Goal: Task Accomplishment & Management: Manage account settings

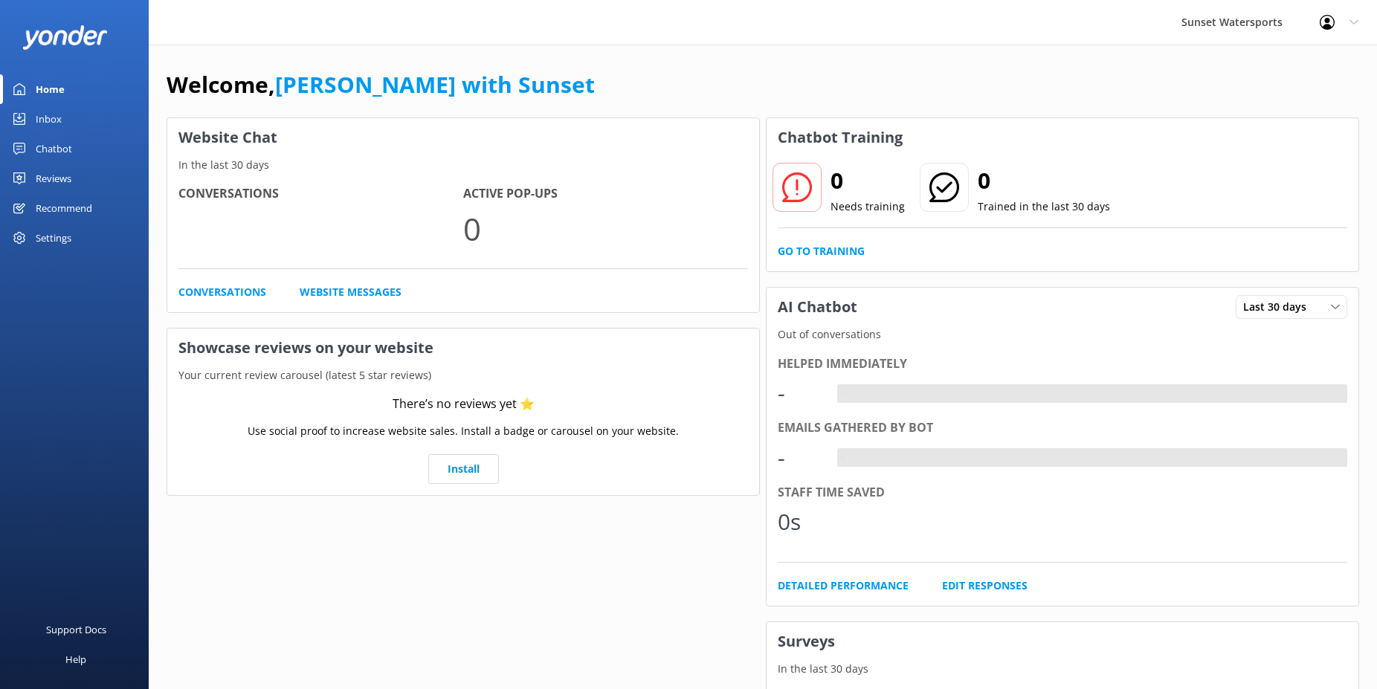
click at [53, 118] on div "Inbox" at bounding box center [49, 119] width 26 height 30
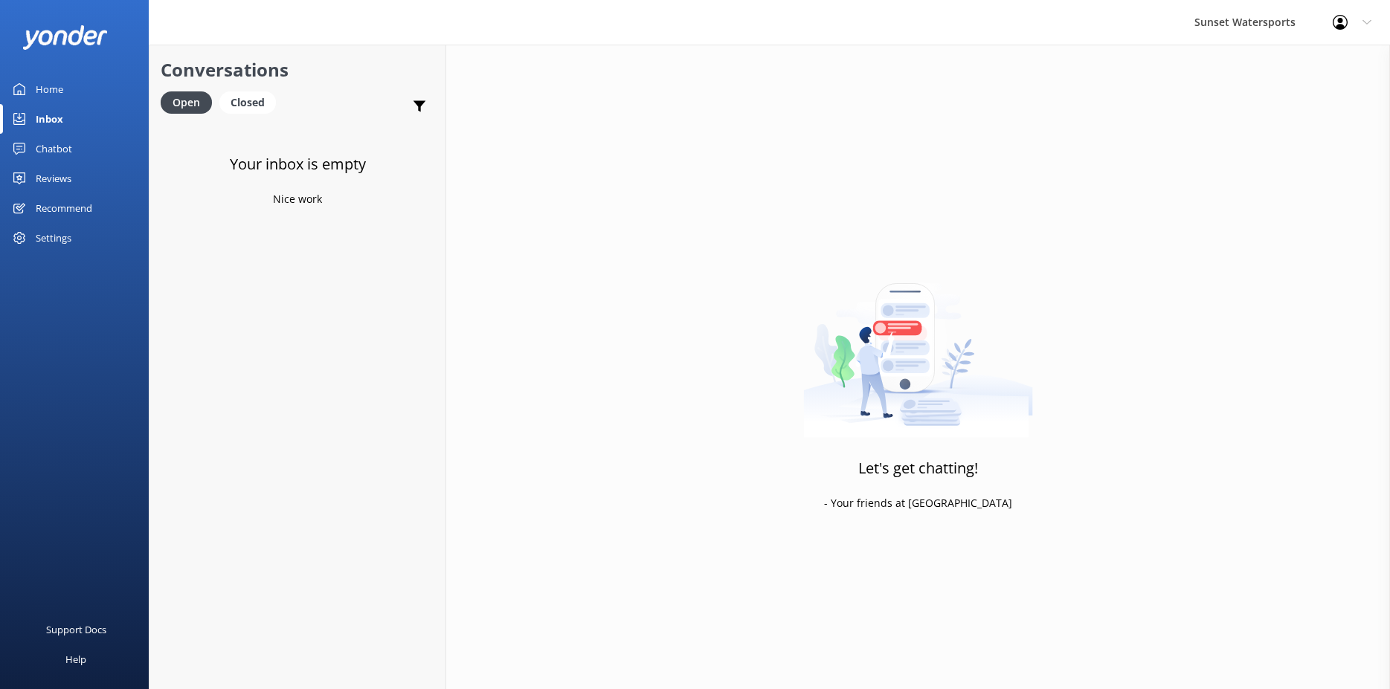
click at [55, 147] on div "Chatbot" at bounding box center [54, 149] width 36 height 30
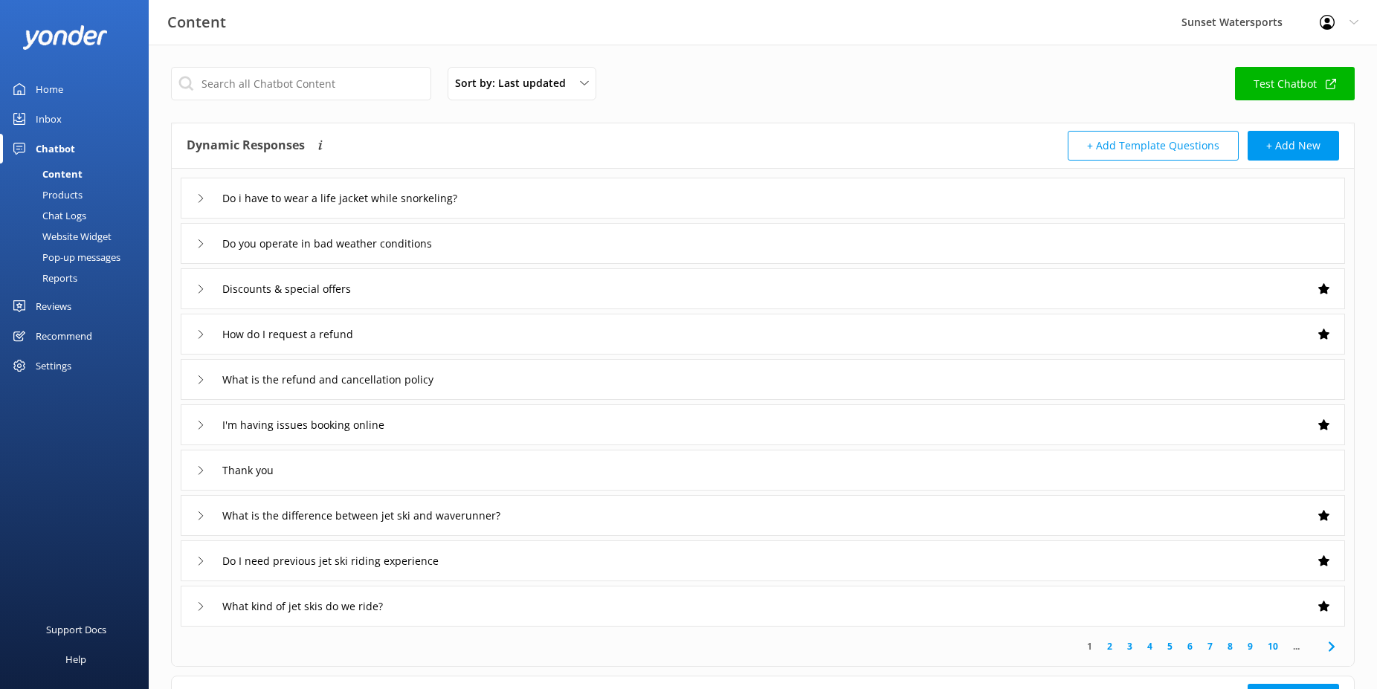
click at [53, 108] on div "Inbox" at bounding box center [49, 119] width 26 height 30
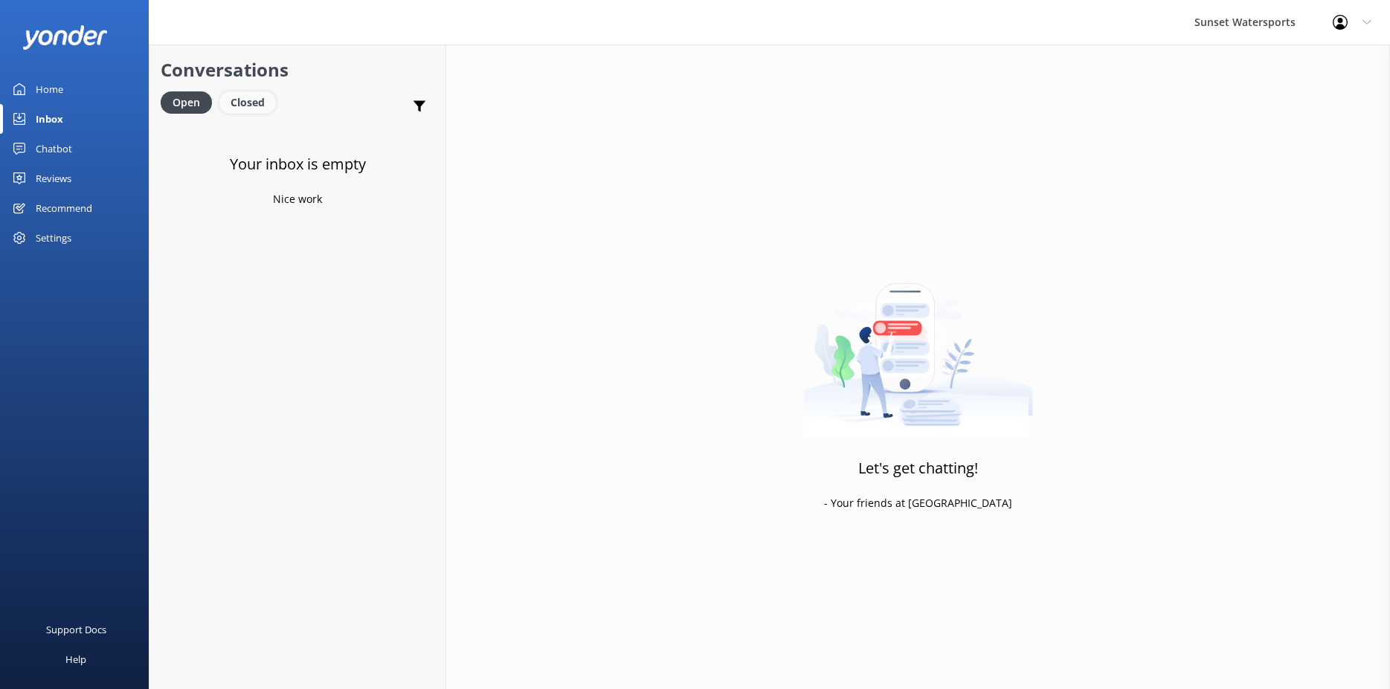
click at [263, 97] on div "Closed" at bounding box center [247, 102] width 57 height 22
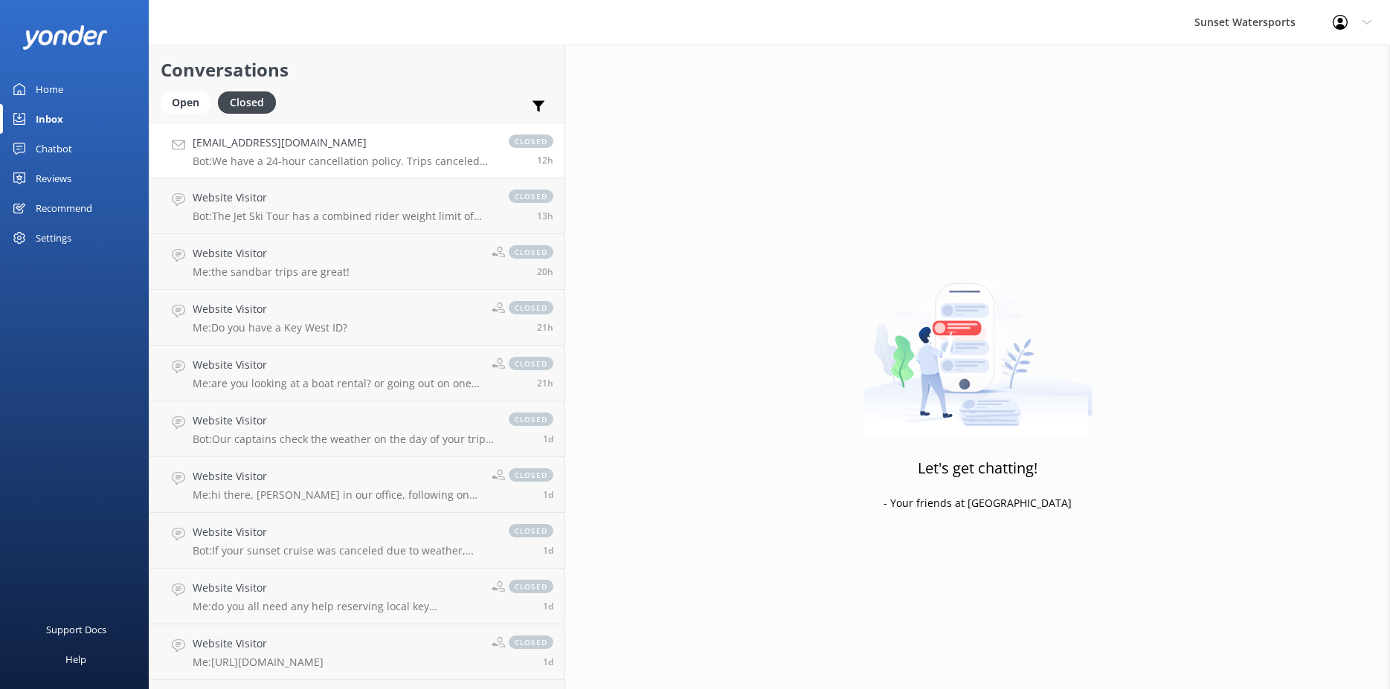
click at [247, 148] on h4 "[EMAIL_ADDRESS][DOMAIN_NAME]" at bounding box center [343, 143] width 301 height 16
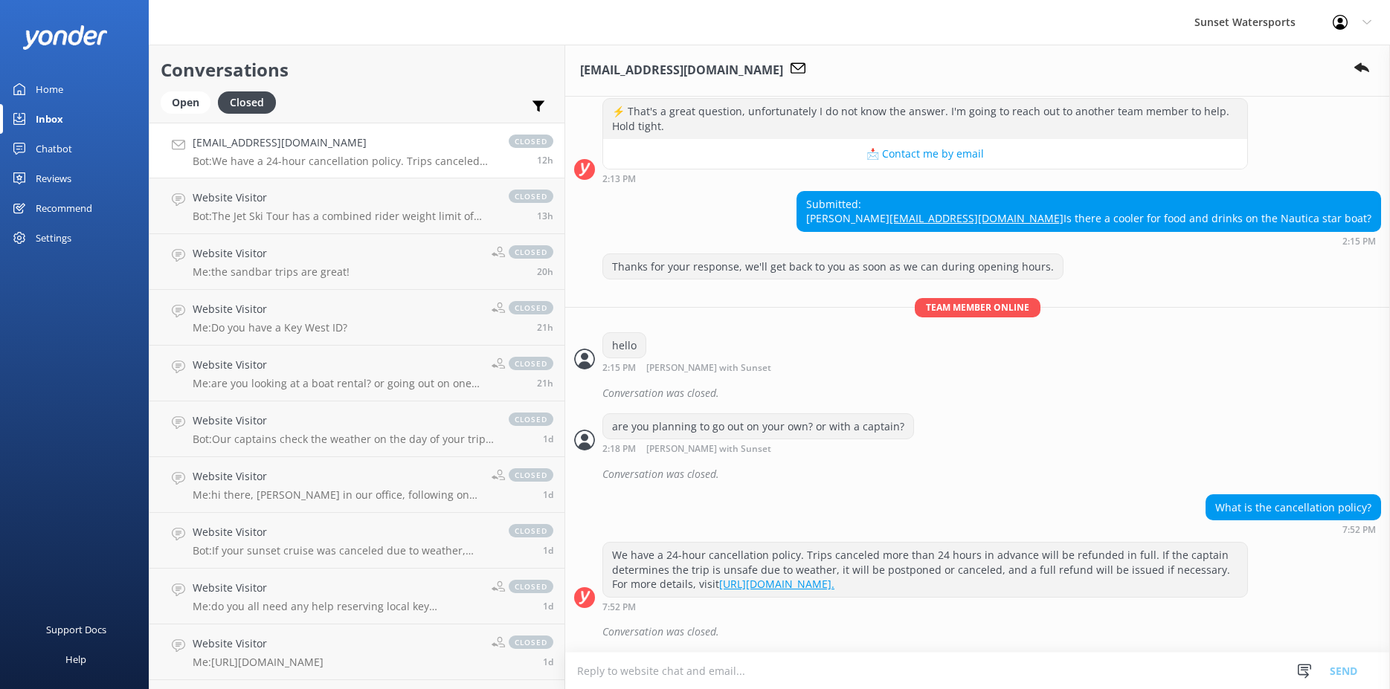
scroll to position [291, 0]
click at [185, 109] on div "Open" at bounding box center [186, 102] width 50 height 22
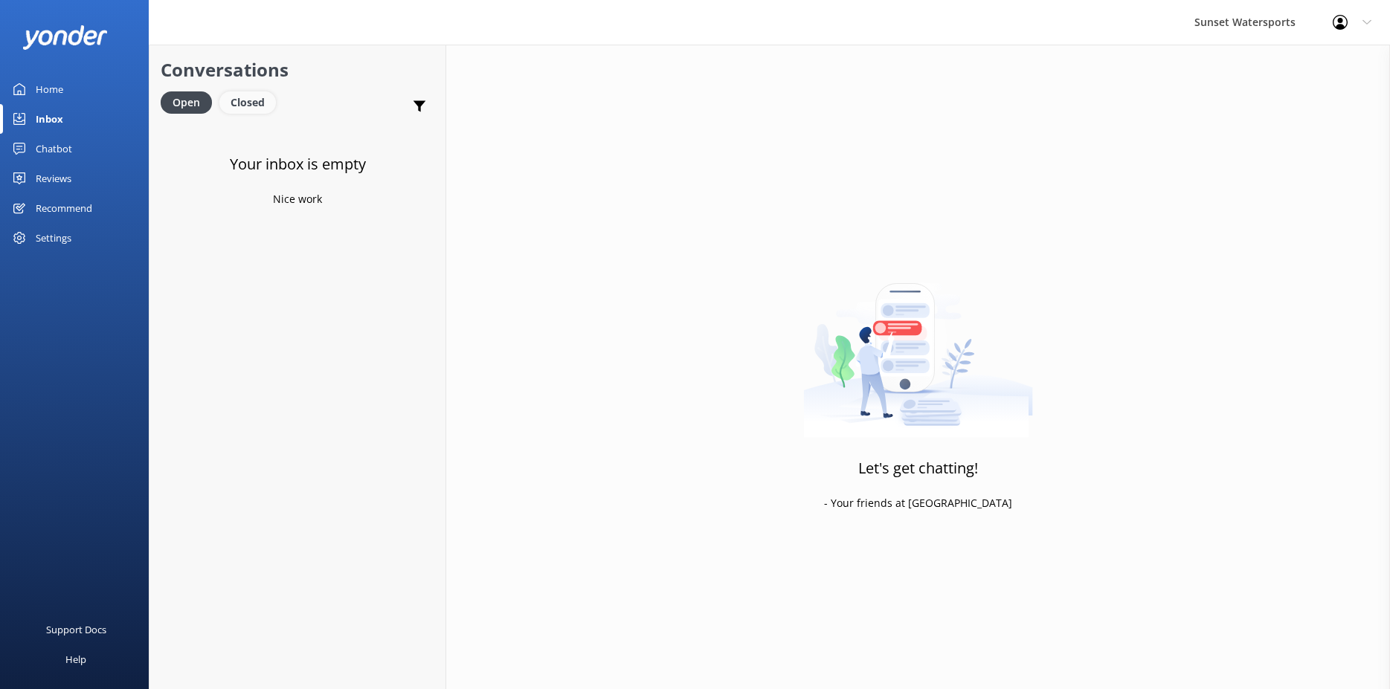
click at [258, 114] on div "Closed" at bounding box center [247, 102] width 57 height 22
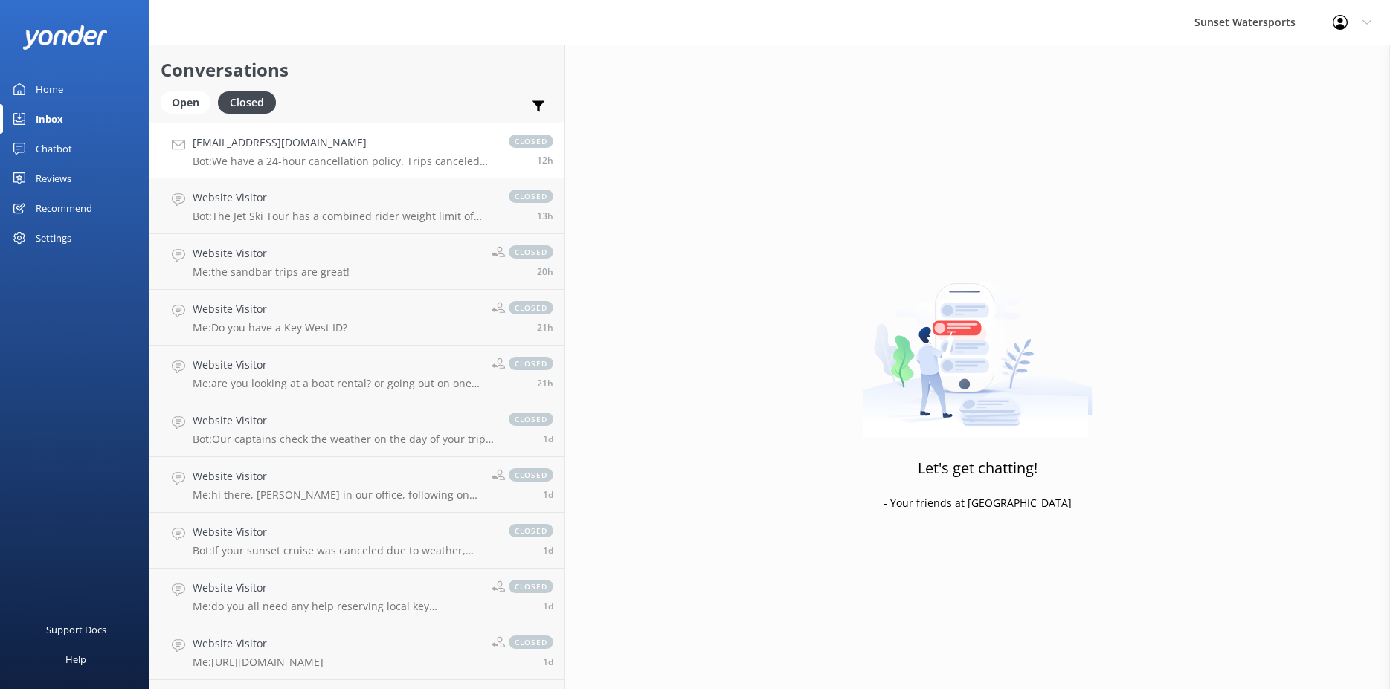
click at [300, 157] on p "Bot: We have a 24-hour cancellation policy. Trips canceled more than 24 hours i…" at bounding box center [343, 161] width 301 height 13
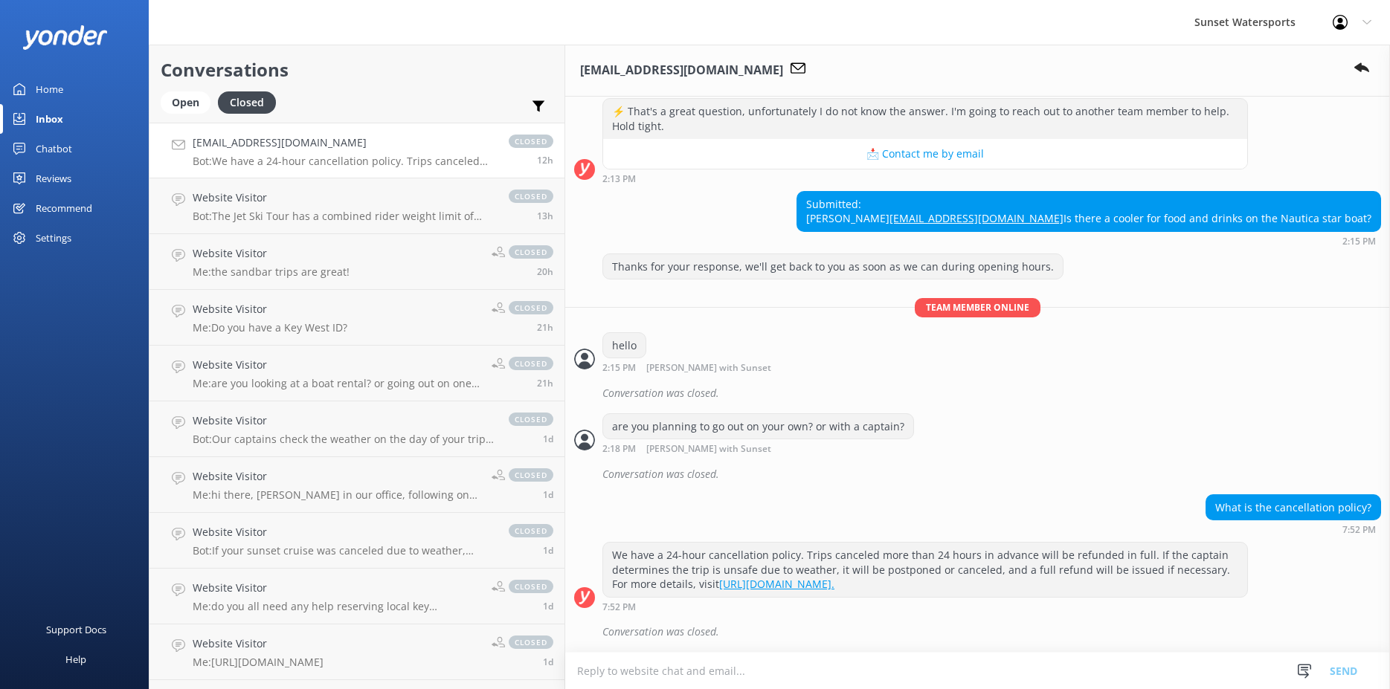
scroll to position [291, 0]
click at [186, 96] on div "Open" at bounding box center [186, 102] width 50 height 22
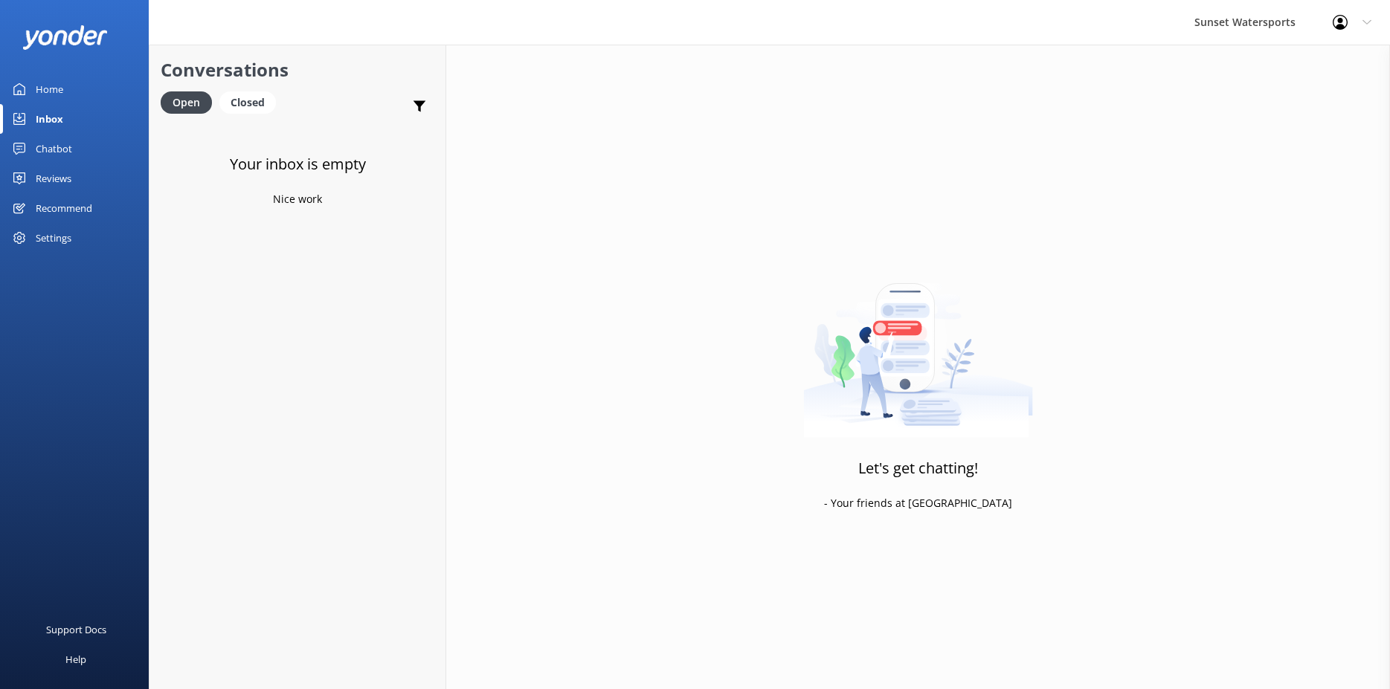
click at [61, 89] on div "Home" at bounding box center [50, 89] width 28 height 30
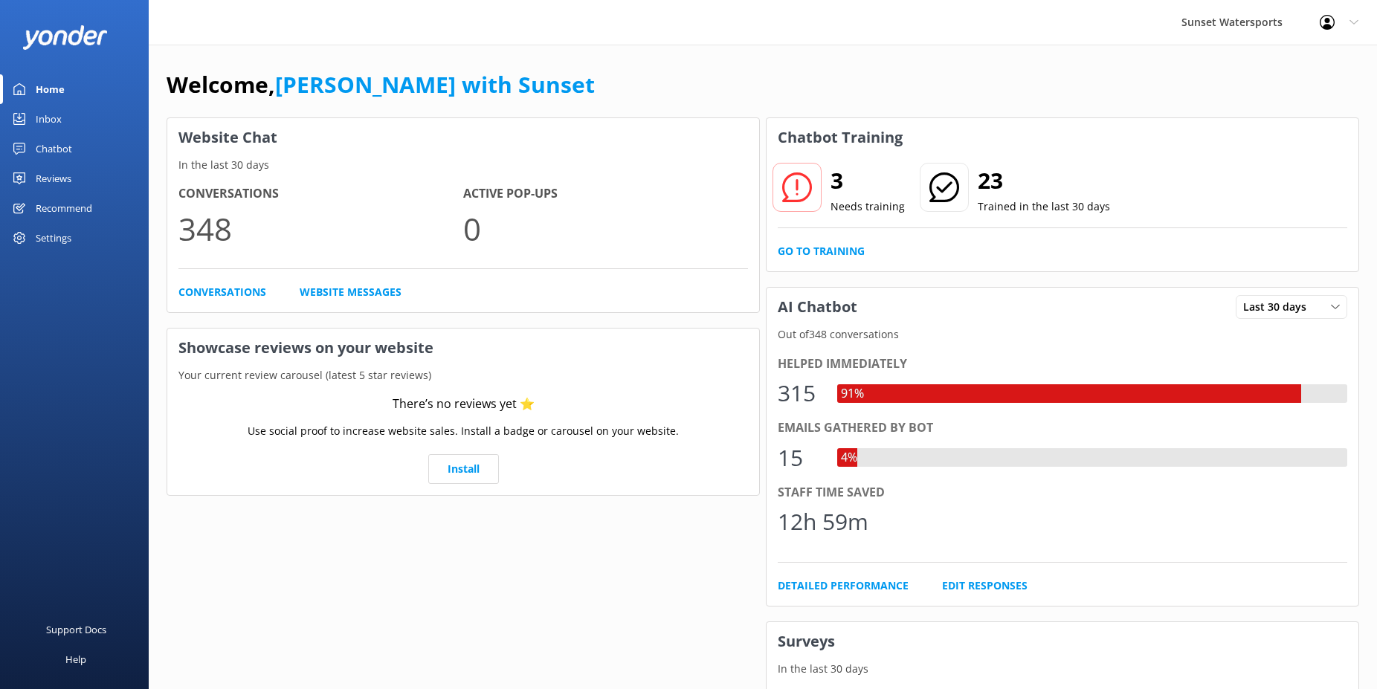
click at [48, 118] on div "Inbox" at bounding box center [49, 119] width 26 height 30
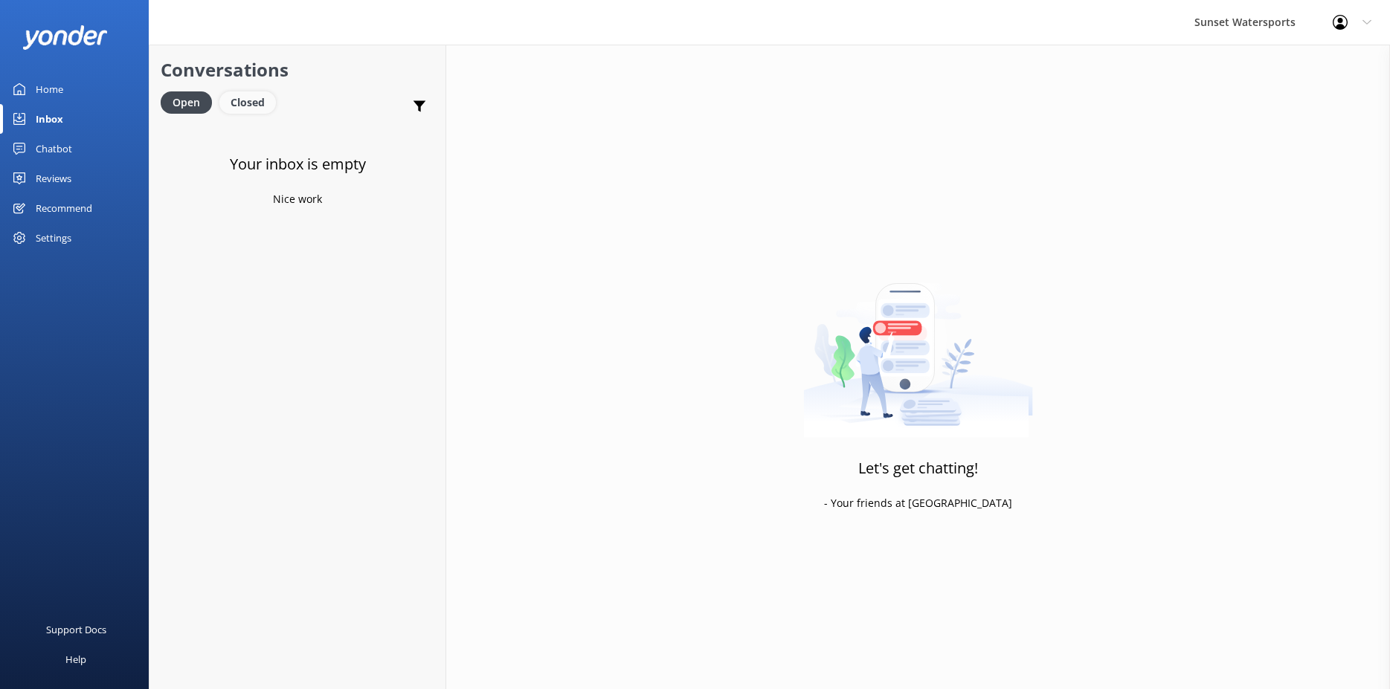
drag, startPoint x: 261, startPoint y: 108, endPoint x: 227, endPoint y: 112, distance: 34.5
click at [260, 108] on div "Closed" at bounding box center [247, 102] width 57 height 22
click at [194, 112] on div "Open" at bounding box center [186, 102] width 50 height 22
click at [242, 91] on div "Conversations Open Closed Important Assigned to me Unassigned SMS" at bounding box center [297, 84] width 296 height 78
click at [242, 100] on div "Closed" at bounding box center [247, 102] width 57 height 22
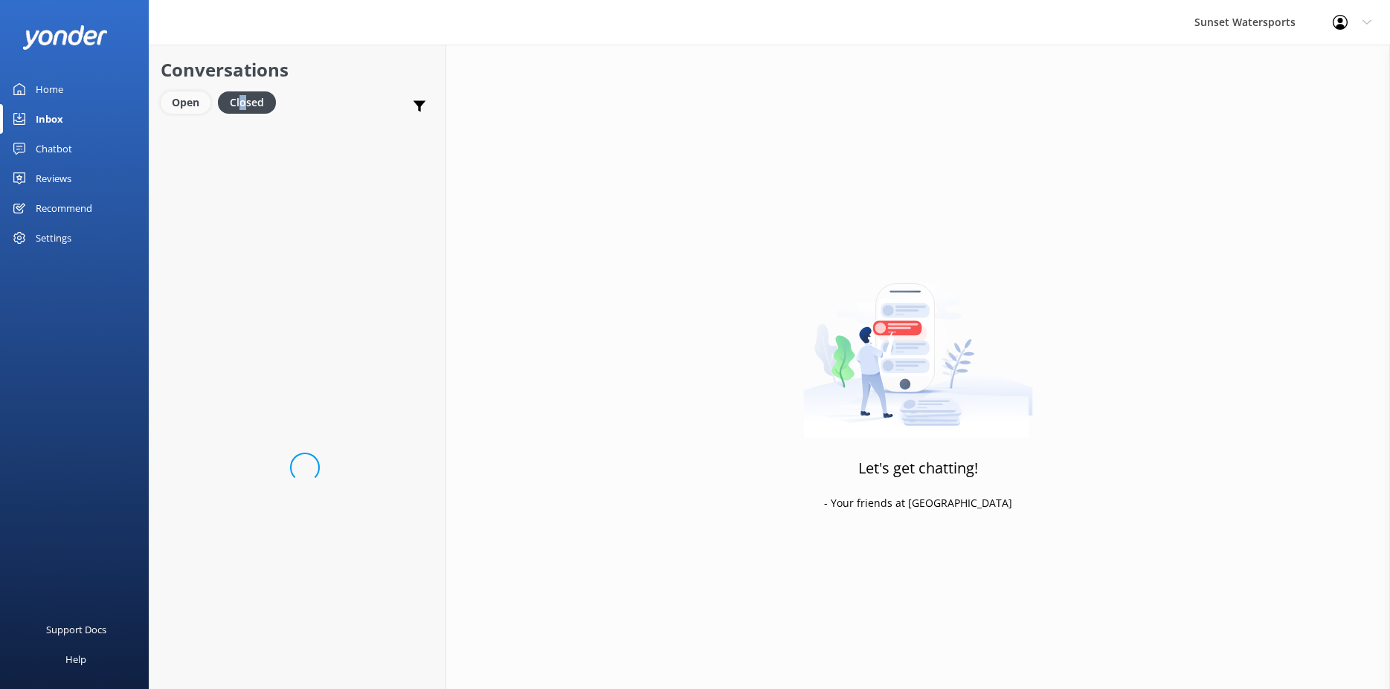
click at [189, 100] on div "Open" at bounding box center [186, 102] width 50 height 22
click at [257, 106] on div "Closed" at bounding box center [247, 102] width 57 height 22
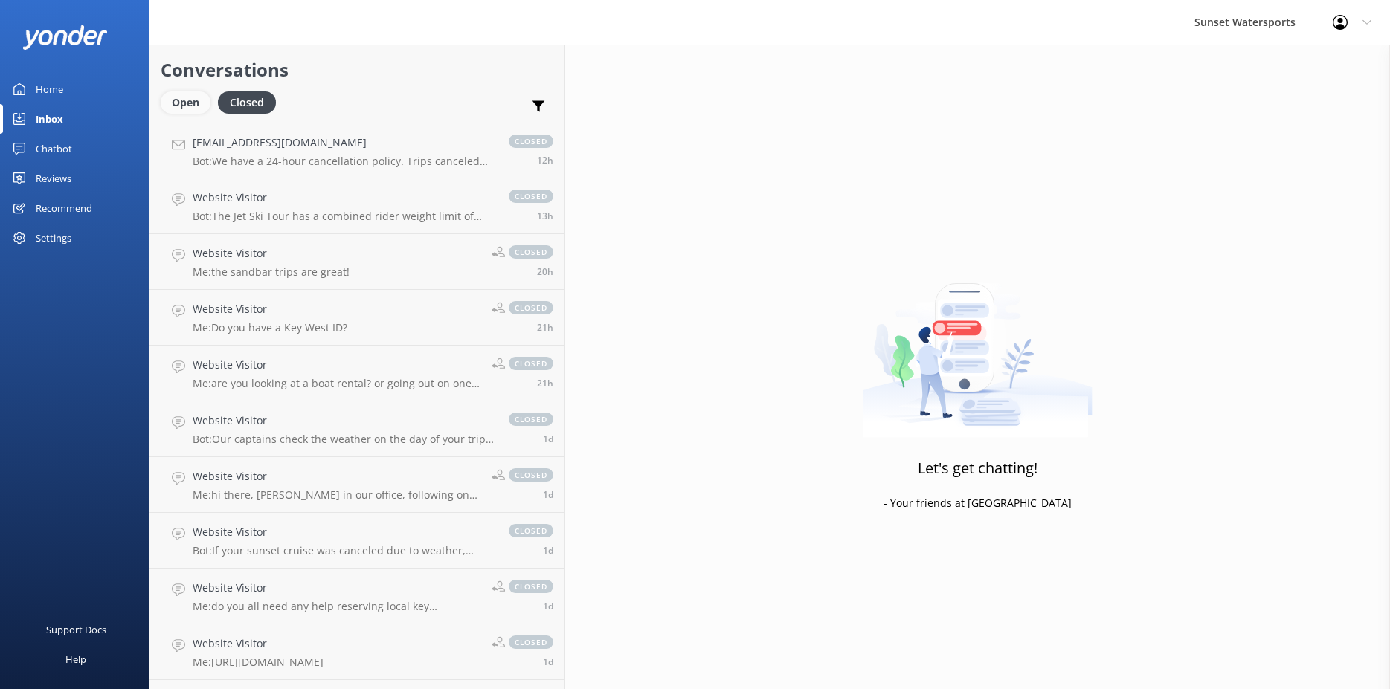
click at [200, 102] on div "Open" at bounding box center [186, 102] width 50 height 22
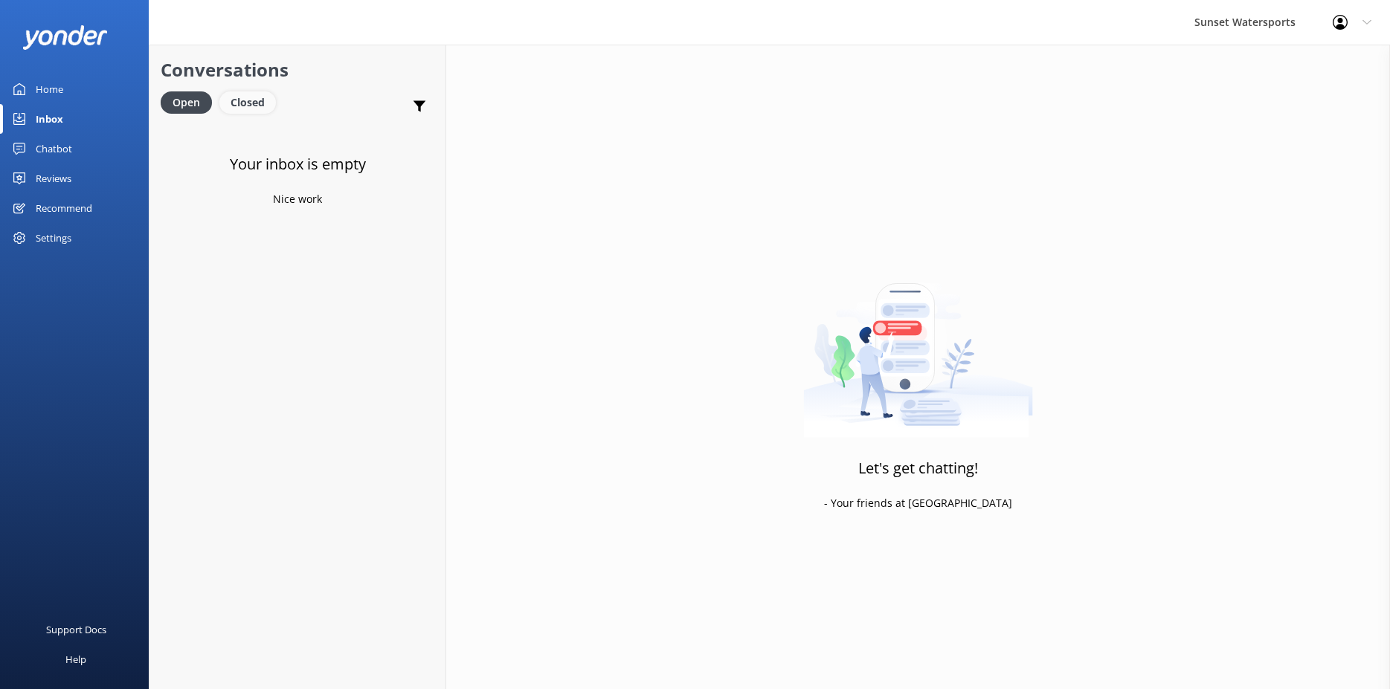
click at [258, 103] on div "Closed" at bounding box center [247, 102] width 57 height 22
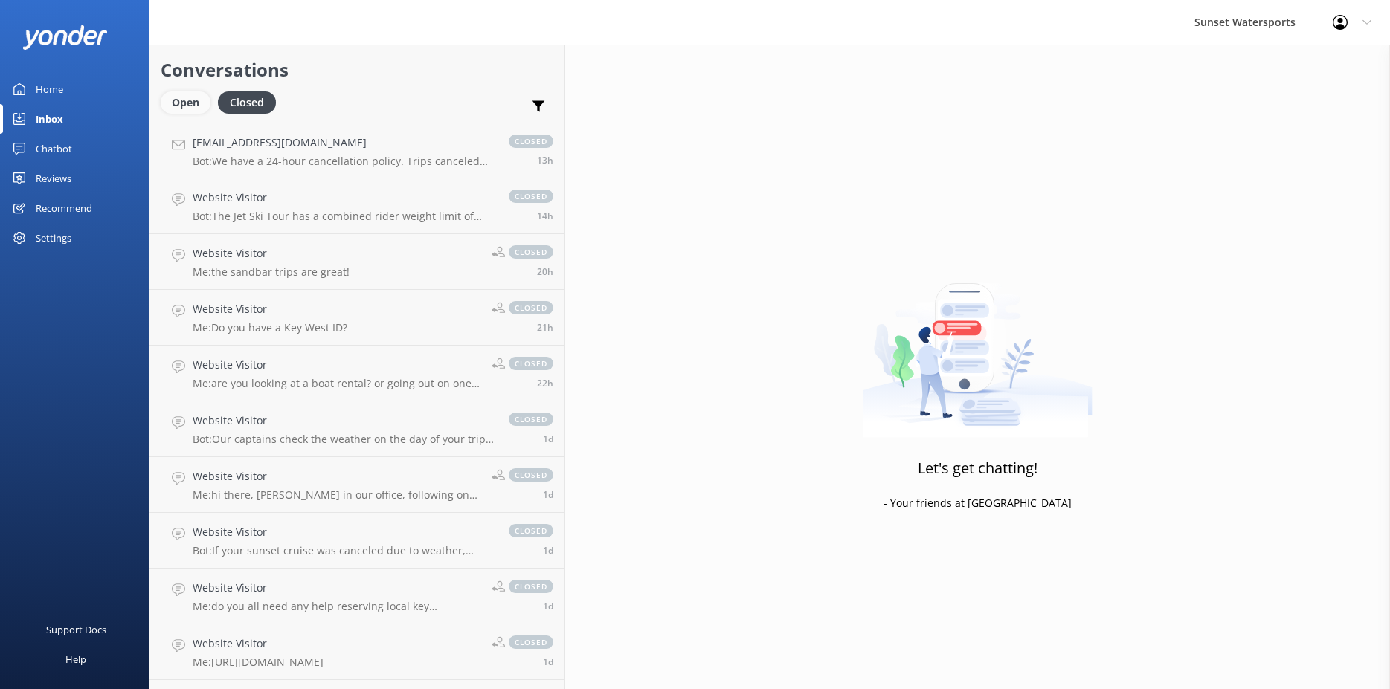
click at [187, 105] on div "Open" at bounding box center [186, 102] width 50 height 22
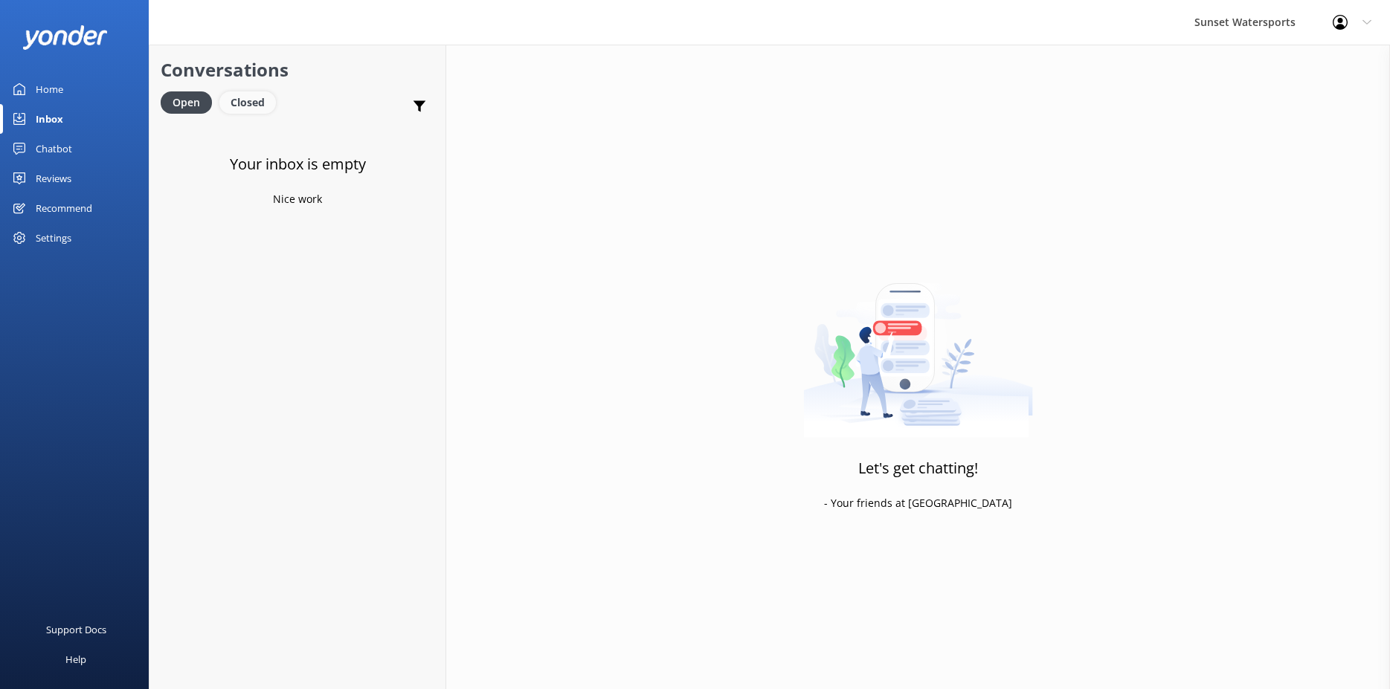
click at [245, 94] on div "Closed" at bounding box center [247, 102] width 57 height 22
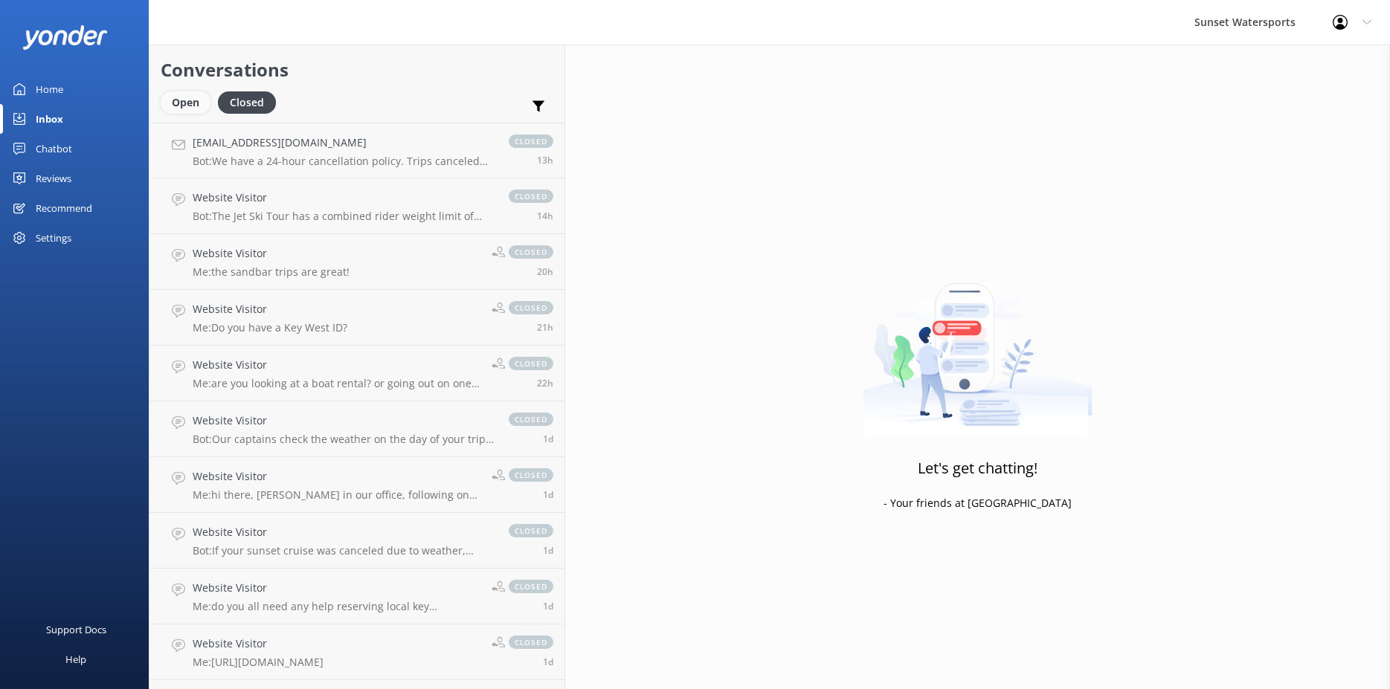
click at [187, 101] on div "Open" at bounding box center [186, 102] width 50 height 22
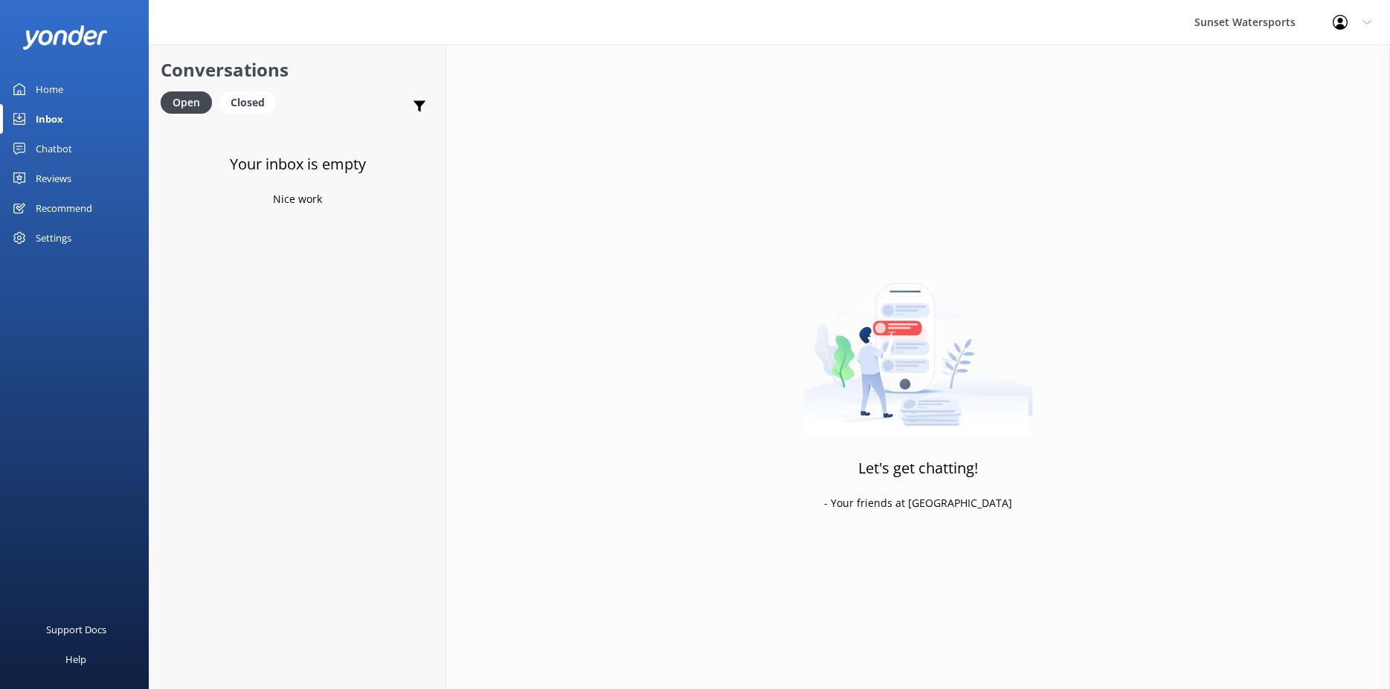
click at [68, 144] on div "Chatbot" at bounding box center [54, 149] width 36 height 30
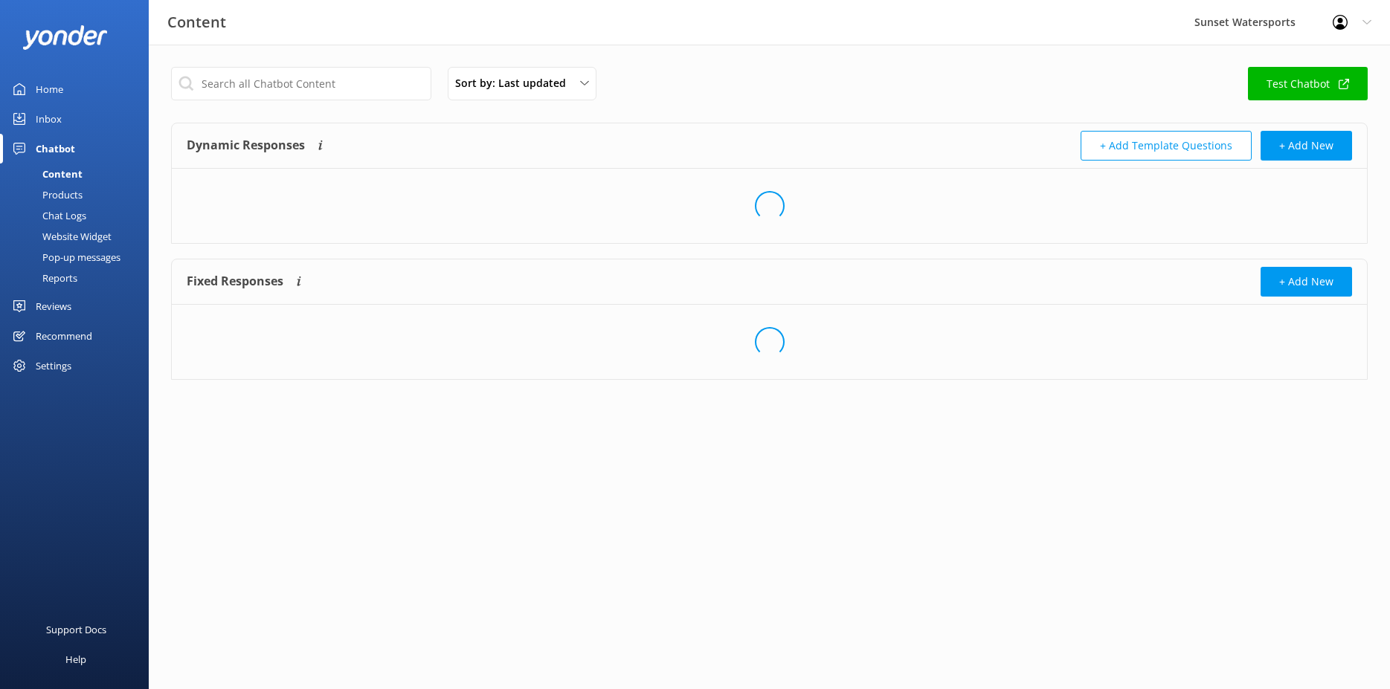
click at [59, 122] on div "Inbox" at bounding box center [49, 119] width 26 height 30
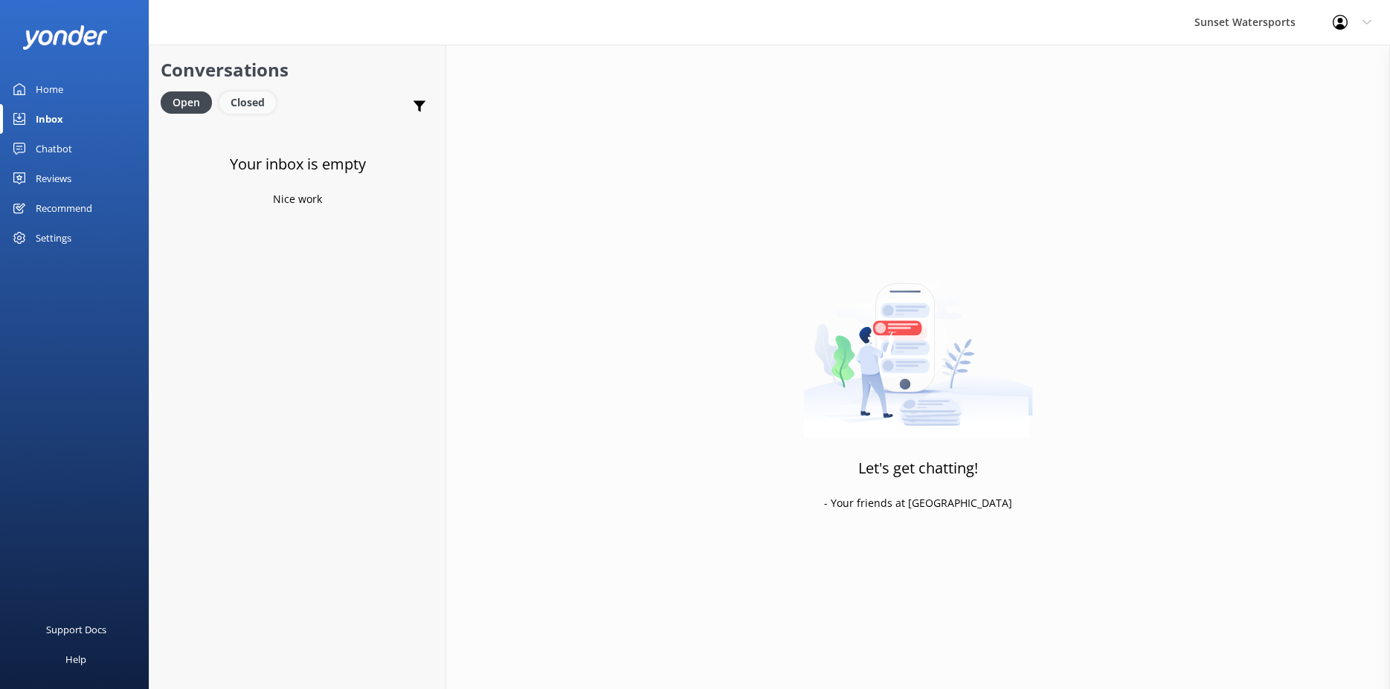
click at [245, 100] on div "Closed" at bounding box center [247, 102] width 57 height 22
click at [204, 109] on div "Open" at bounding box center [186, 102] width 50 height 22
click at [234, 97] on div "Closed" at bounding box center [247, 102] width 57 height 22
click at [187, 100] on div "Open" at bounding box center [186, 102] width 50 height 22
click at [245, 106] on div "Closed" at bounding box center [247, 102] width 57 height 22
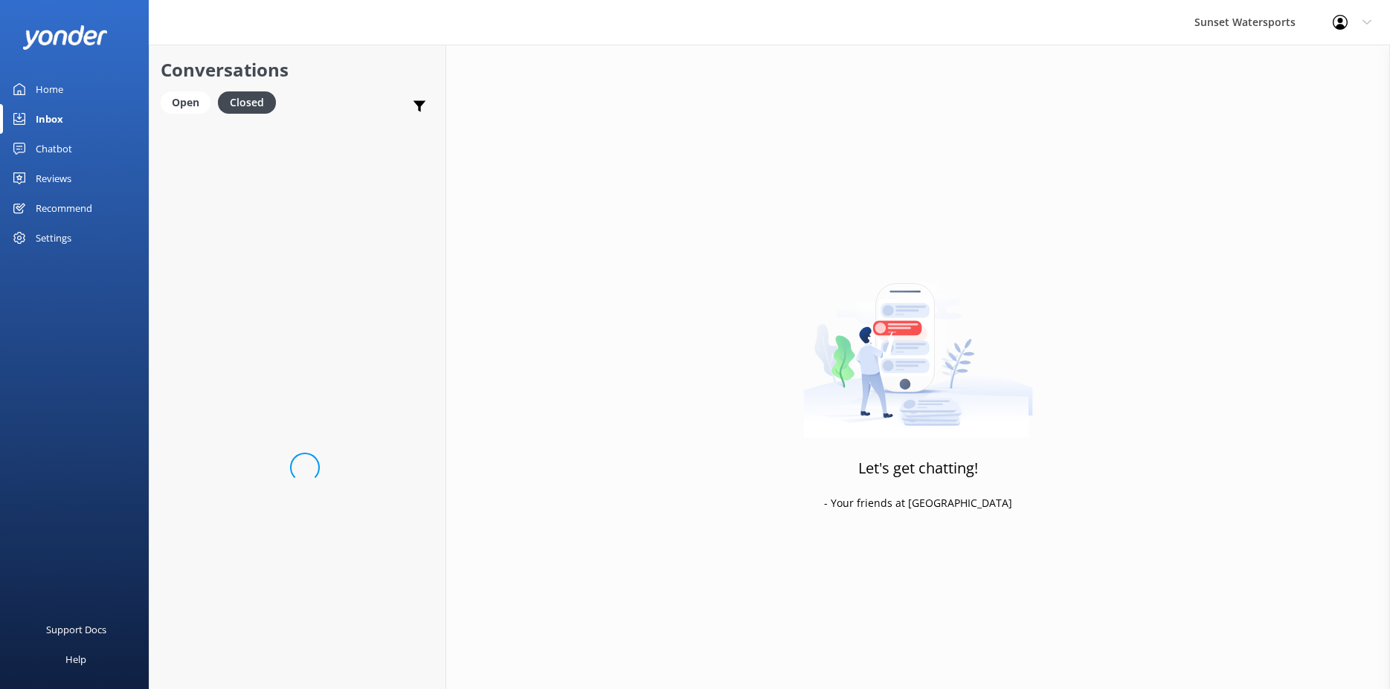
click at [183, 115] on div "Open Closed" at bounding box center [222, 109] width 123 height 36
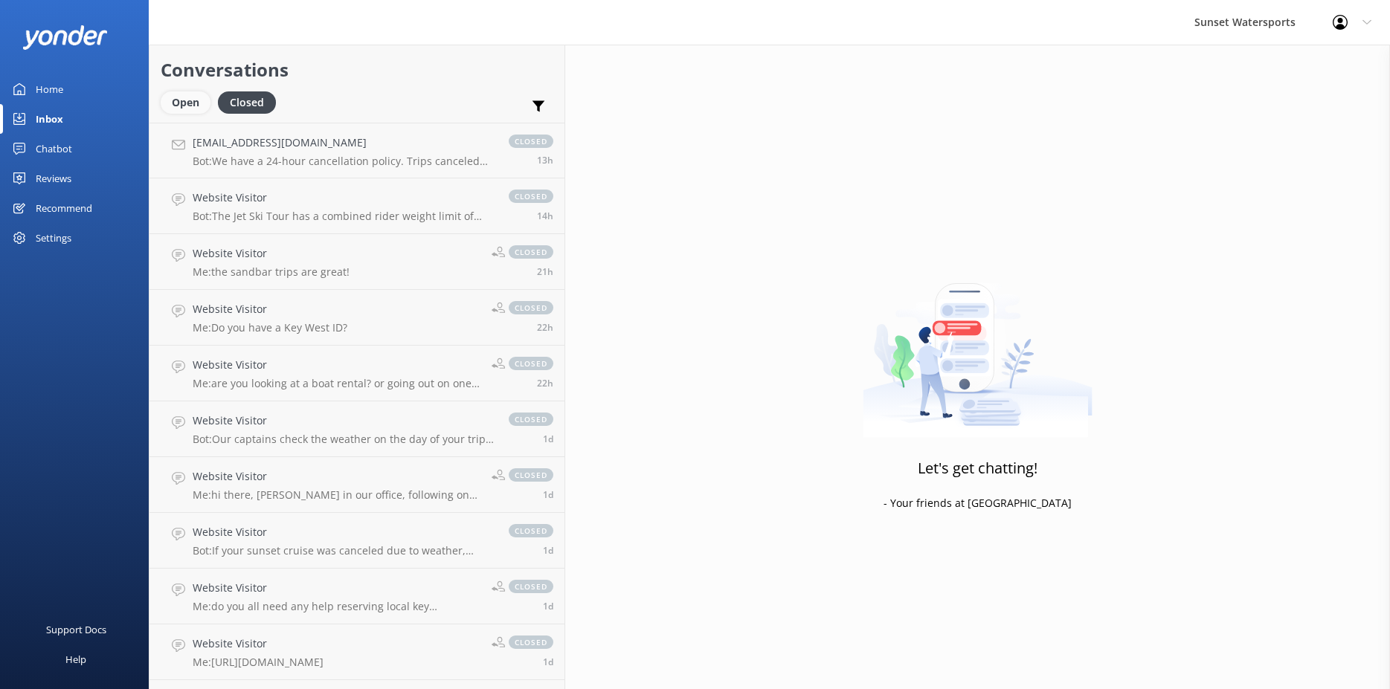
click at [184, 100] on div "Open" at bounding box center [186, 102] width 50 height 22
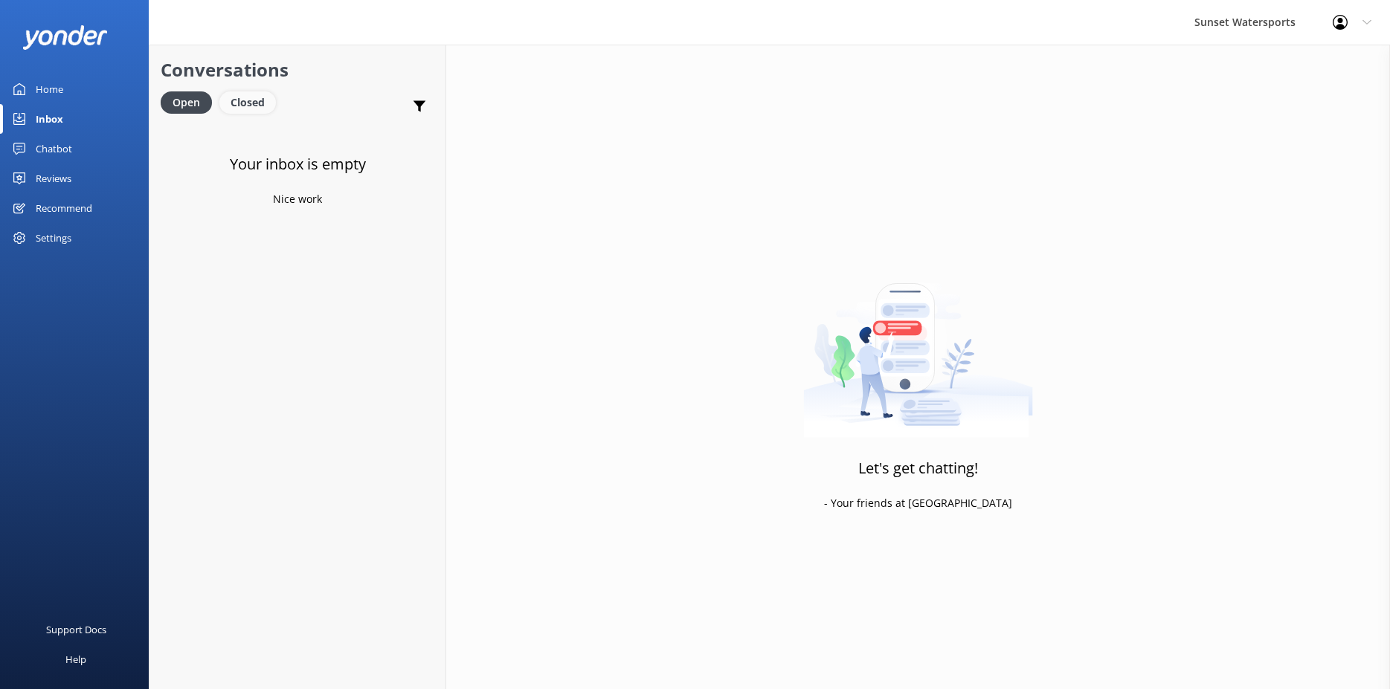
click at [250, 103] on div "Closed" at bounding box center [247, 102] width 57 height 22
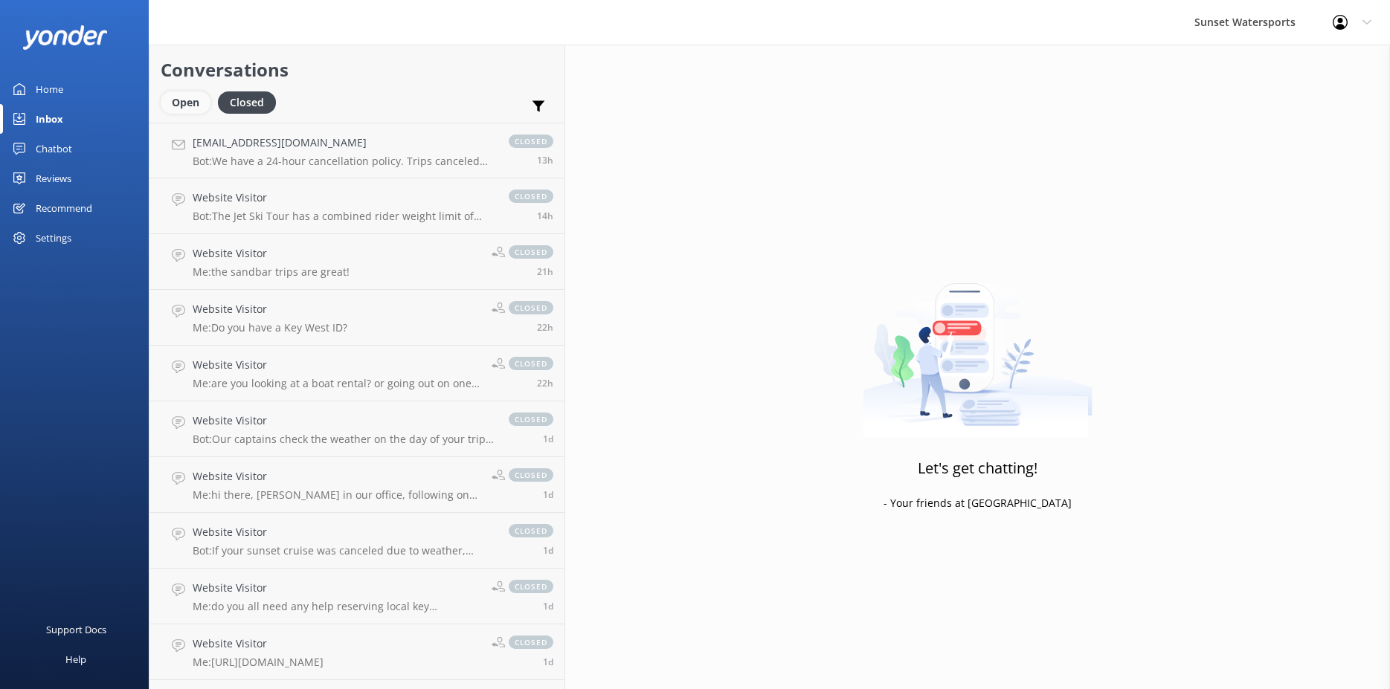
click at [194, 106] on div "Open" at bounding box center [186, 102] width 50 height 22
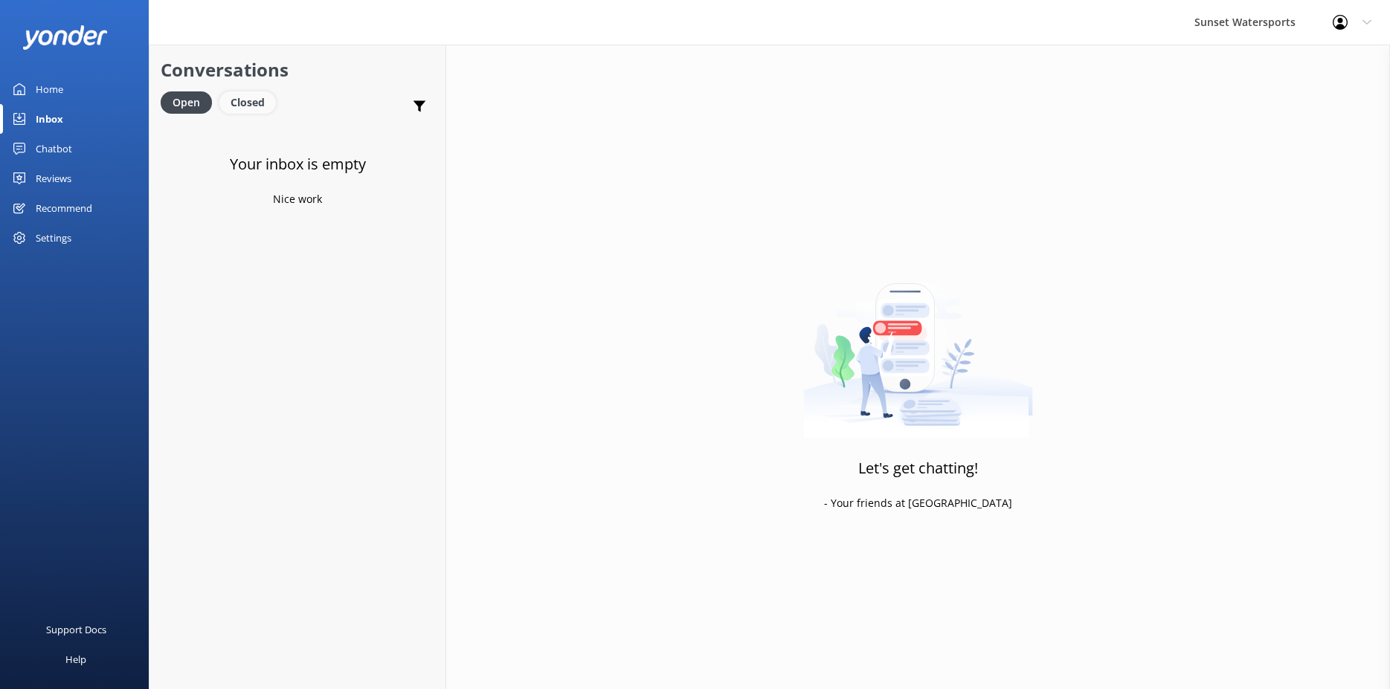
click at [242, 95] on div "Closed" at bounding box center [247, 102] width 57 height 22
click at [200, 100] on div "Open" at bounding box center [186, 102] width 50 height 22
click at [244, 97] on div "Closed" at bounding box center [247, 102] width 57 height 22
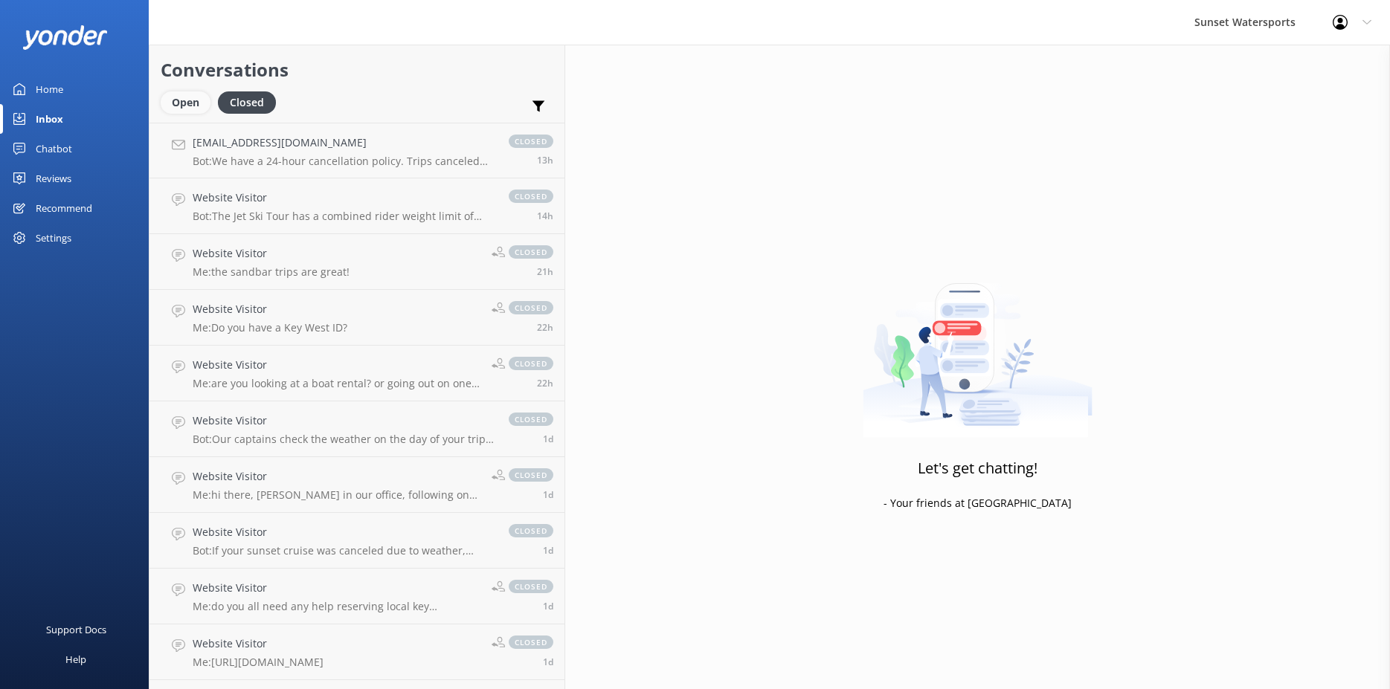
click at [197, 98] on div "Open" at bounding box center [186, 102] width 50 height 22
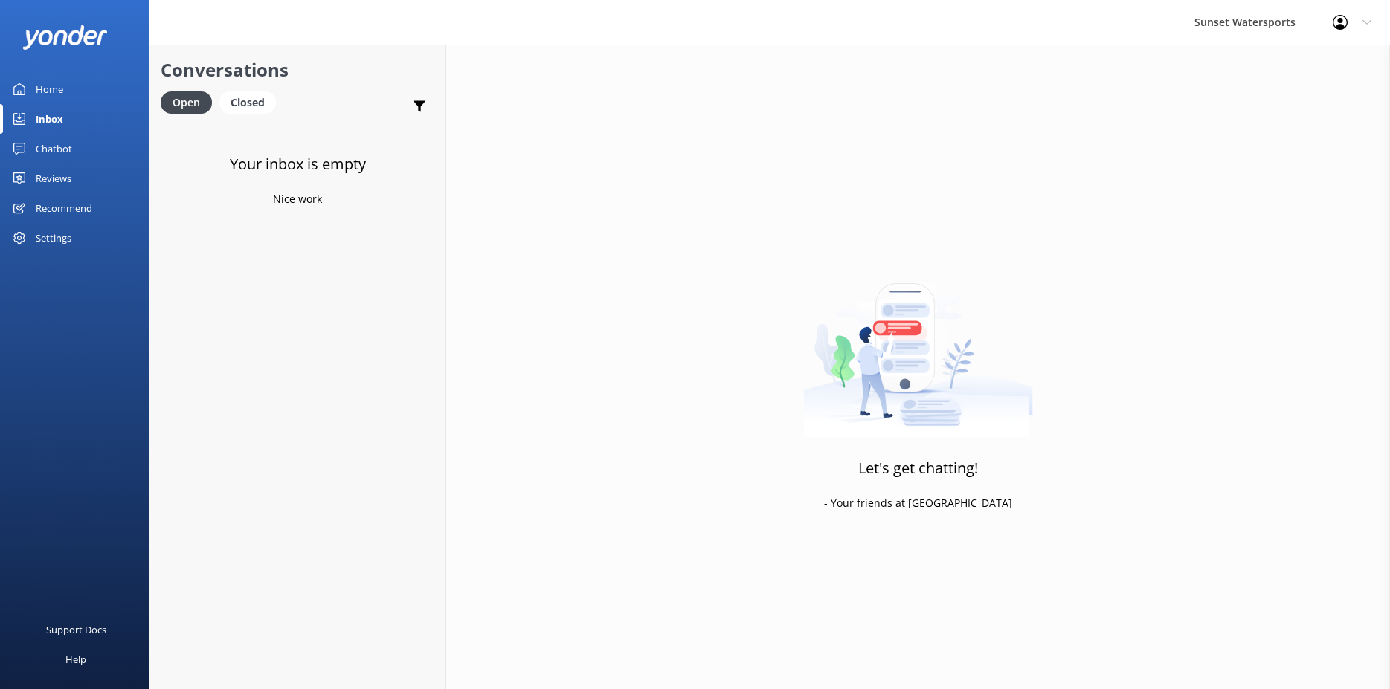
click at [248, 97] on div "Closed" at bounding box center [247, 102] width 57 height 22
click at [190, 89] on div "Conversations Open Closed Important Assigned to me Unassigned SMS" at bounding box center [297, 84] width 296 height 78
click at [186, 103] on div "Open" at bounding box center [186, 102] width 50 height 22
drag, startPoint x: 264, startPoint y: 106, endPoint x: 232, endPoint y: 106, distance: 32.0
click at [263, 106] on div "Closed" at bounding box center [247, 102] width 57 height 22
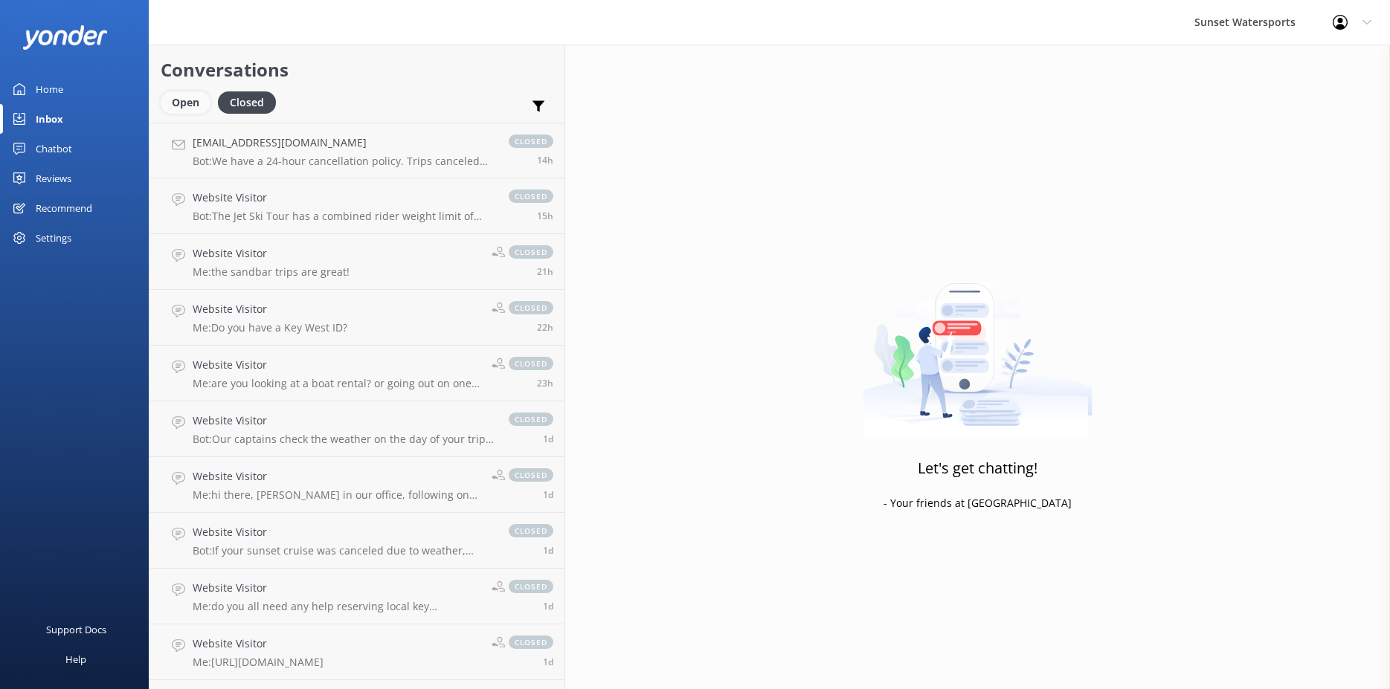
click at [202, 102] on div "Open" at bounding box center [186, 102] width 50 height 22
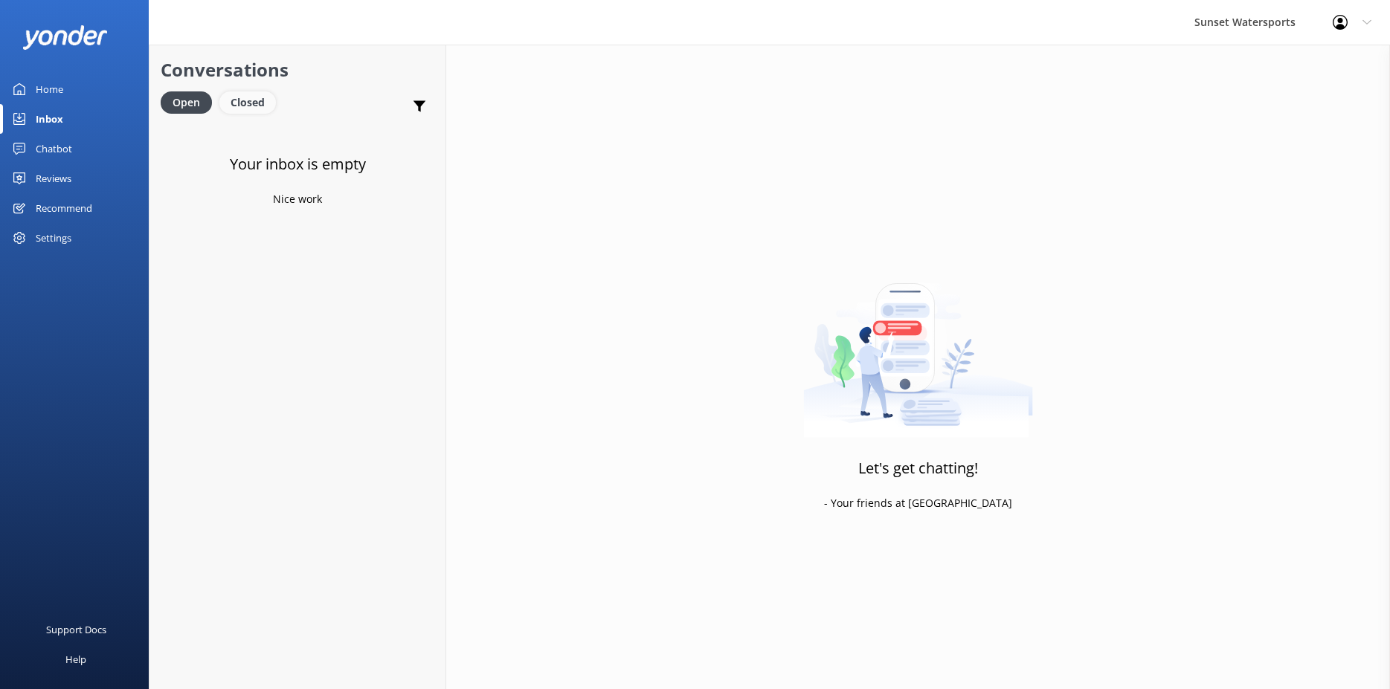
click at [257, 109] on div "Closed" at bounding box center [247, 102] width 57 height 22
click at [179, 98] on div "Open" at bounding box center [186, 102] width 50 height 22
click at [268, 106] on div "Closed" at bounding box center [247, 102] width 57 height 22
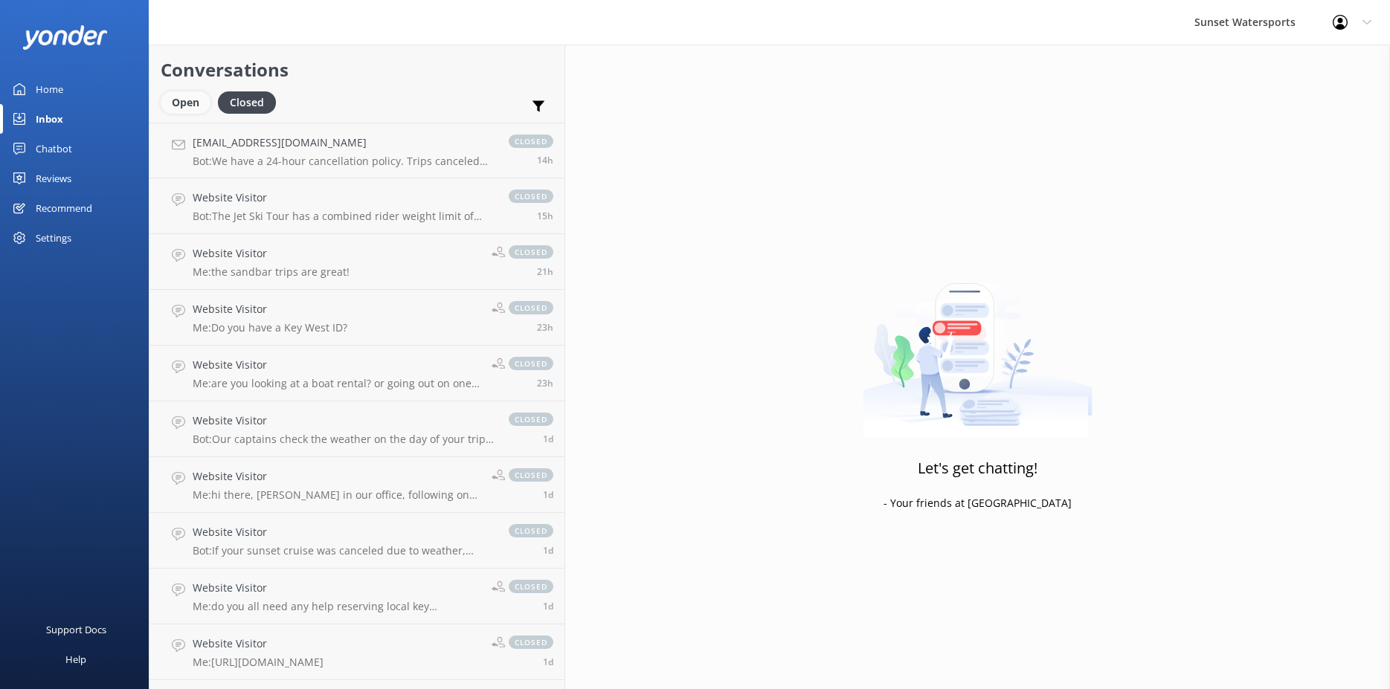
click at [199, 103] on div "Open" at bounding box center [186, 102] width 50 height 22
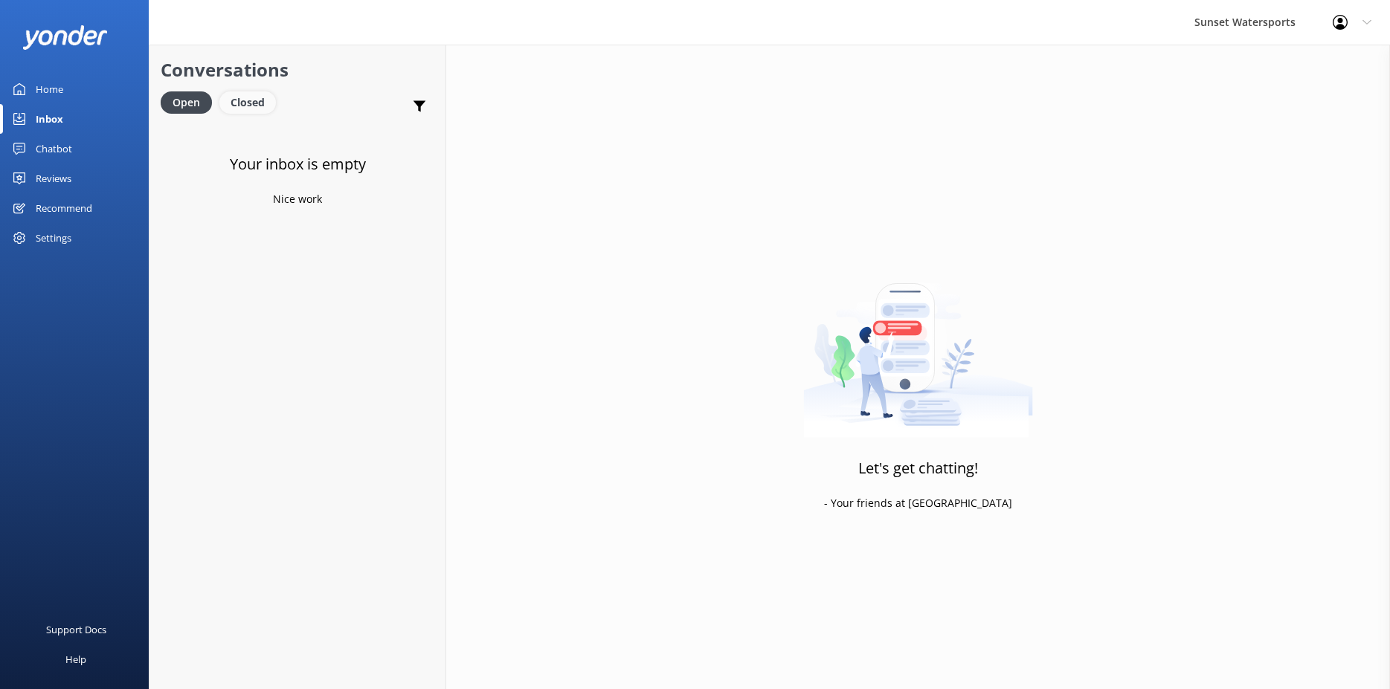
click at [241, 107] on div "Closed" at bounding box center [247, 102] width 57 height 22
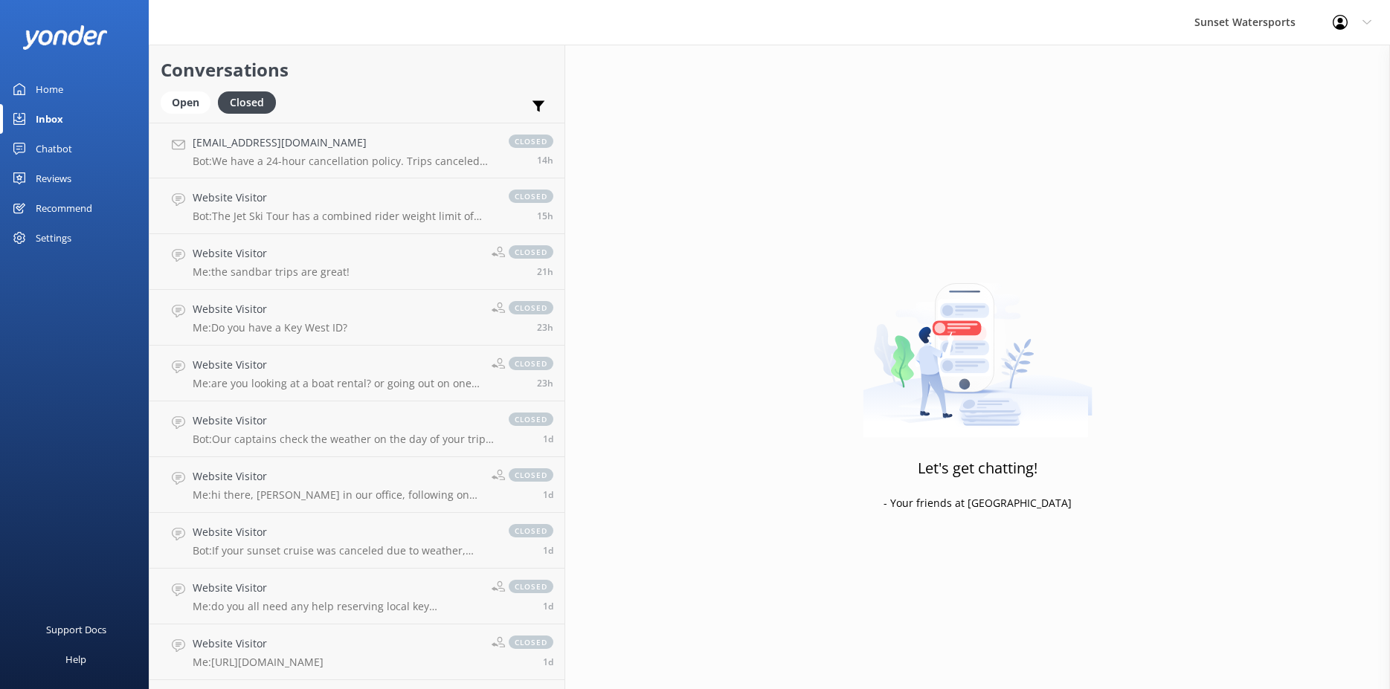
drag, startPoint x: 177, startPoint y: 99, endPoint x: 207, endPoint y: 133, distance: 45.8
click at [177, 101] on div "Open" at bounding box center [186, 102] width 50 height 22
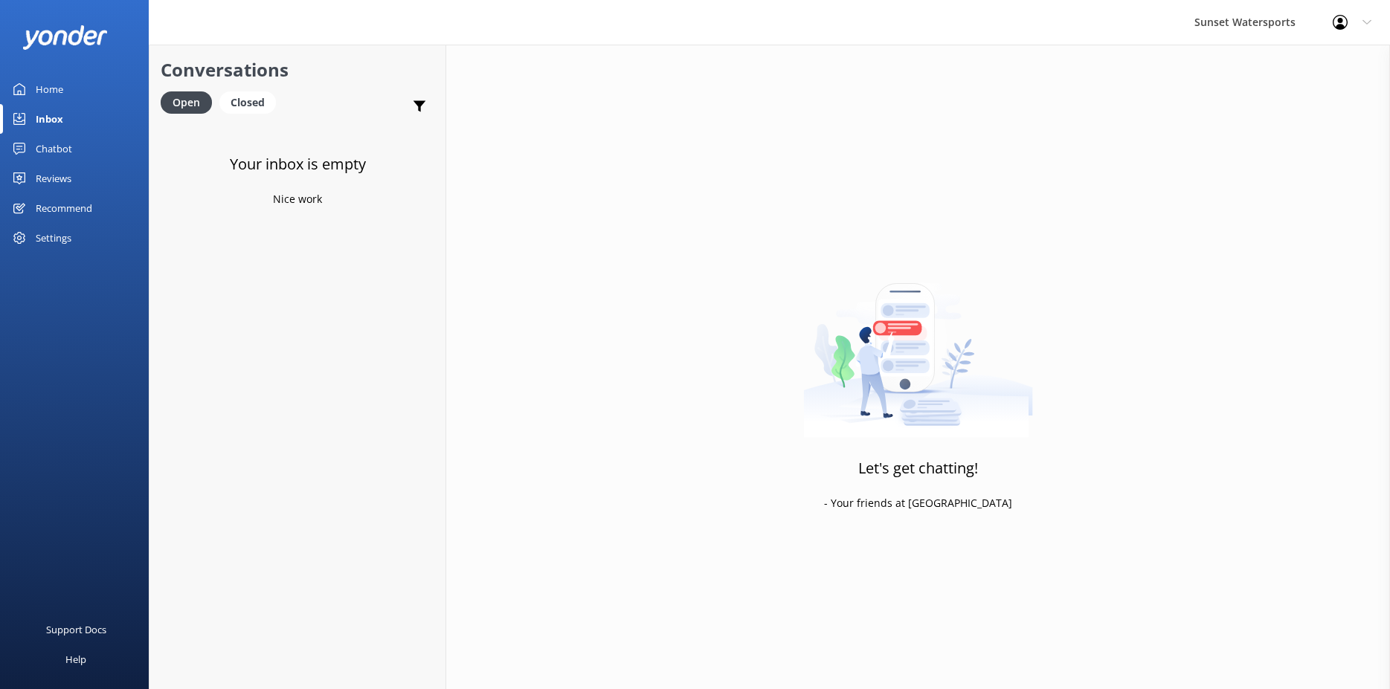
click at [247, 103] on div "Closed" at bounding box center [247, 102] width 57 height 22
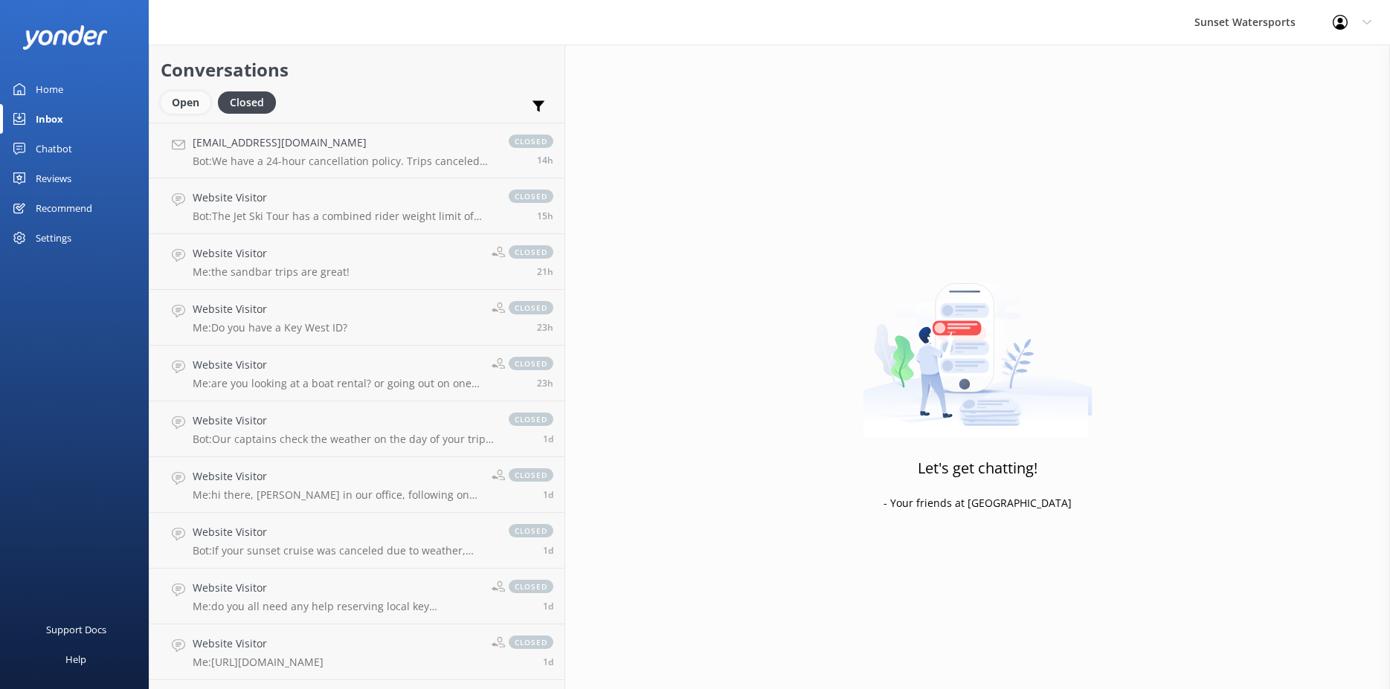
click at [180, 97] on div "Open" at bounding box center [186, 102] width 50 height 22
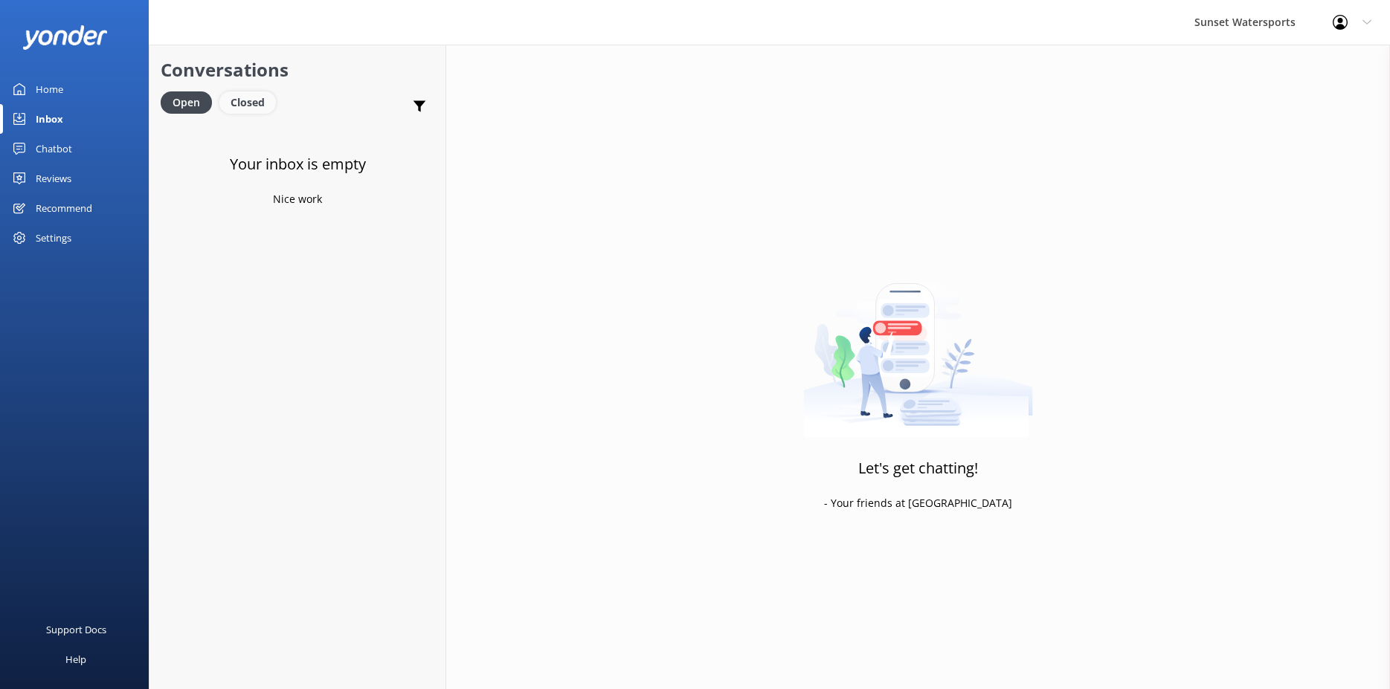
click at [248, 104] on div "Closed" at bounding box center [247, 102] width 57 height 22
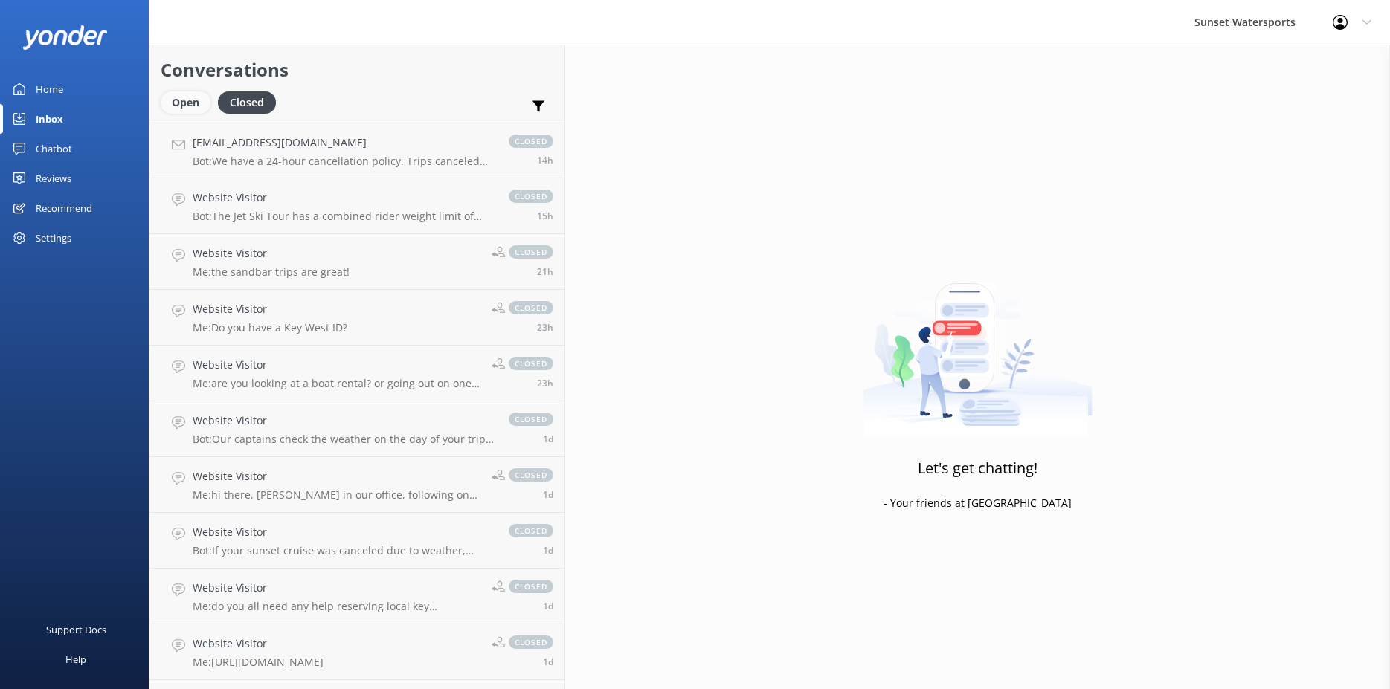
click at [192, 106] on div "Open" at bounding box center [186, 102] width 50 height 22
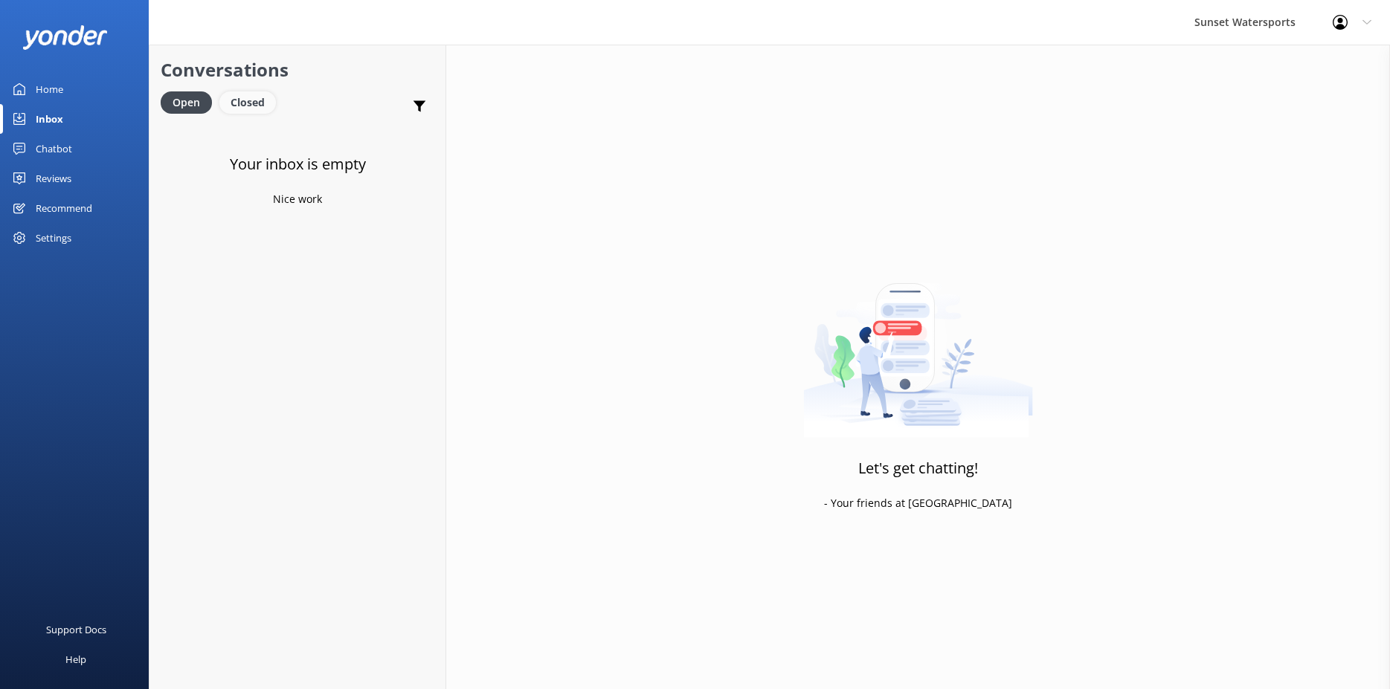
click at [268, 94] on div "Closed" at bounding box center [247, 102] width 57 height 22
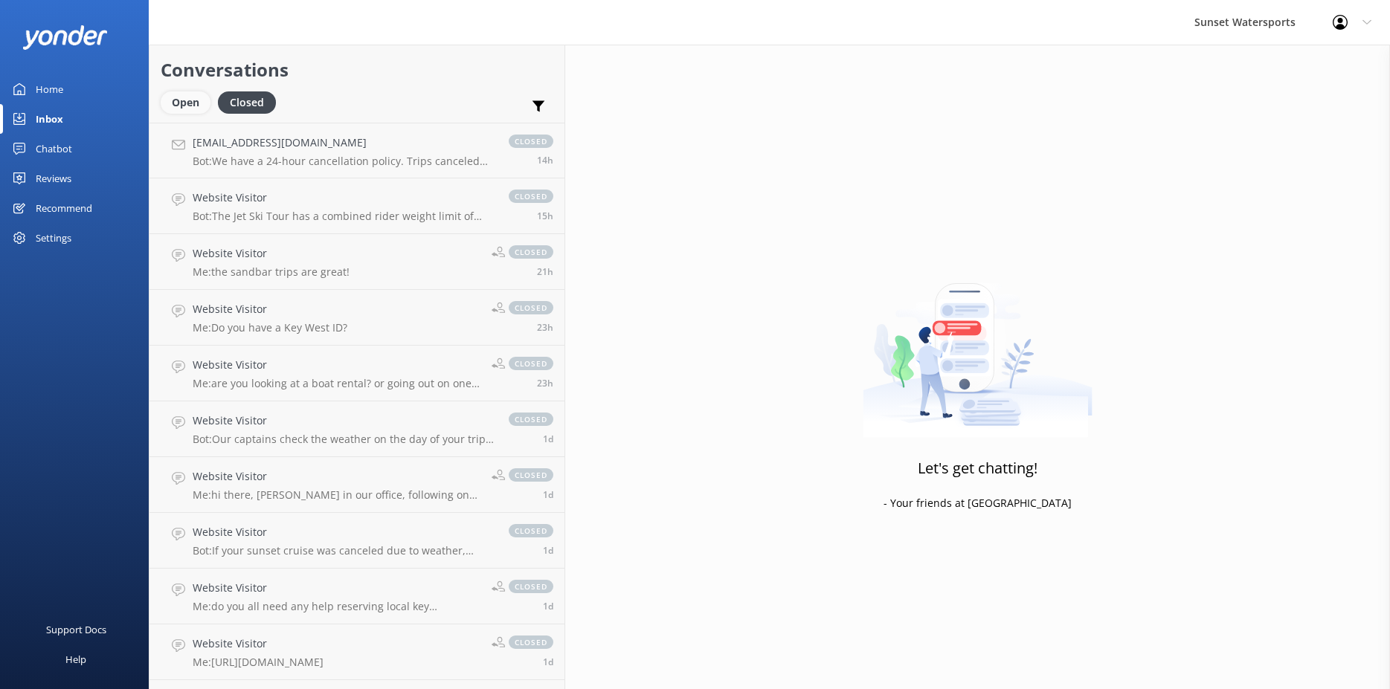
click at [196, 98] on div "Open" at bounding box center [186, 102] width 50 height 22
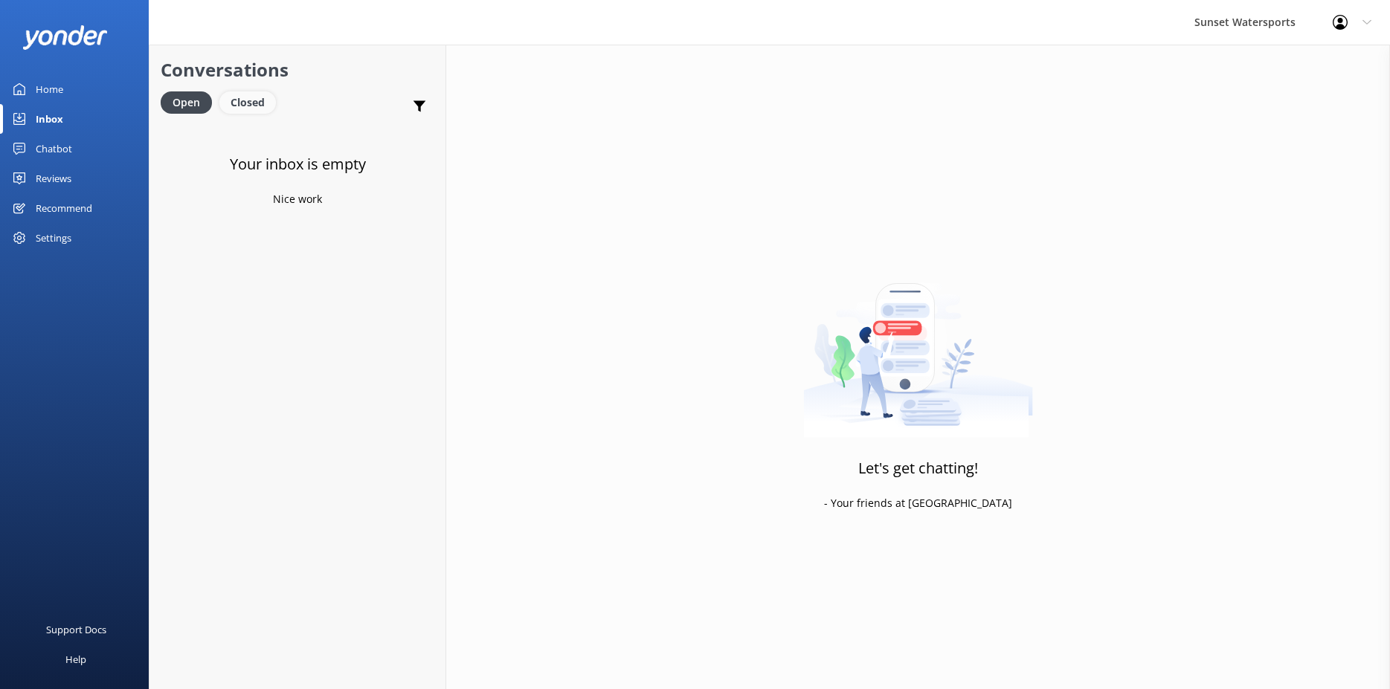
click at [253, 108] on div "Closed" at bounding box center [247, 102] width 57 height 22
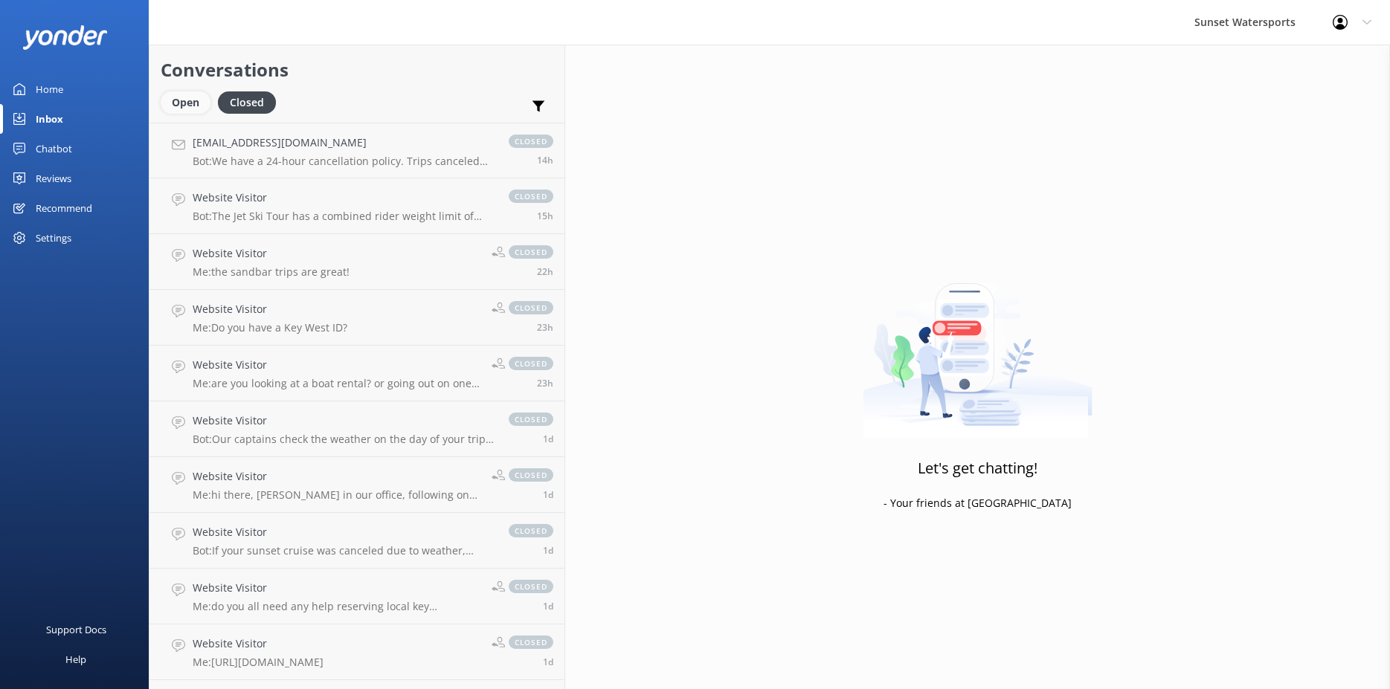
click at [184, 103] on div "Open" at bounding box center [186, 102] width 50 height 22
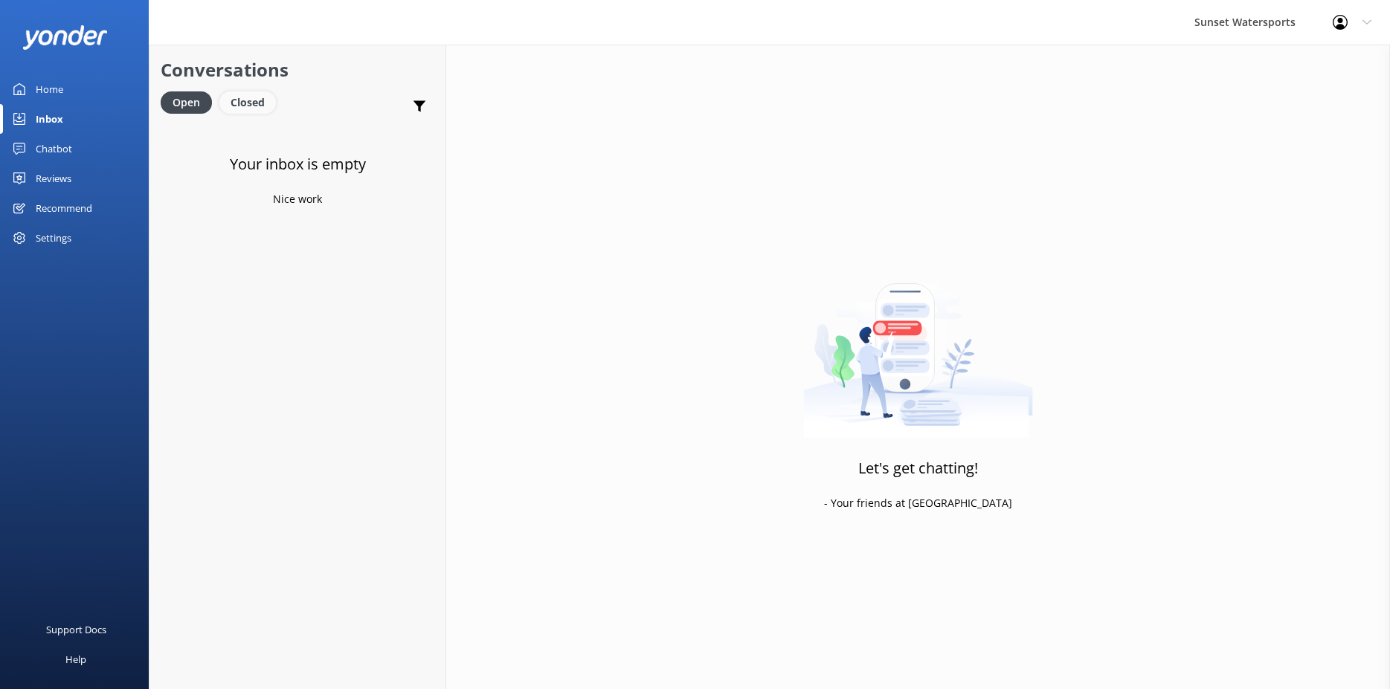
drag, startPoint x: 259, startPoint y: 114, endPoint x: 245, endPoint y: 109, distance: 14.4
click at [258, 112] on div "Closed" at bounding box center [247, 102] width 57 height 22
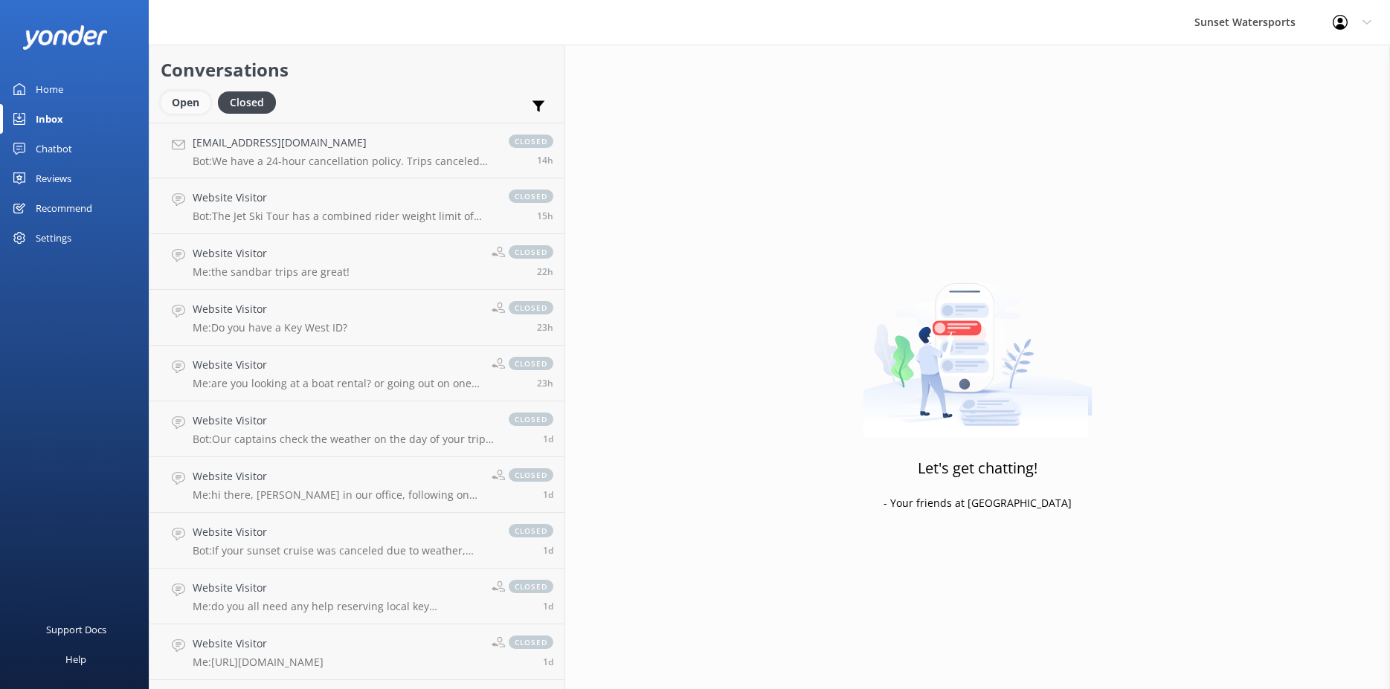
click at [184, 106] on div "Open" at bounding box center [186, 102] width 50 height 22
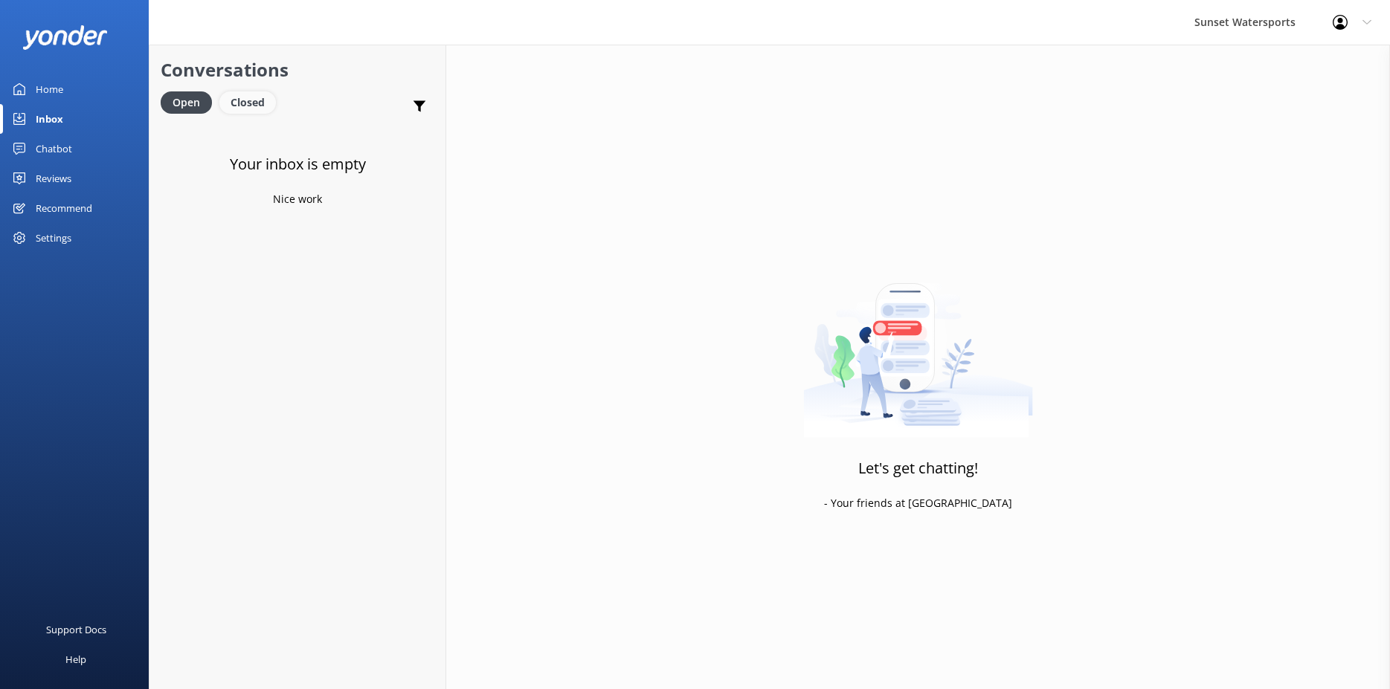
click at [248, 106] on div "Closed" at bounding box center [247, 102] width 57 height 22
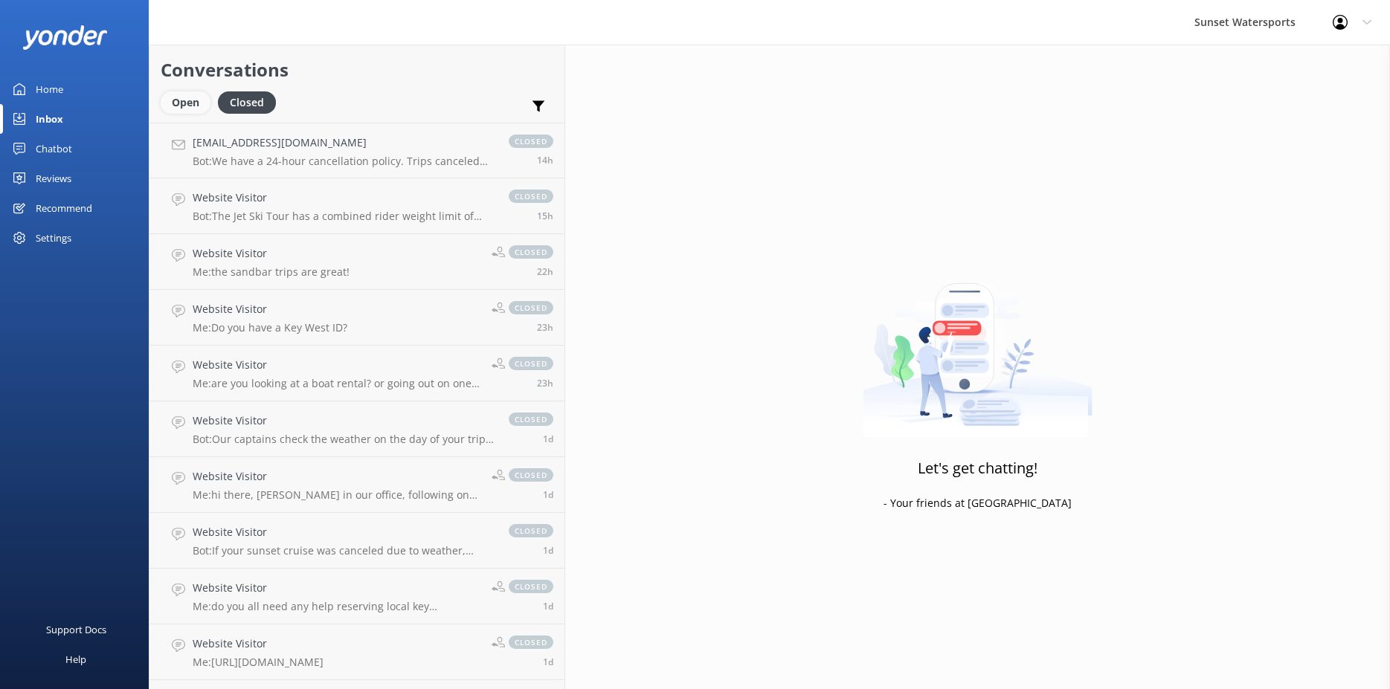
click at [174, 104] on div "Open" at bounding box center [186, 102] width 50 height 22
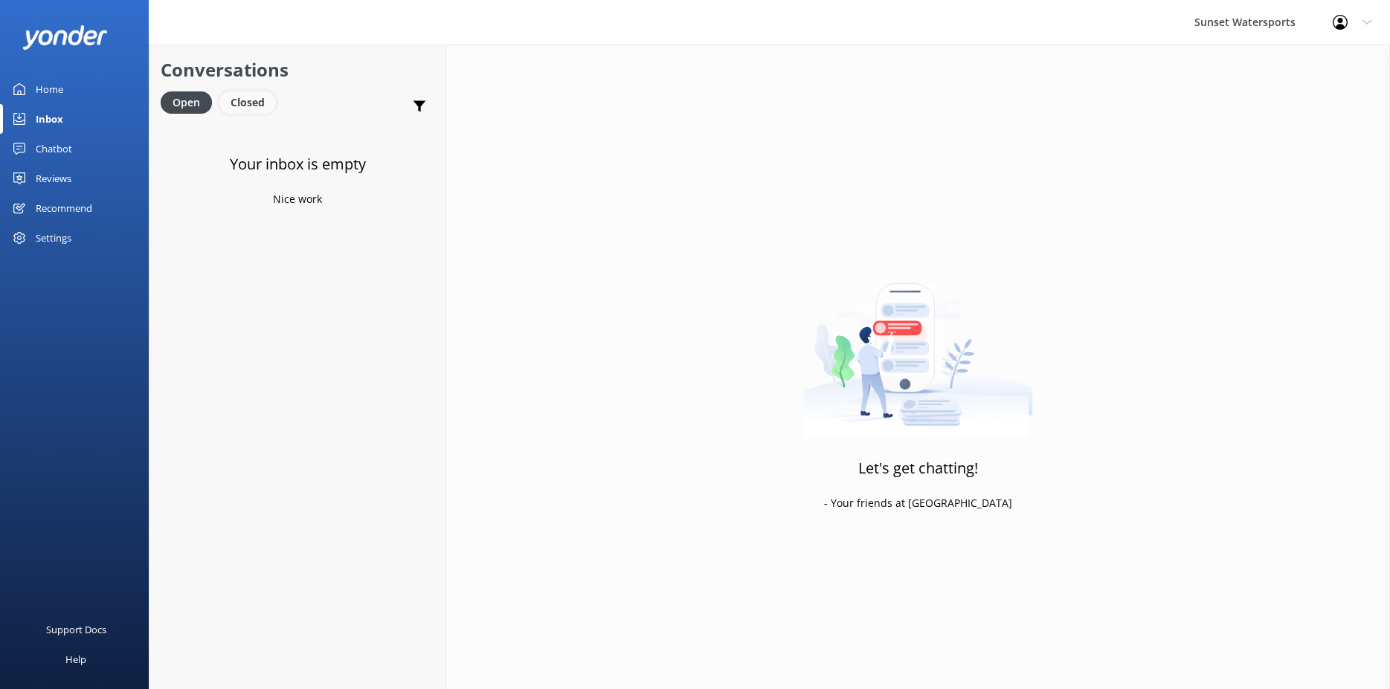
click at [239, 110] on div "Closed" at bounding box center [247, 102] width 57 height 22
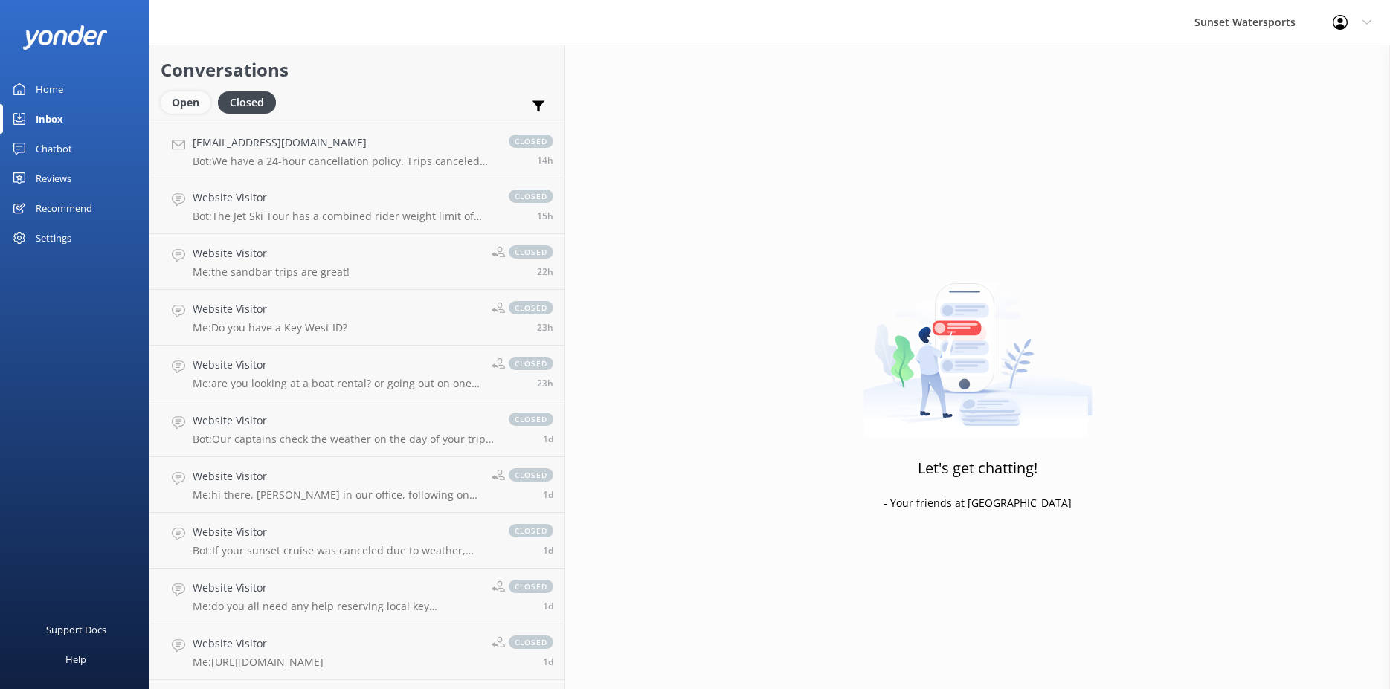
click at [199, 107] on div "Open" at bounding box center [186, 102] width 50 height 22
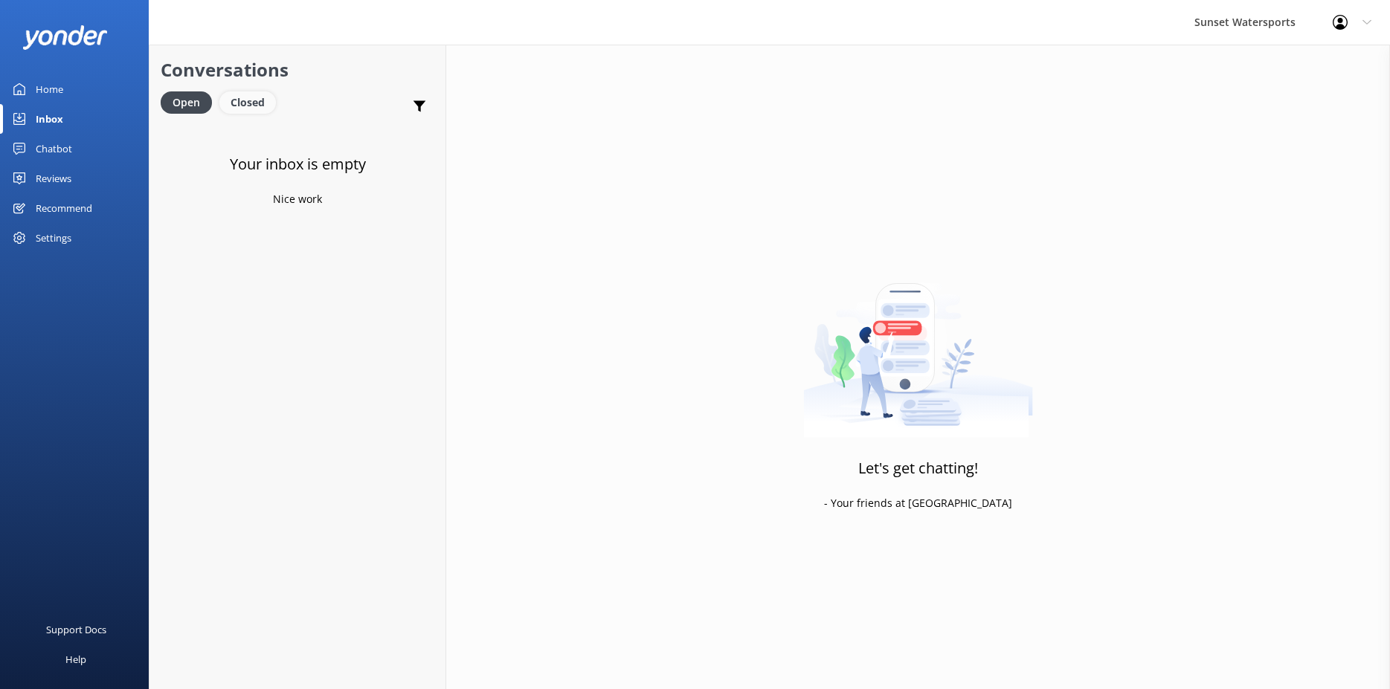
click at [237, 103] on div "Closed" at bounding box center [247, 102] width 57 height 22
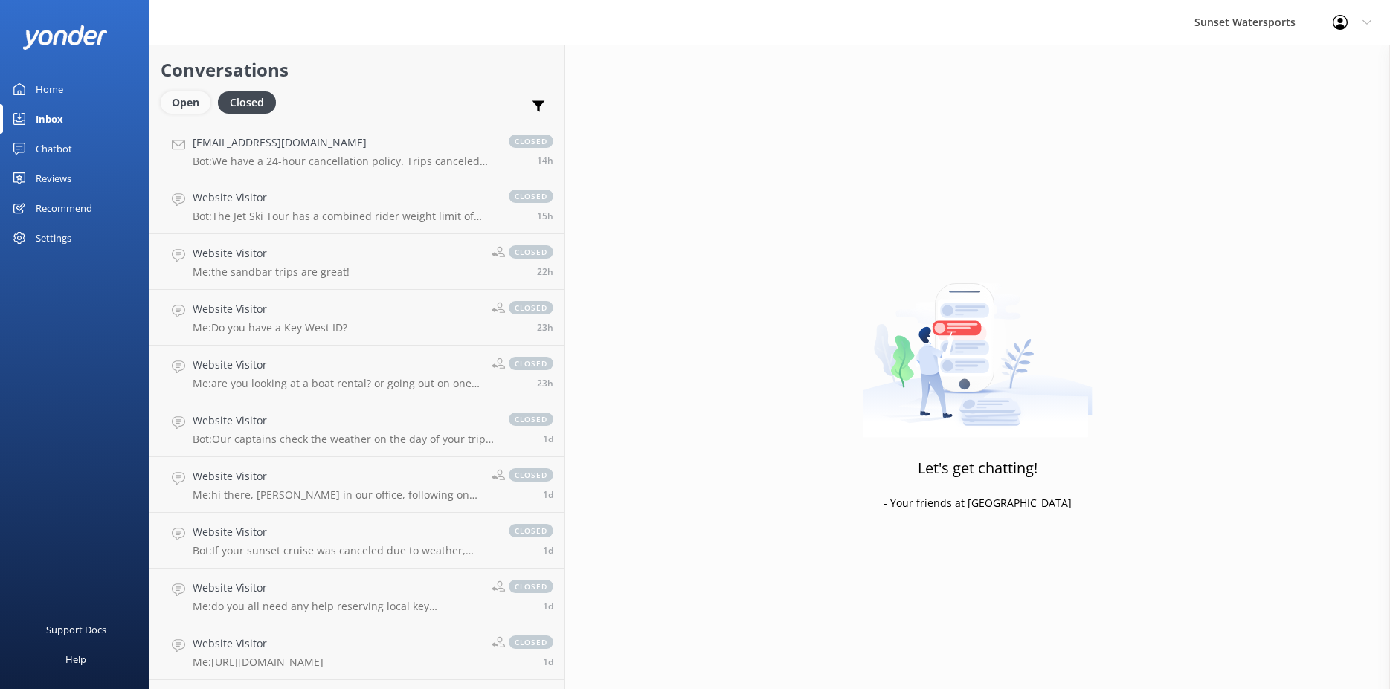
click at [190, 108] on div "Open" at bounding box center [186, 102] width 50 height 22
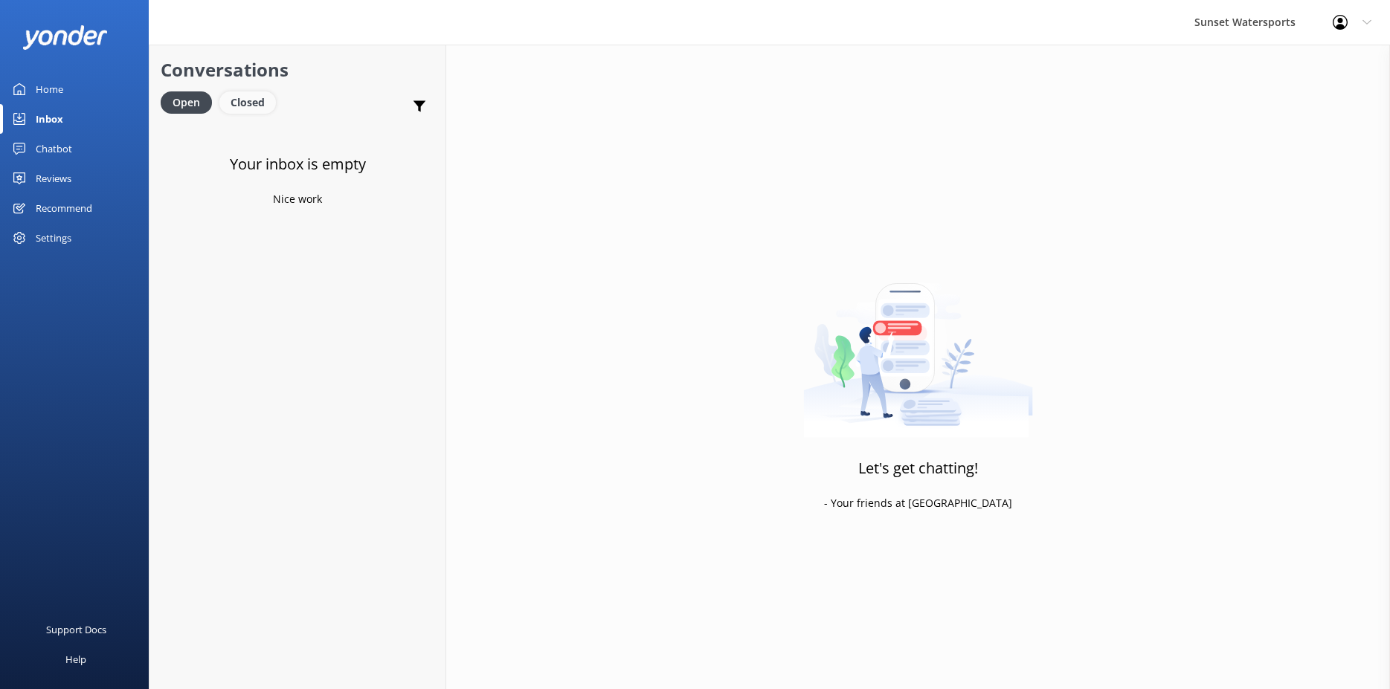
click at [257, 97] on div "Closed" at bounding box center [247, 102] width 57 height 22
click at [181, 107] on div "Open" at bounding box center [186, 102] width 50 height 22
click at [248, 99] on div "Closed" at bounding box center [247, 102] width 57 height 22
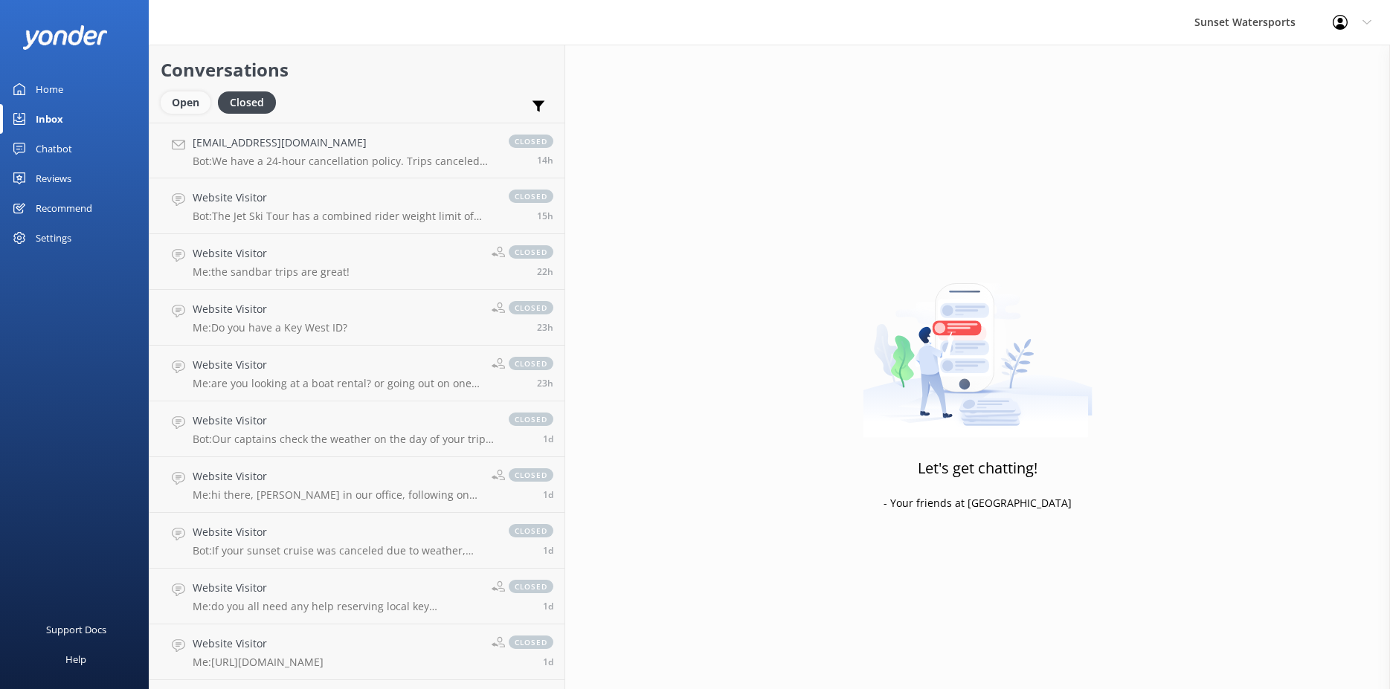
click at [178, 103] on div "Open" at bounding box center [186, 102] width 50 height 22
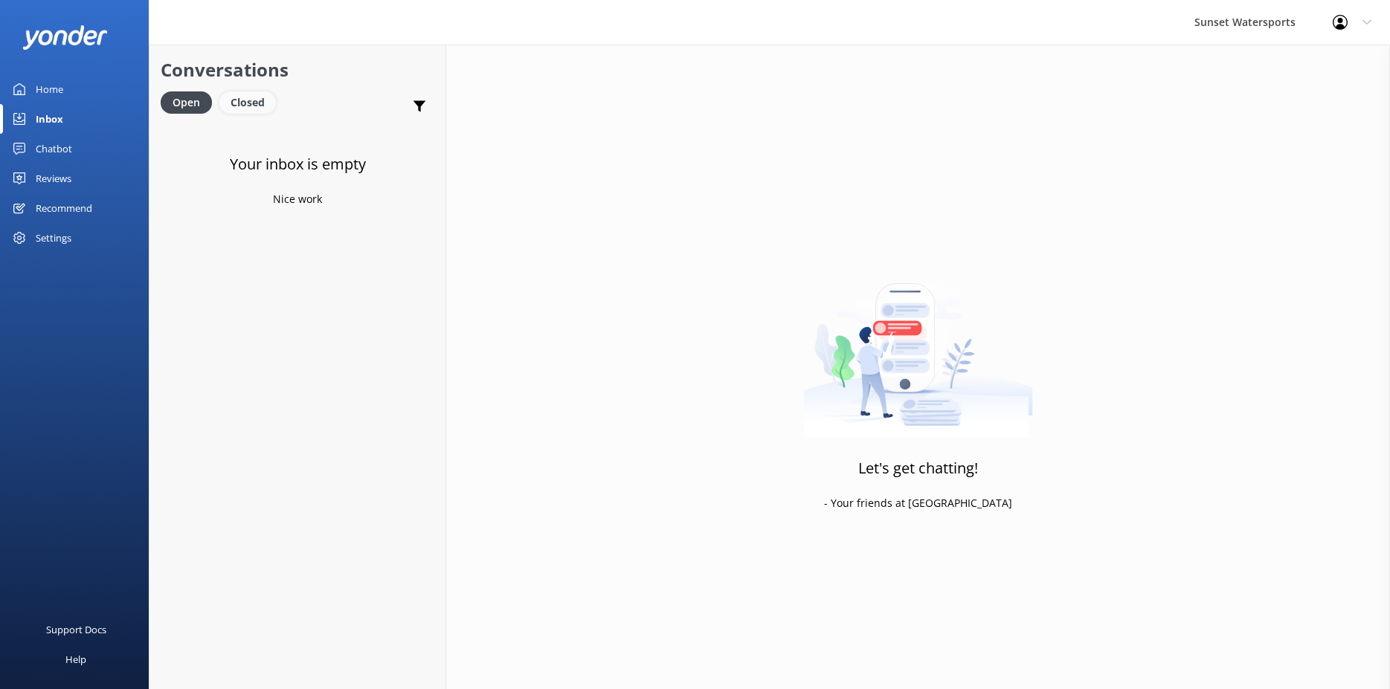
click at [248, 102] on div "Closed" at bounding box center [247, 102] width 57 height 22
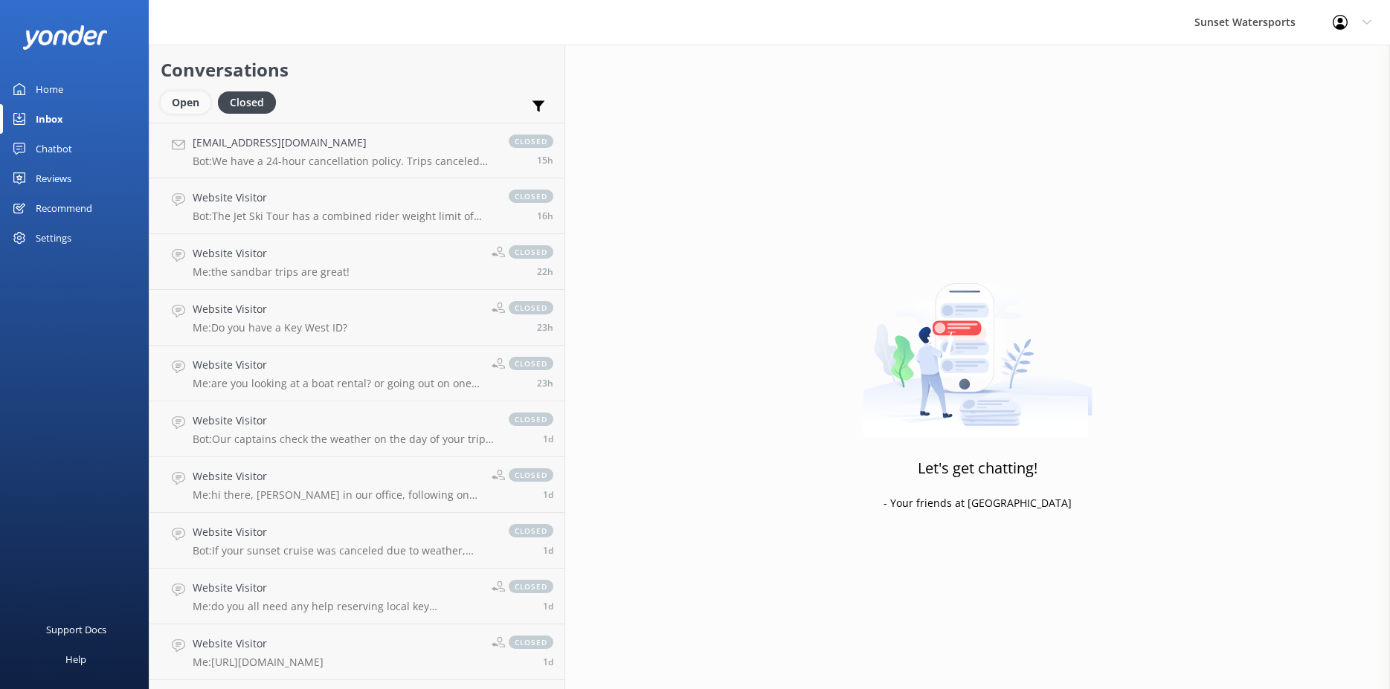
click at [203, 105] on div "Open" at bounding box center [186, 102] width 50 height 22
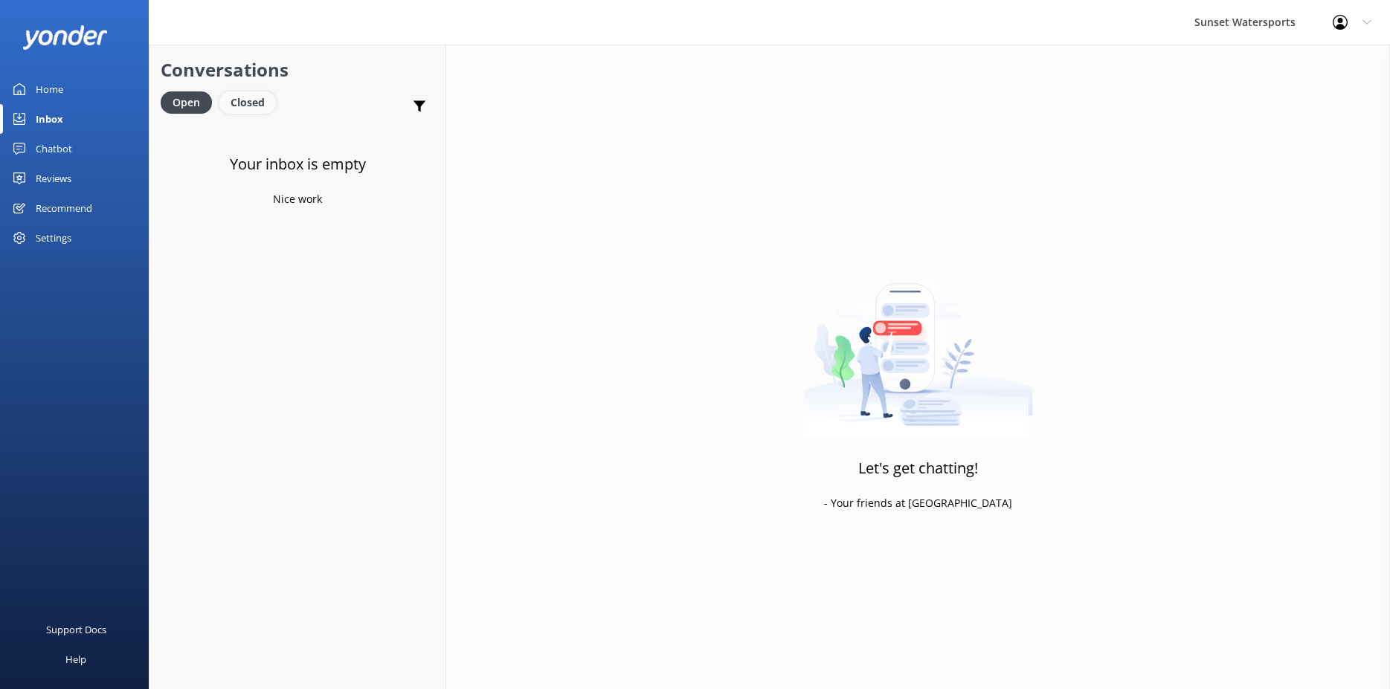
click at [257, 94] on div "Closed" at bounding box center [247, 102] width 57 height 22
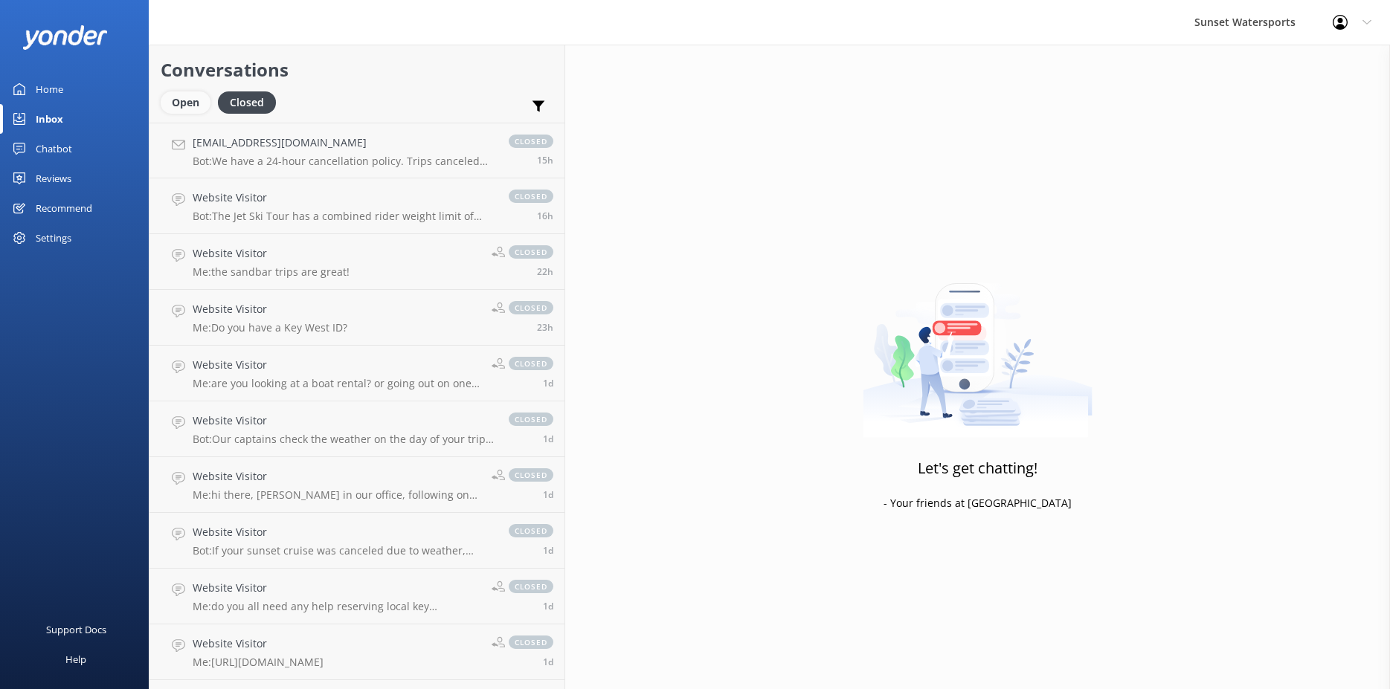
click at [184, 106] on div "Open" at bounding box center [186, 102] width 50 height 22
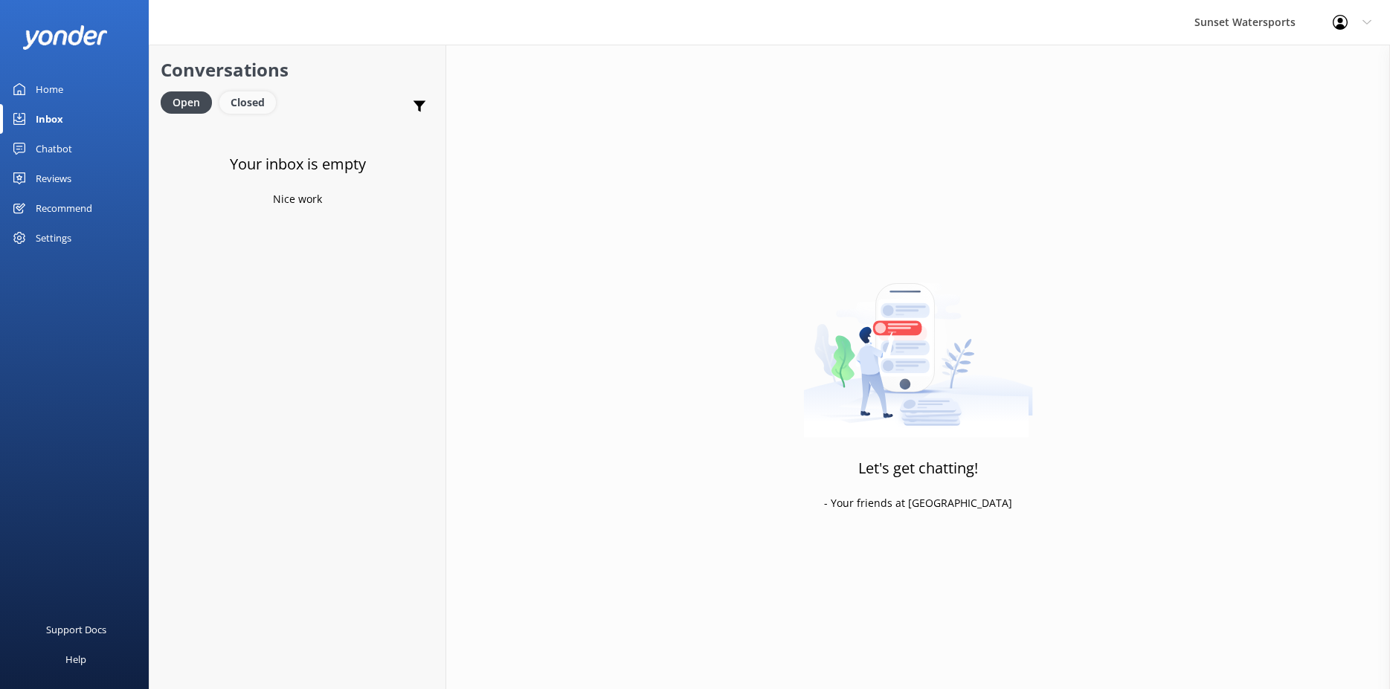
click at [257, 97] on div "Closed" at bounding box center [247, 102] width 57 height 22
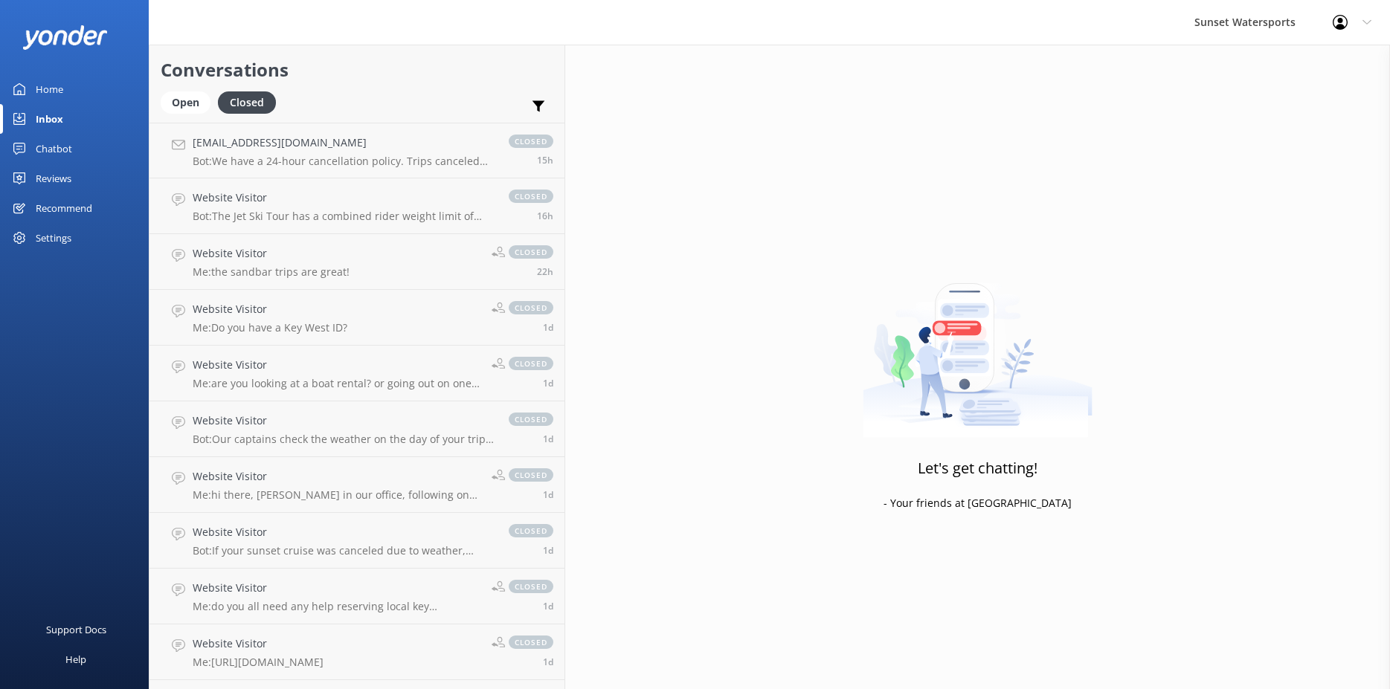
drag, startPoint x: 194, startPoint y: 96, endPoint x: 198, endPoint y: 84, distance: 12.5
click at [193, 97] on div "Open" at bounding box center [186, 102] width 50 height 22
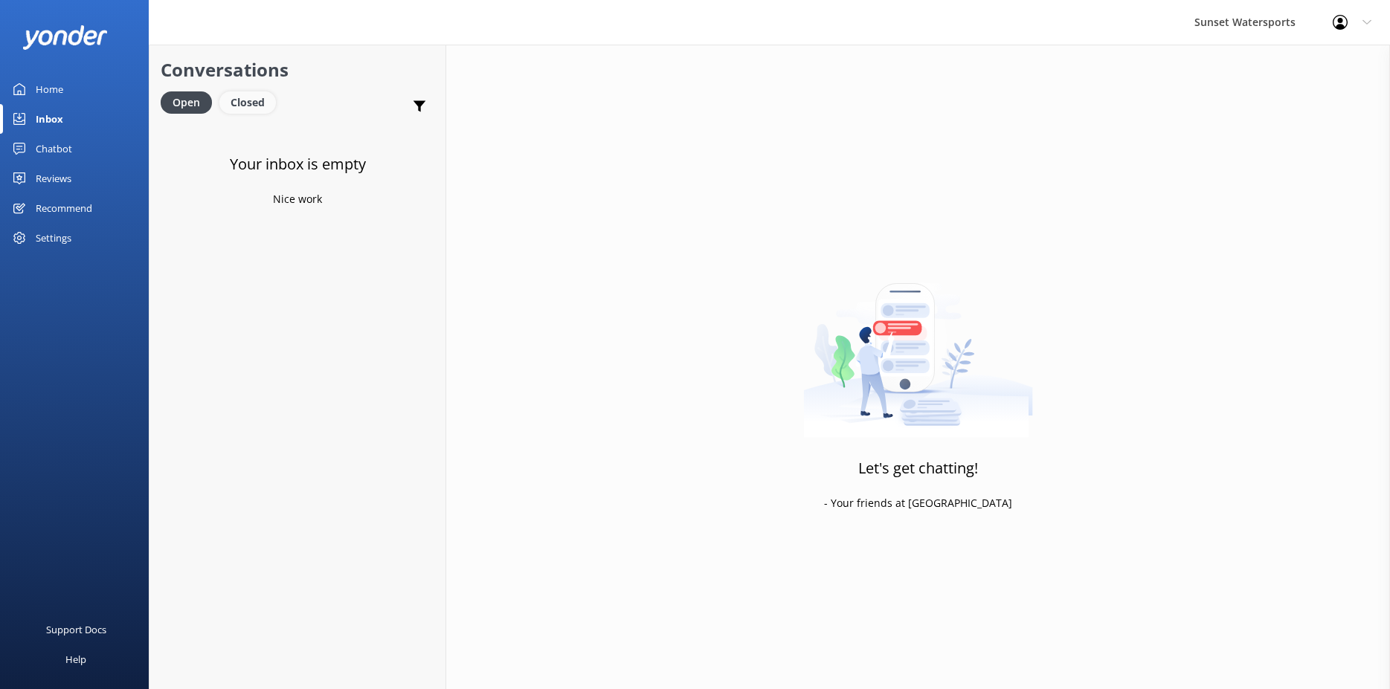
click at [265, 101] on div "Closed" at bounding box center [247, 102] width 57 height 22
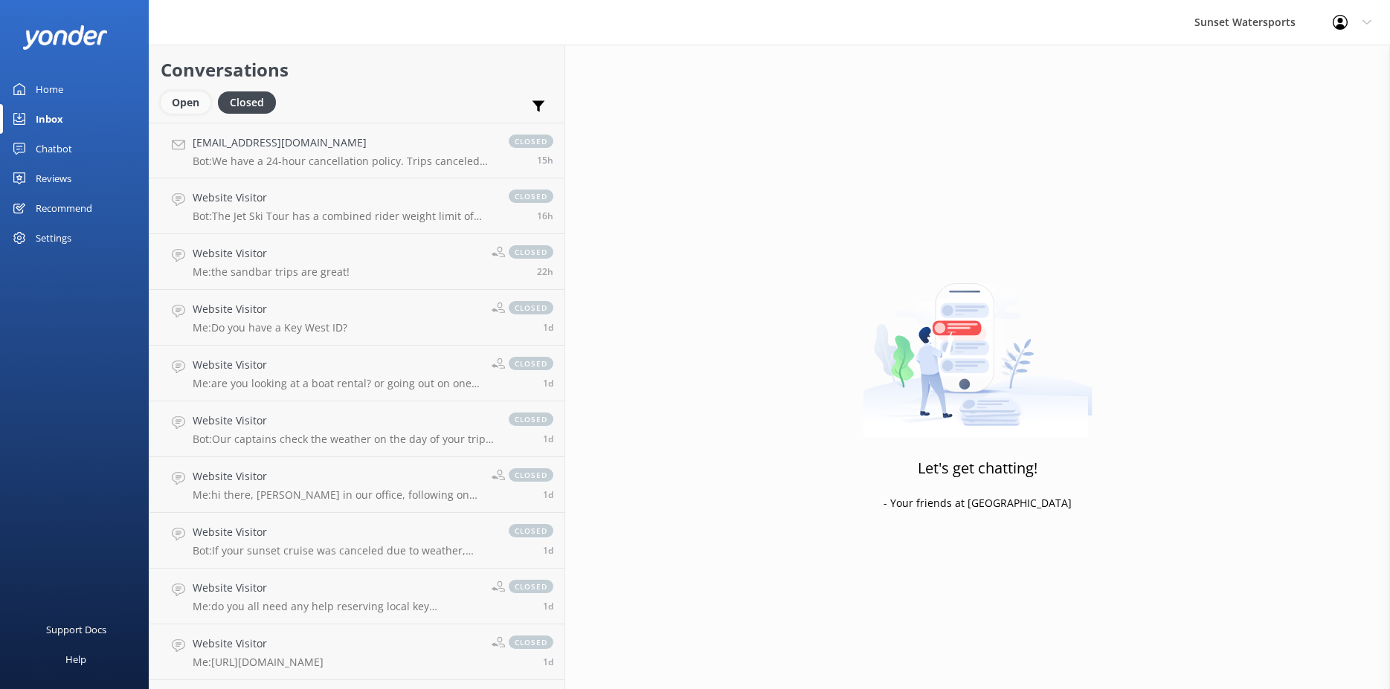
click at [192, 104] on div "Open" at bounding box center [186, 102] width 50 height 22
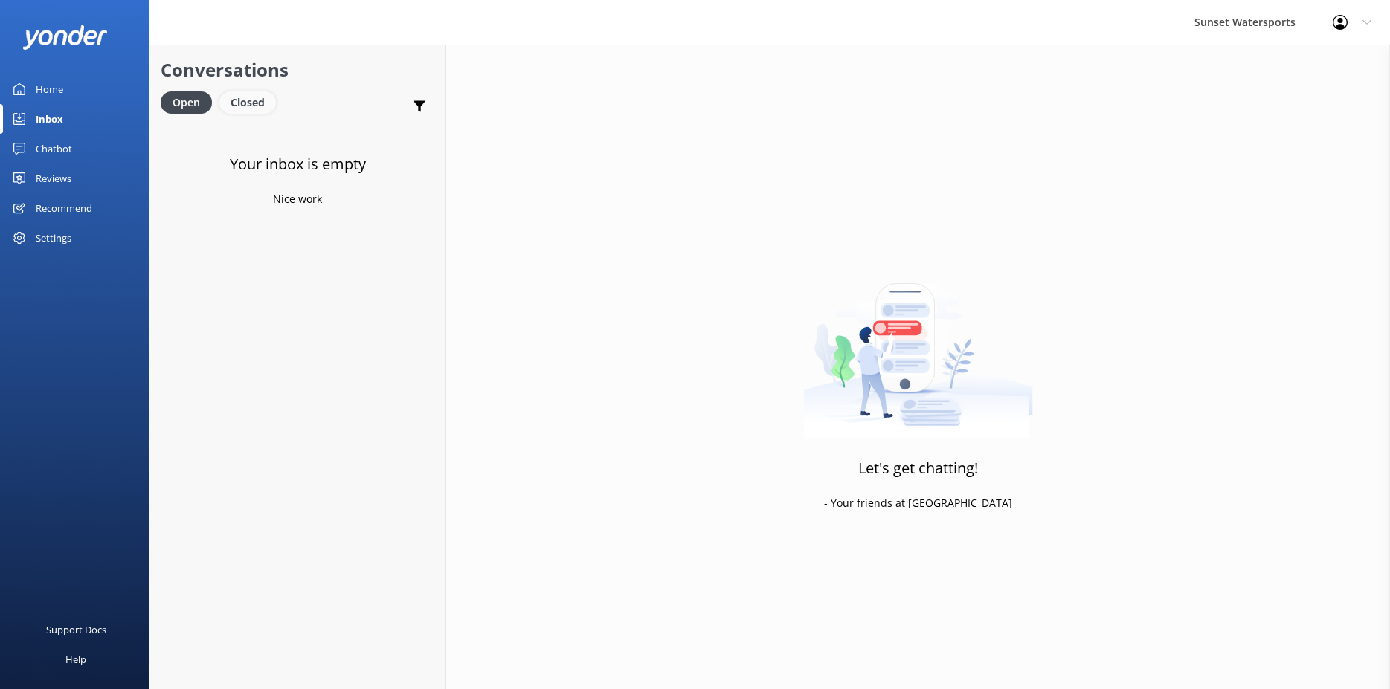
click at [241, 104] on div "Closed" at bounding box center [247, 102] width 57 height 22
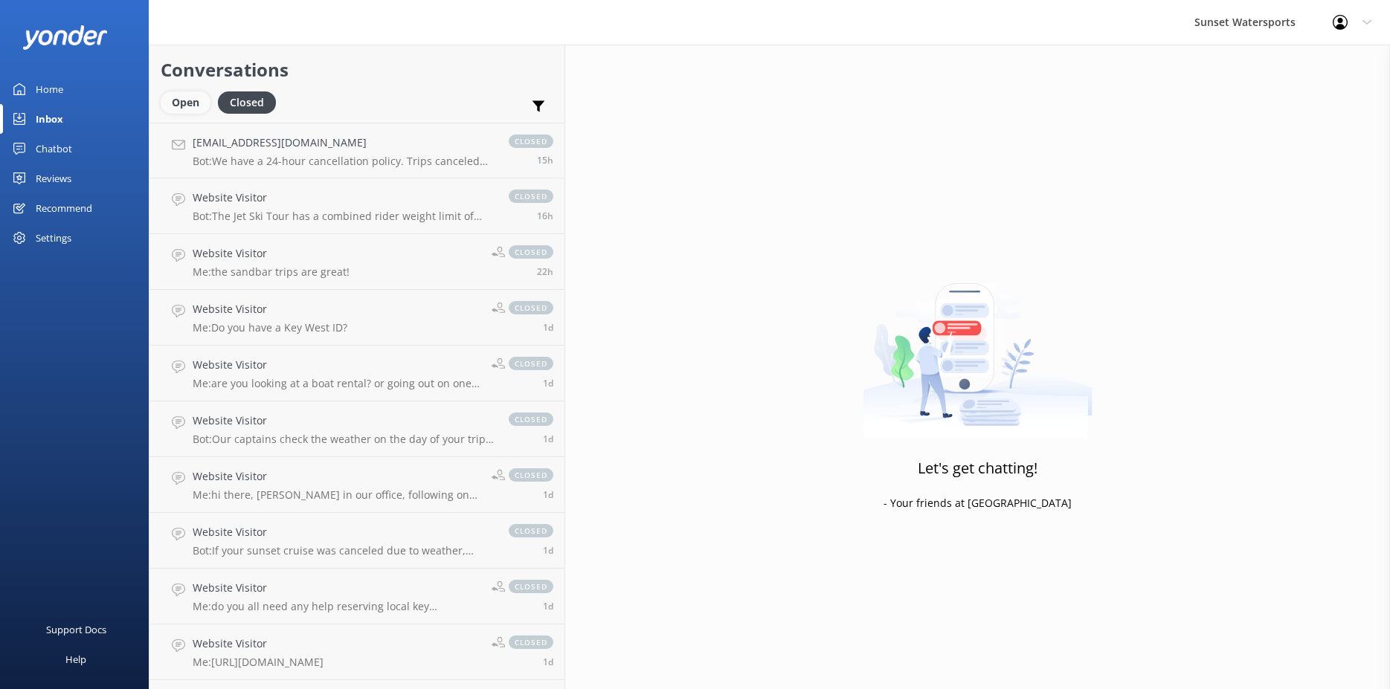
click at [191, 106] on div "Open" at bounding box center [186, 102] width 50 height 22
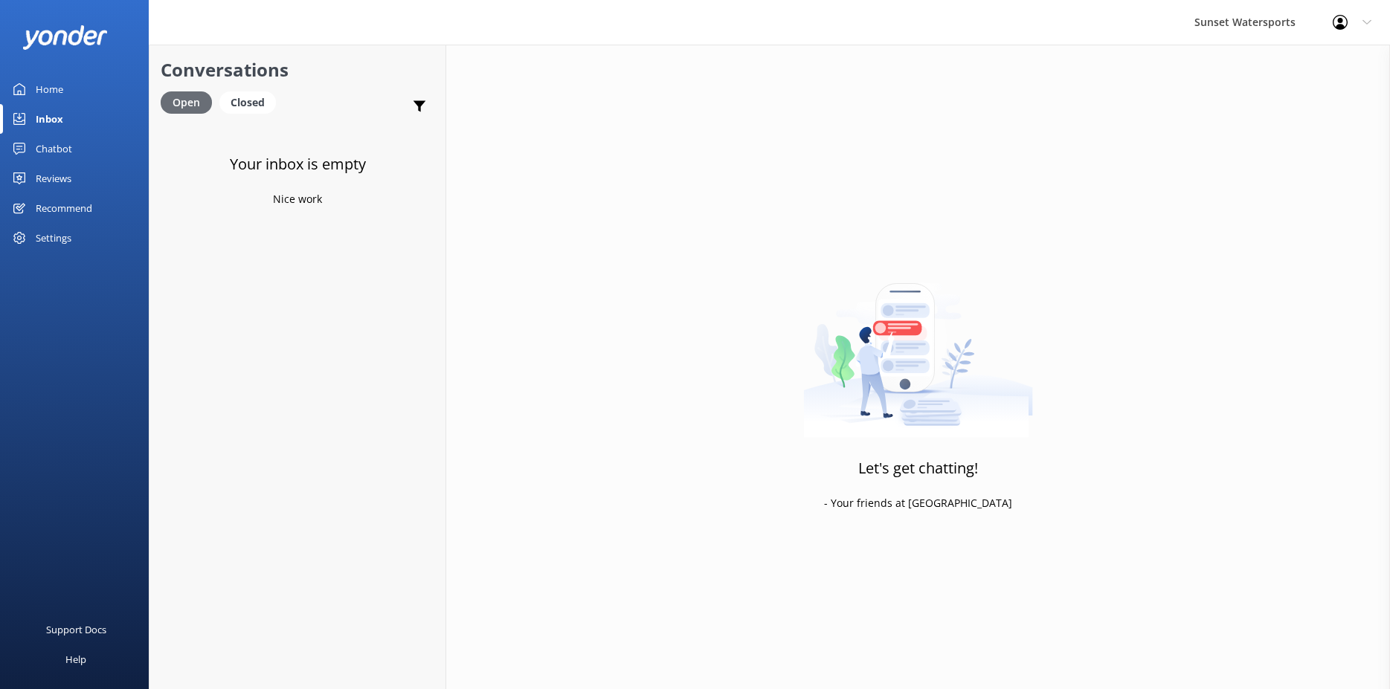
drag, startPoint x: 252, startPoint y: 100, endPoint x: 187, endPoint y: 98, distance: 65.5
click at [251, 100] on div "Closed" at bounding box center [247, 102] width 57 height 22
click at [187, 98] on div "Open" at bounding box center [186, 102] width 50 height 22
click at [250, 112] on div "Closed" at bounding box center [247, 102] width 57 height 22
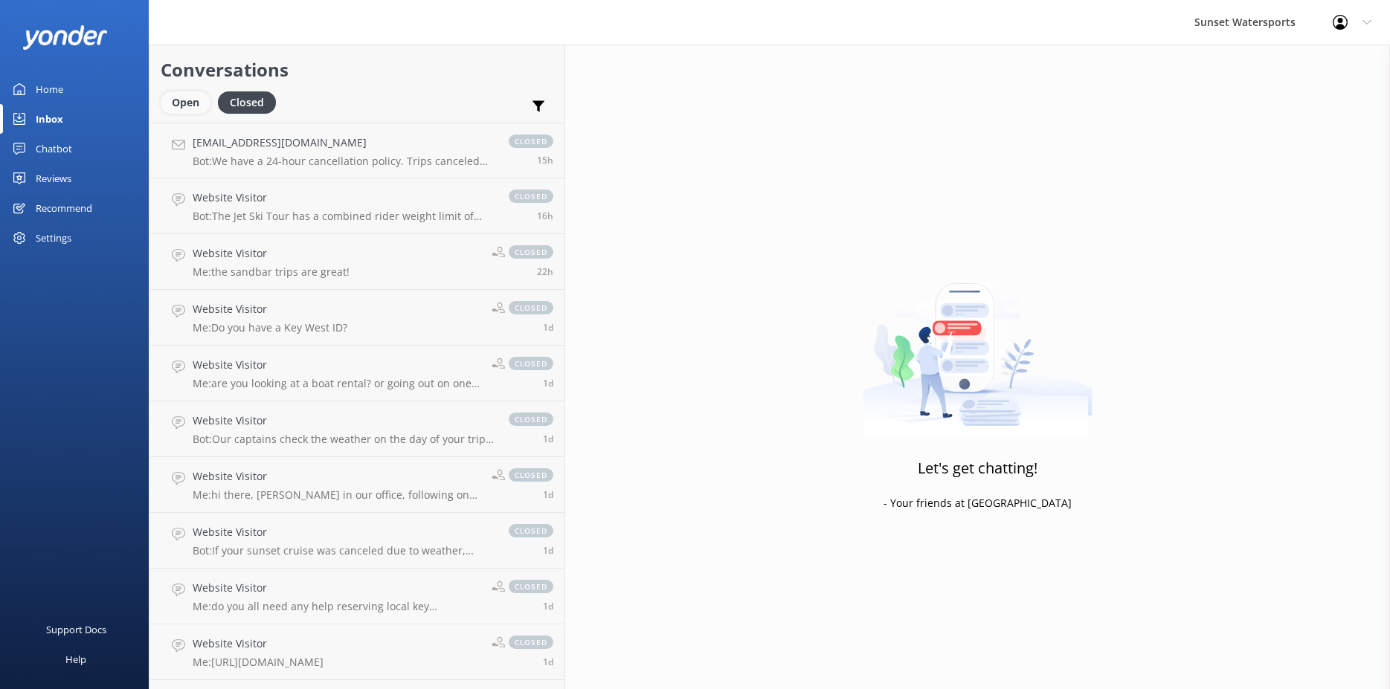
click at [200, 98] on div "Open" at bounding box center [186, 102] width 50 height 22
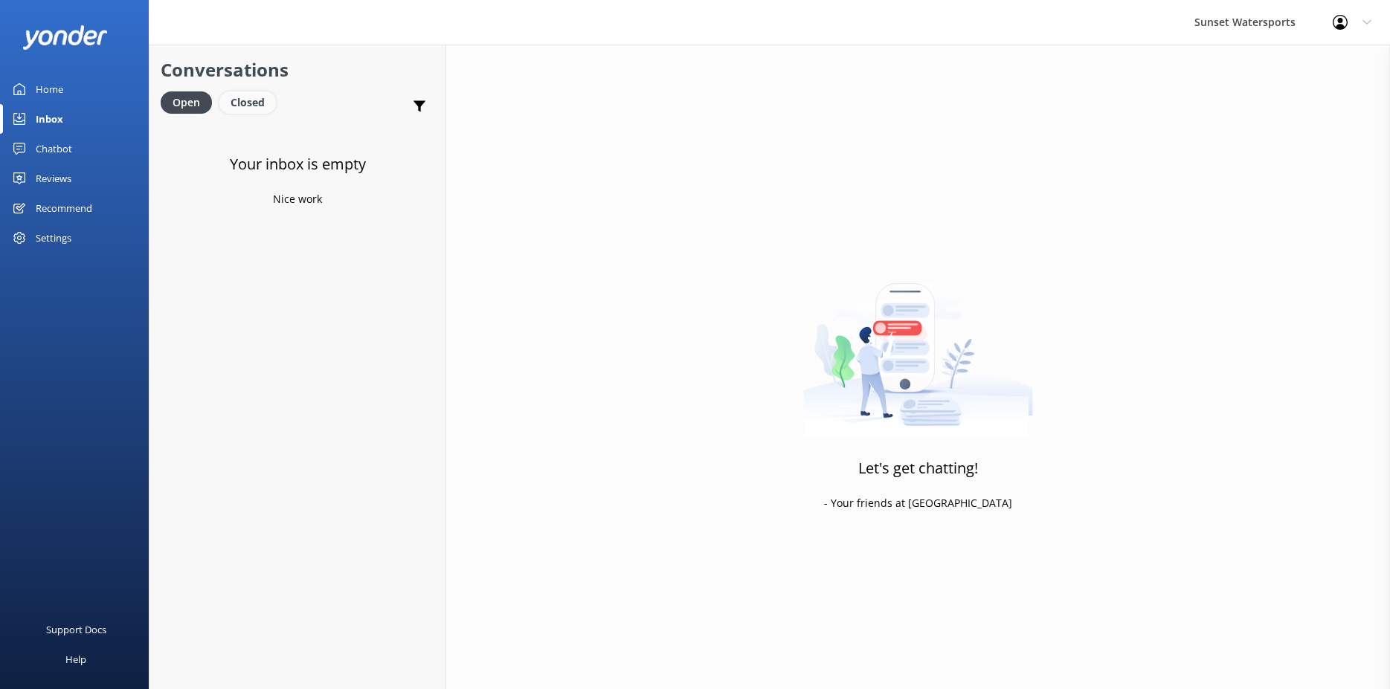
click at [248, 104] on div "Closed" at bounding box center [247, 102] width 57 height 22
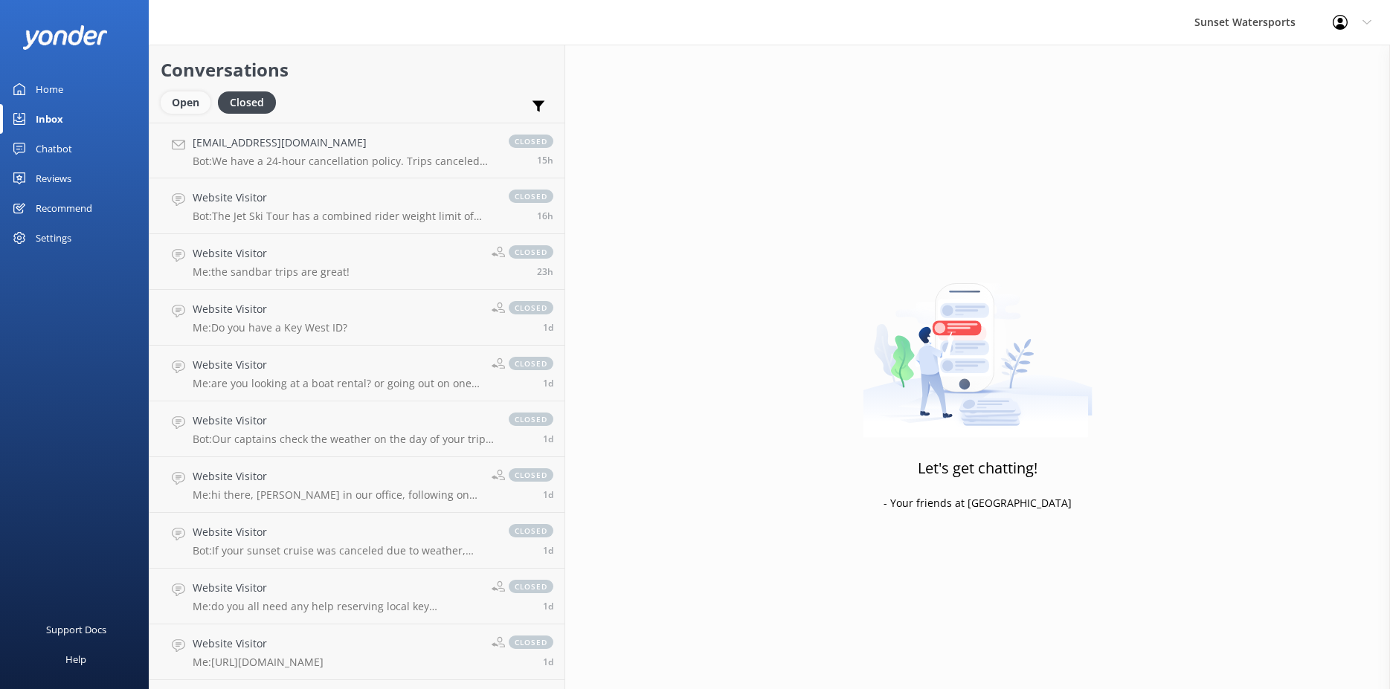
click at [186, 103] on div "Open" at bounding box center [186, 102] width 50 height 22
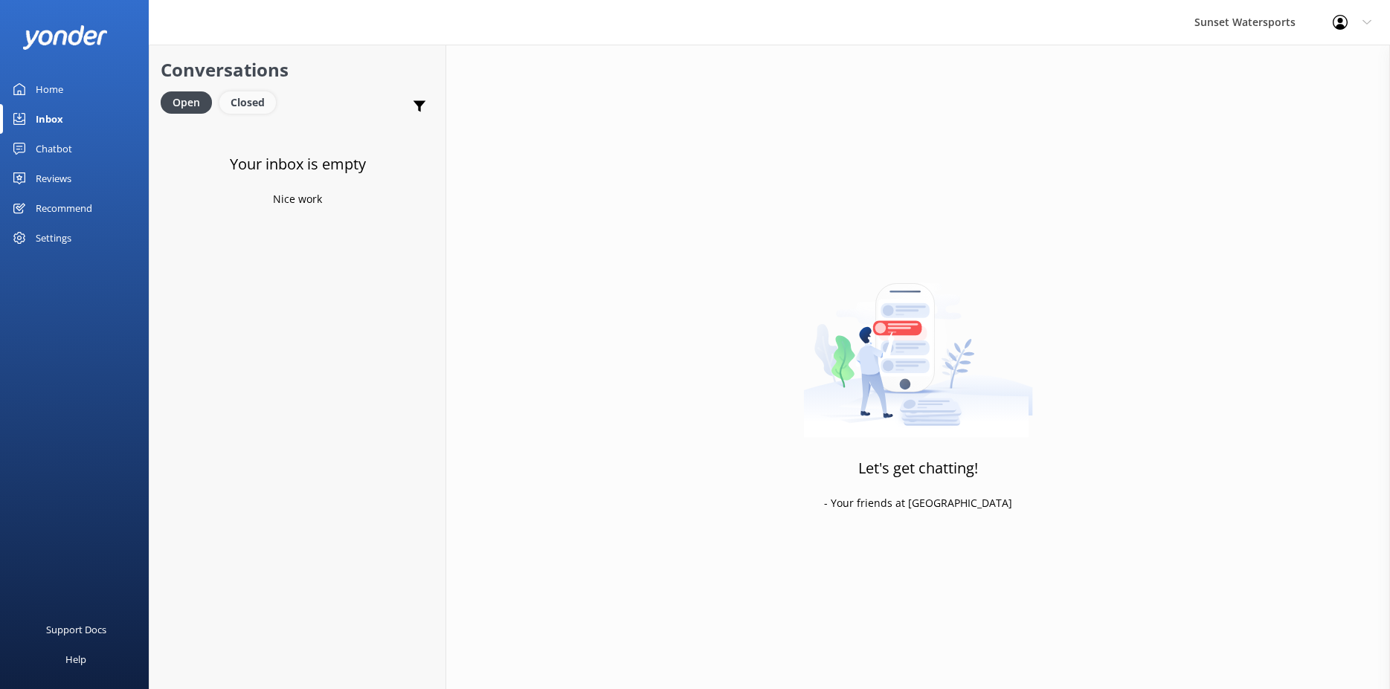
click at [266, 113] on div "Closed" at bounding box center [247, 102] width 57 height 22
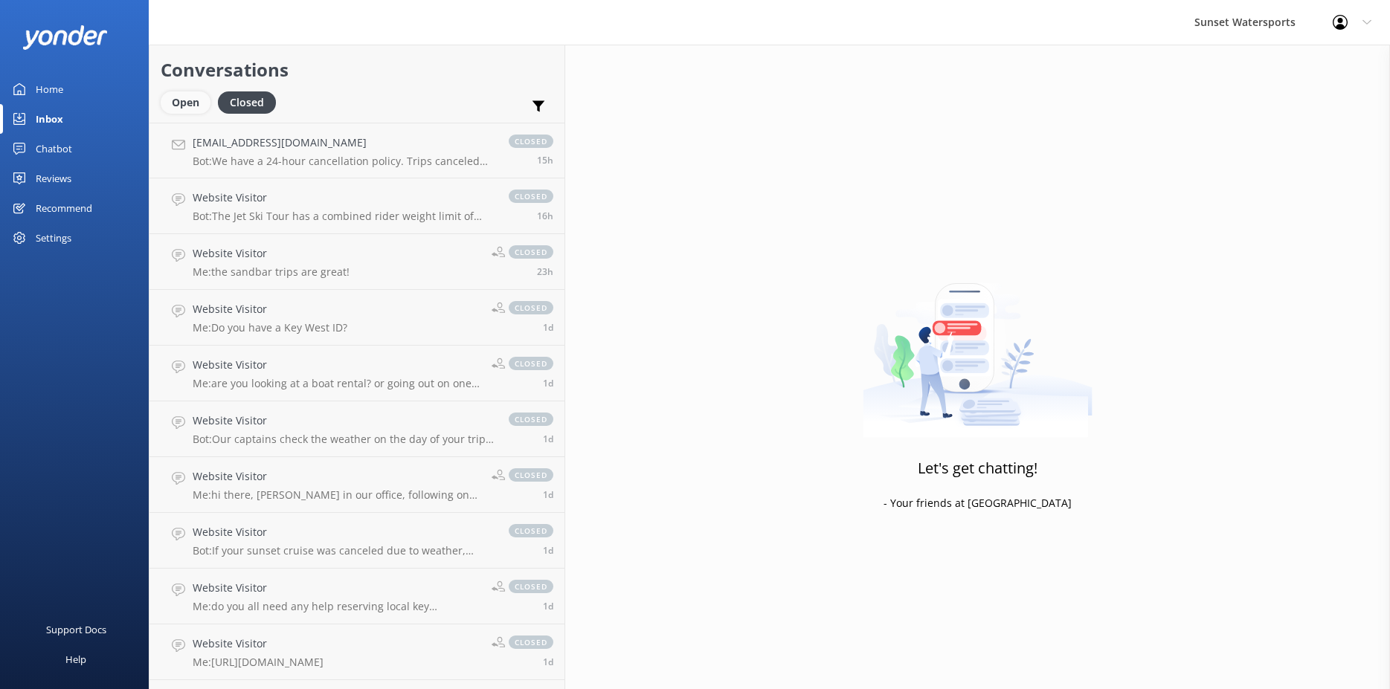
click at [190, 105] on div "Open" at bounding box center [186, 102] width 50 height 22
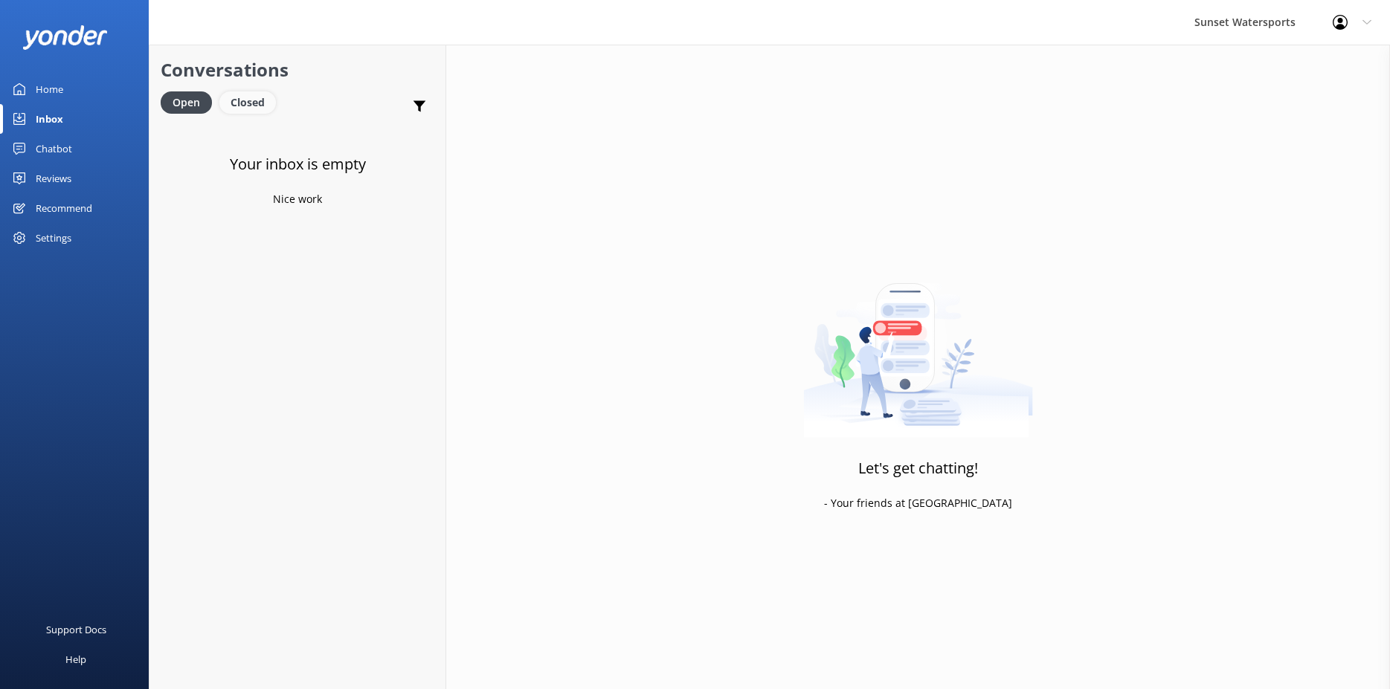
click at [248, 94] on div "Closed" at bounding box center [247, 102] width 57 height 22
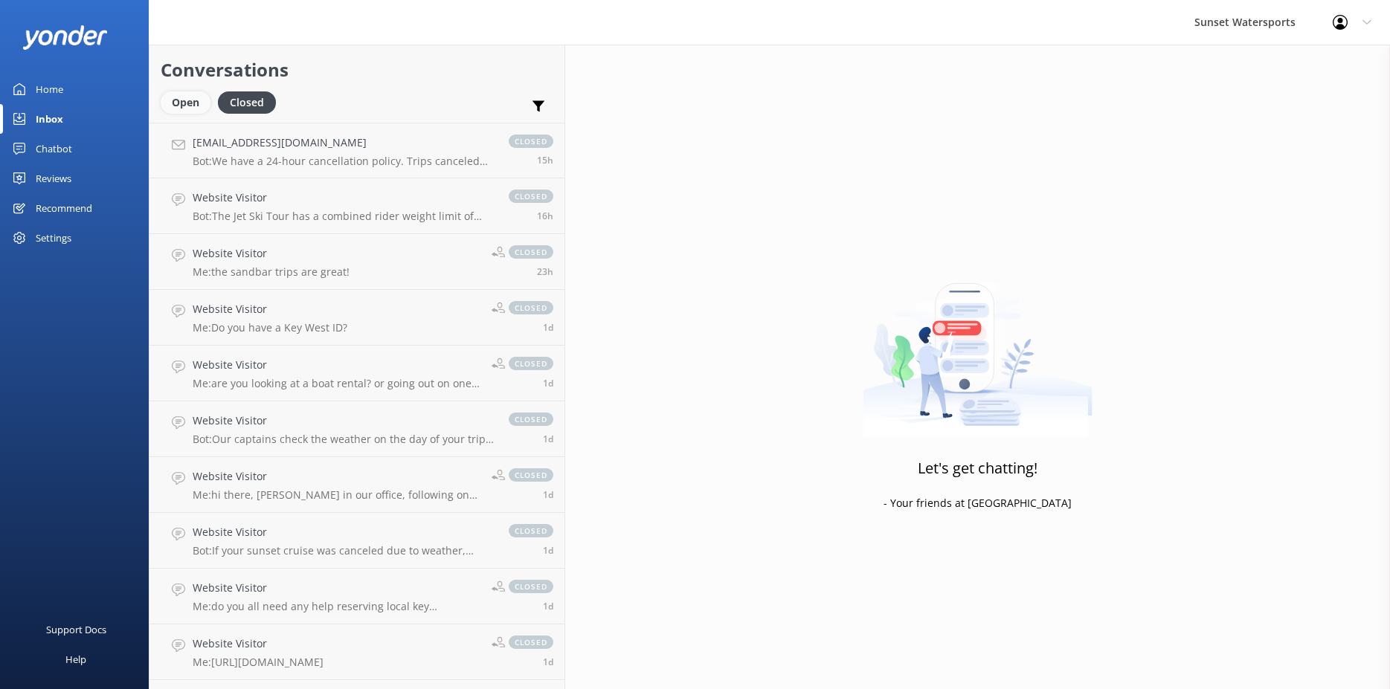
click at [194, 102] on div "Open" at bounding box center [186, 102] width 50 height 22
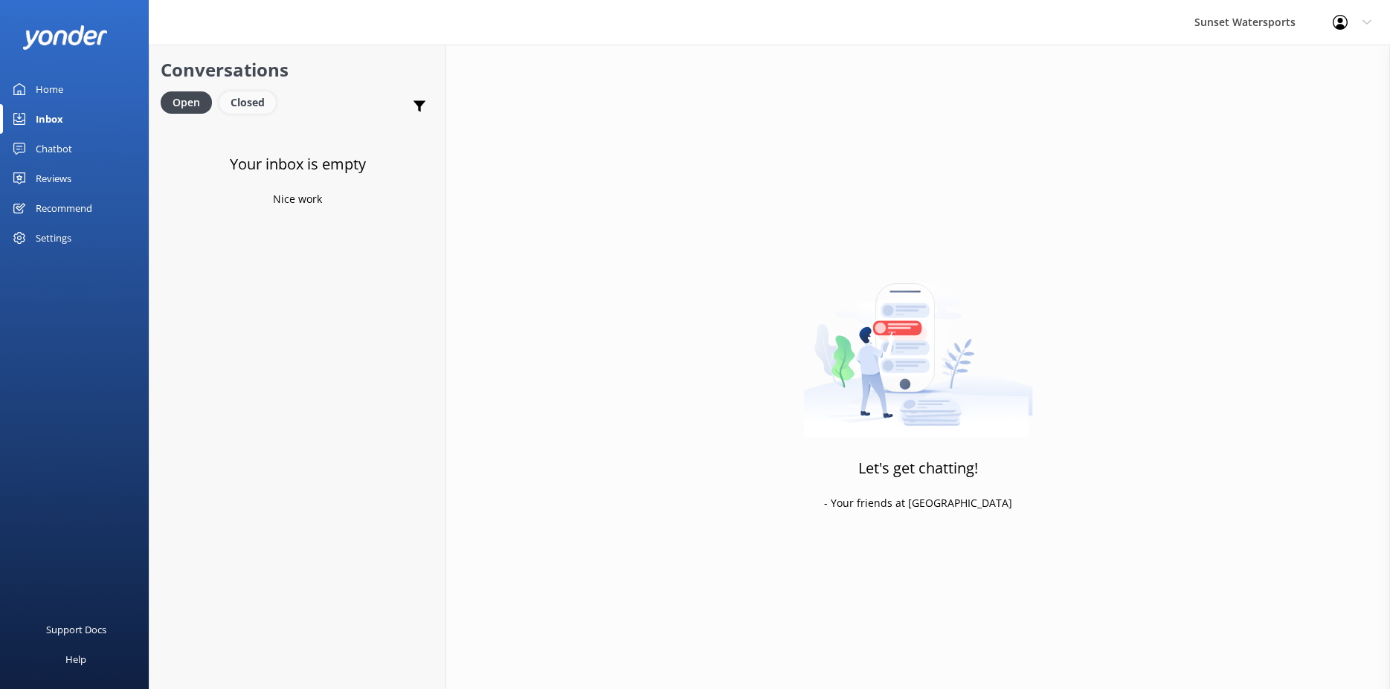
click at [254, 109] on div "Closed" at bounding box center [247, 102] width 57 height 22
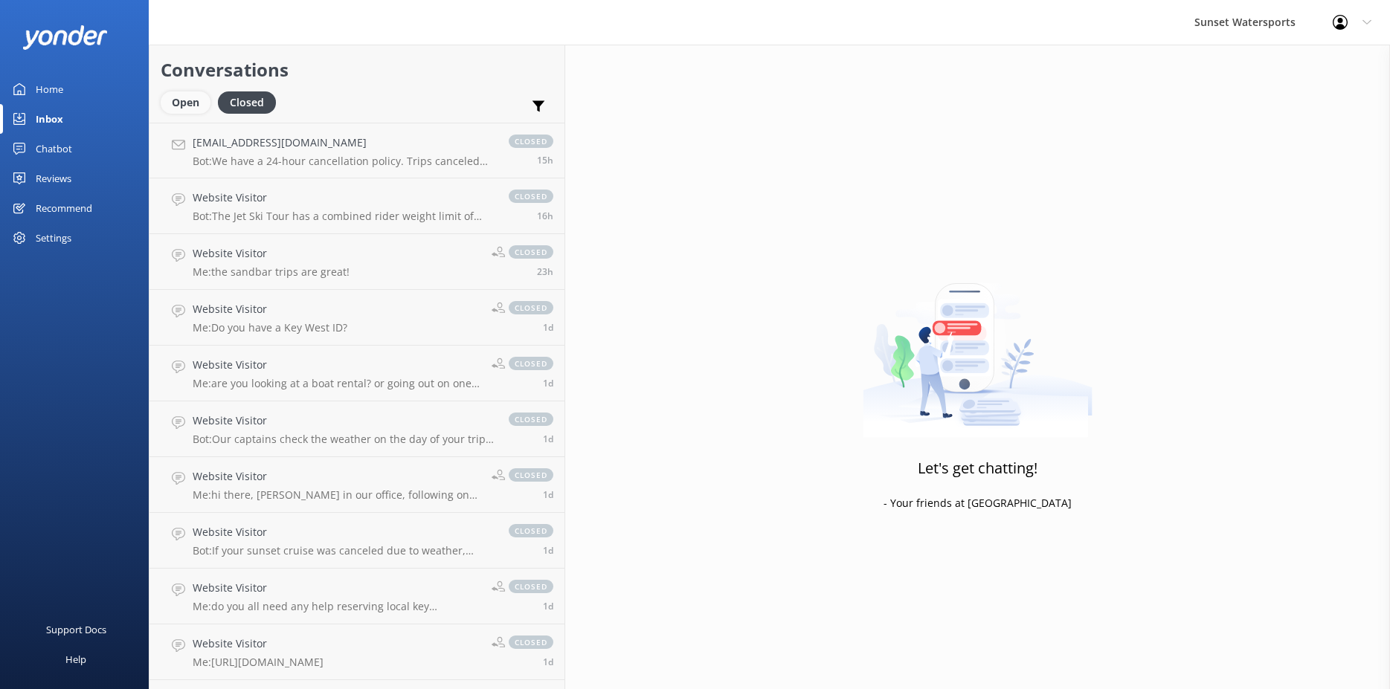
click at [190, 107] on div "Open" at bounding box center [186, 102] width 50 height 22
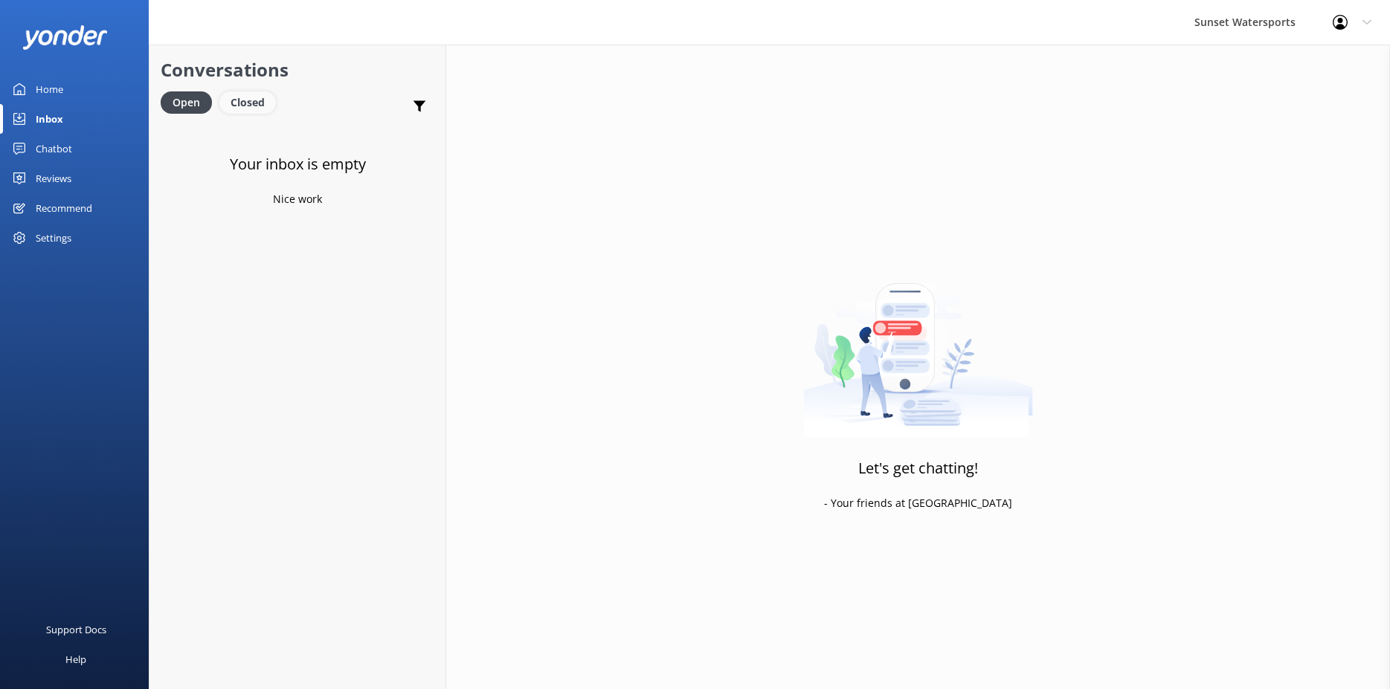
click at [254, 100] on div "Closed" at bounding box center [247, 102] width 57 height 22
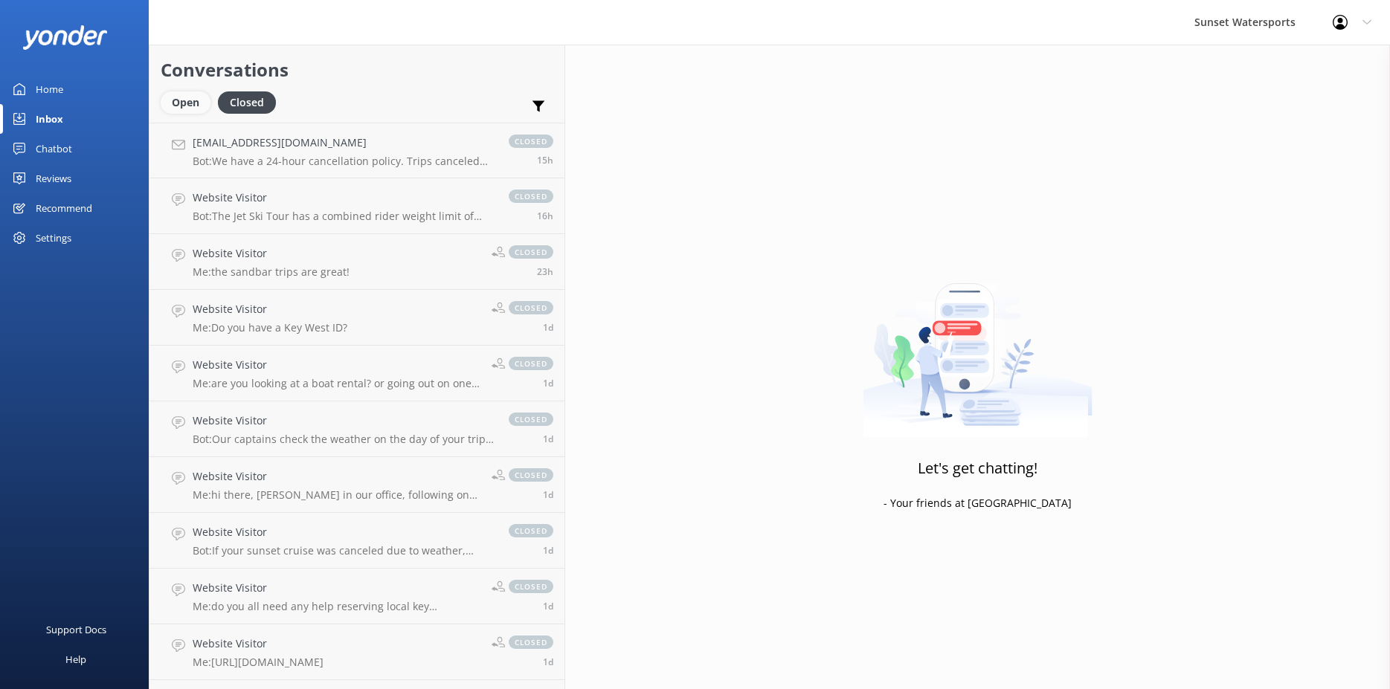
click at [197, 104] on div "Open" at bounding box center [186, 102] width 50 height 22
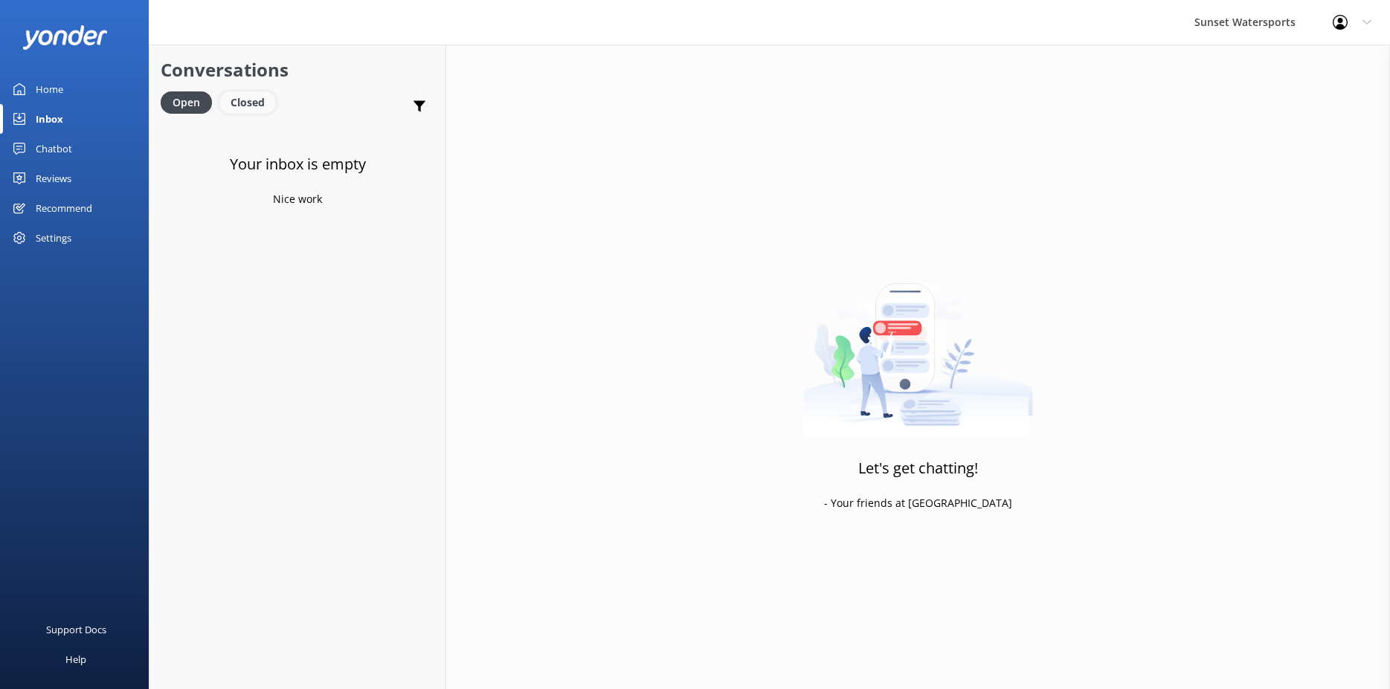
click at [249, 103] on div "Closed" at bounding box center [247, 102] width 57 height 22
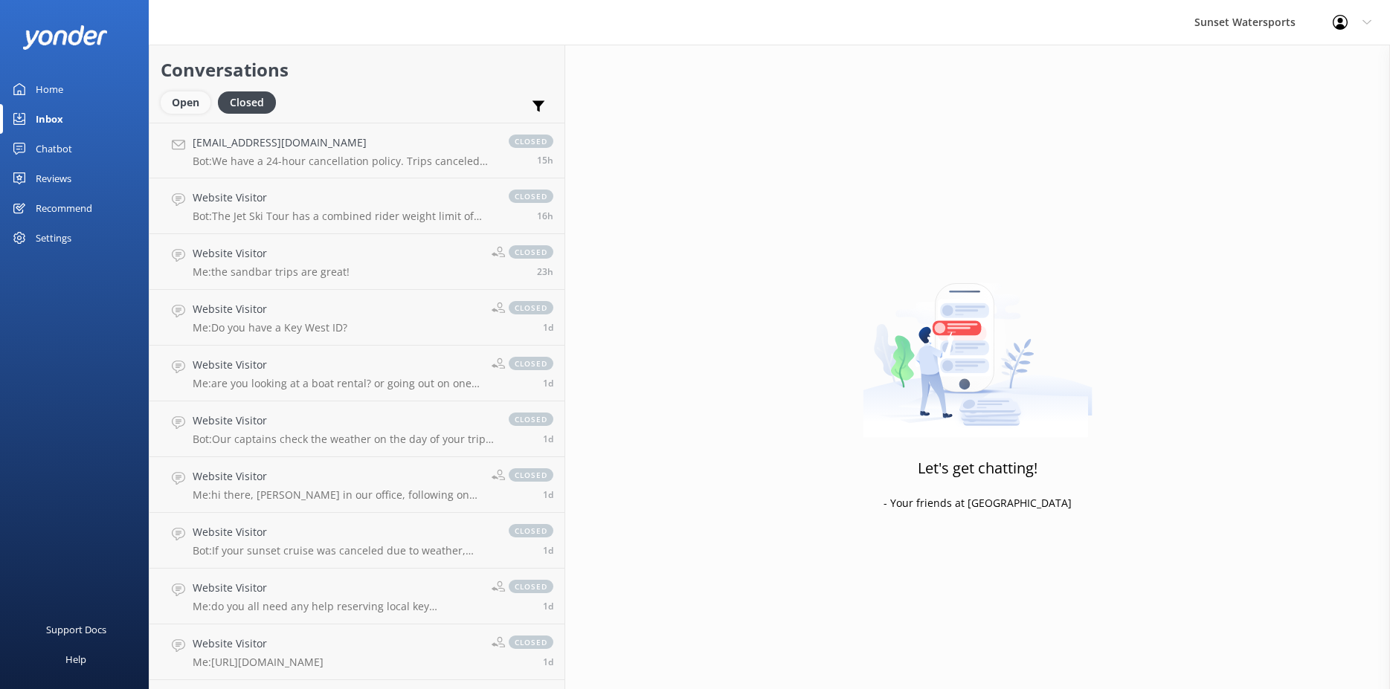
click at [179, 92] on div "Open" at bounding box center [186, 102] width 50 height 22
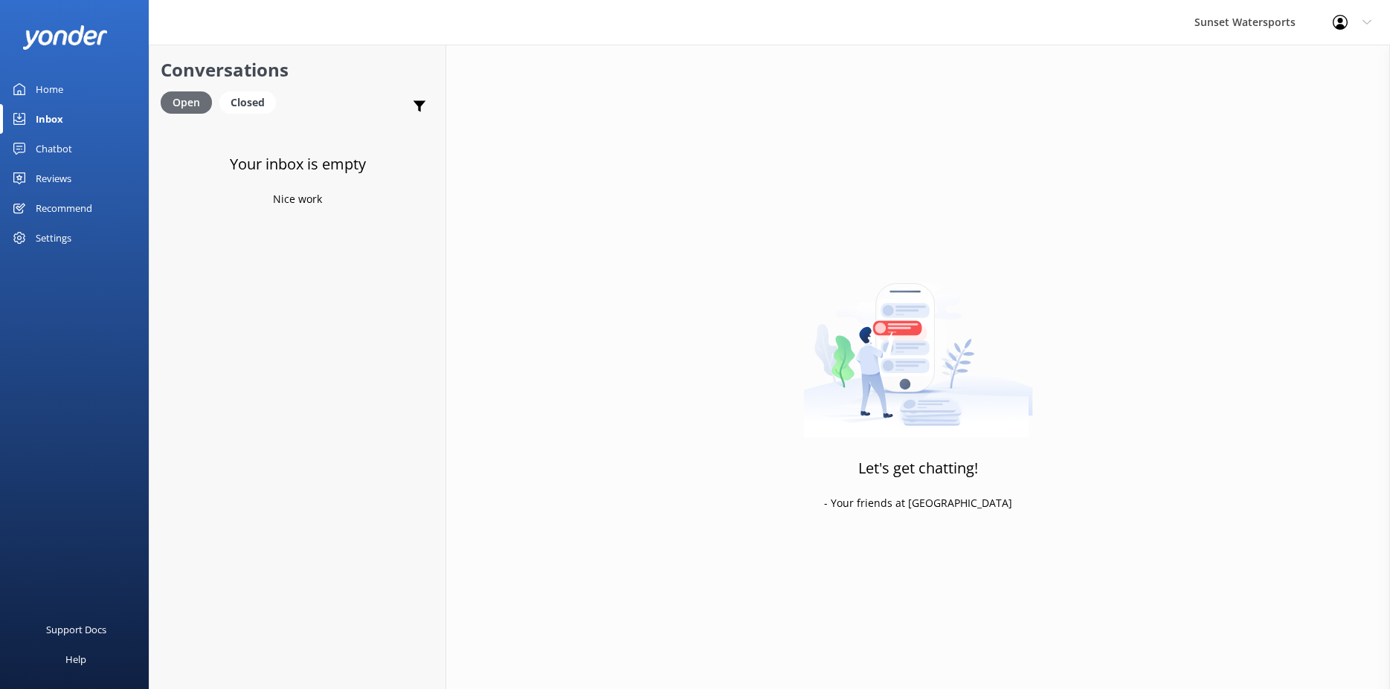
click at [181, 104] on div "Open" at bounding box center [186, 102] width 51 height 22
click at [253, 98] on div "Closed" at bounding box center [247, 102] width 57 height 22
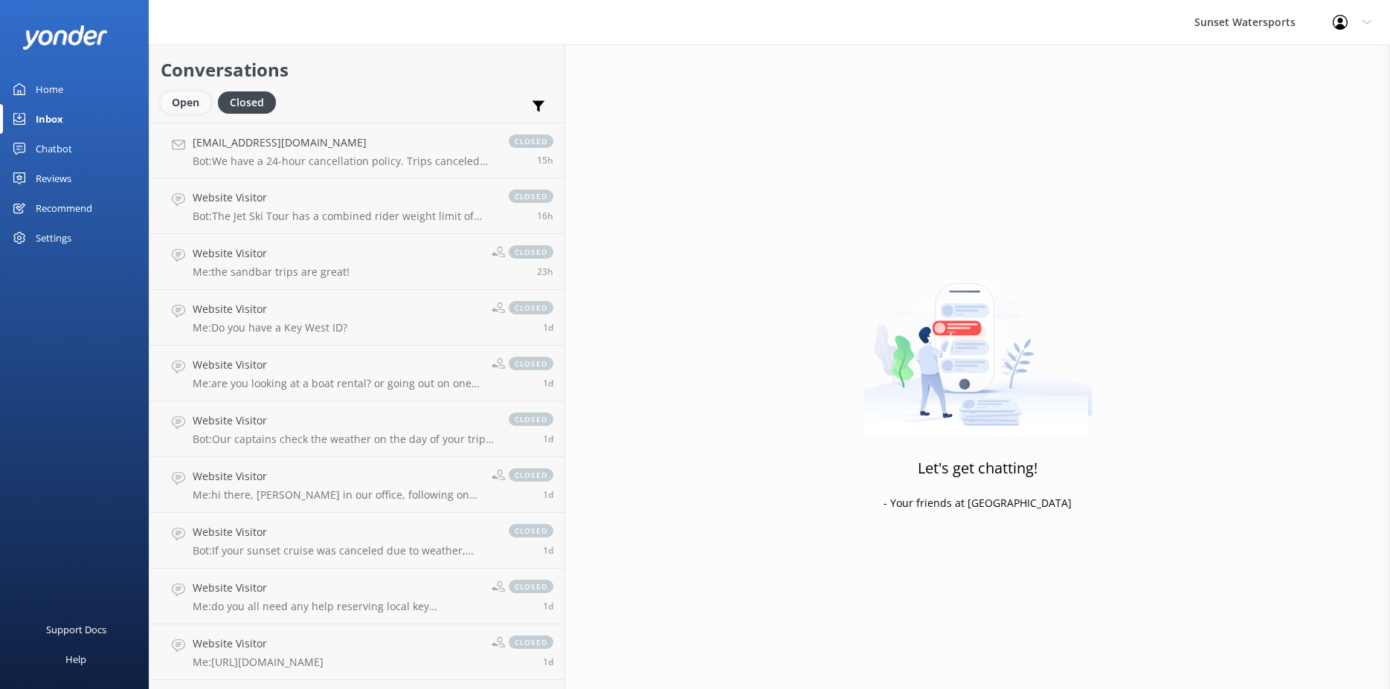
click at [196, 103] on div "Open" at bounding box center [186, 102] width 50 height 22
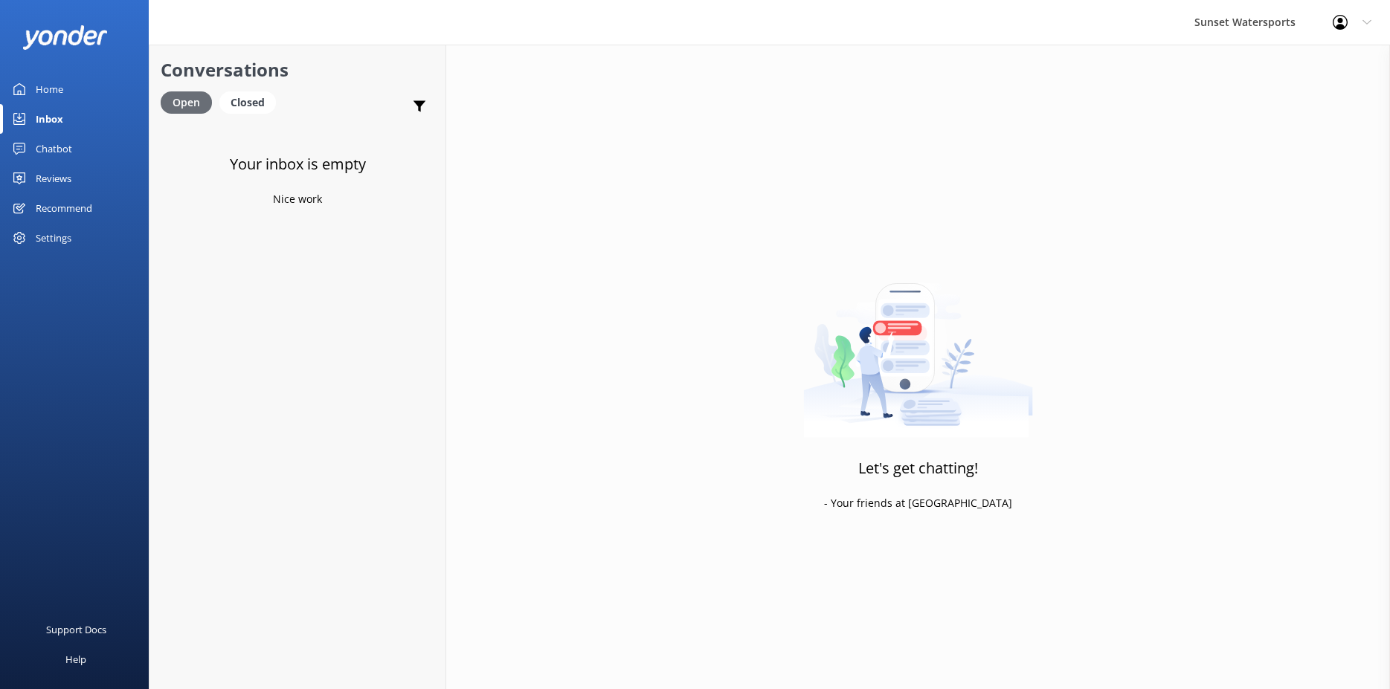
click at [239, 100] on div "Closed" at bounding box center [247, 102] width 57 height 22
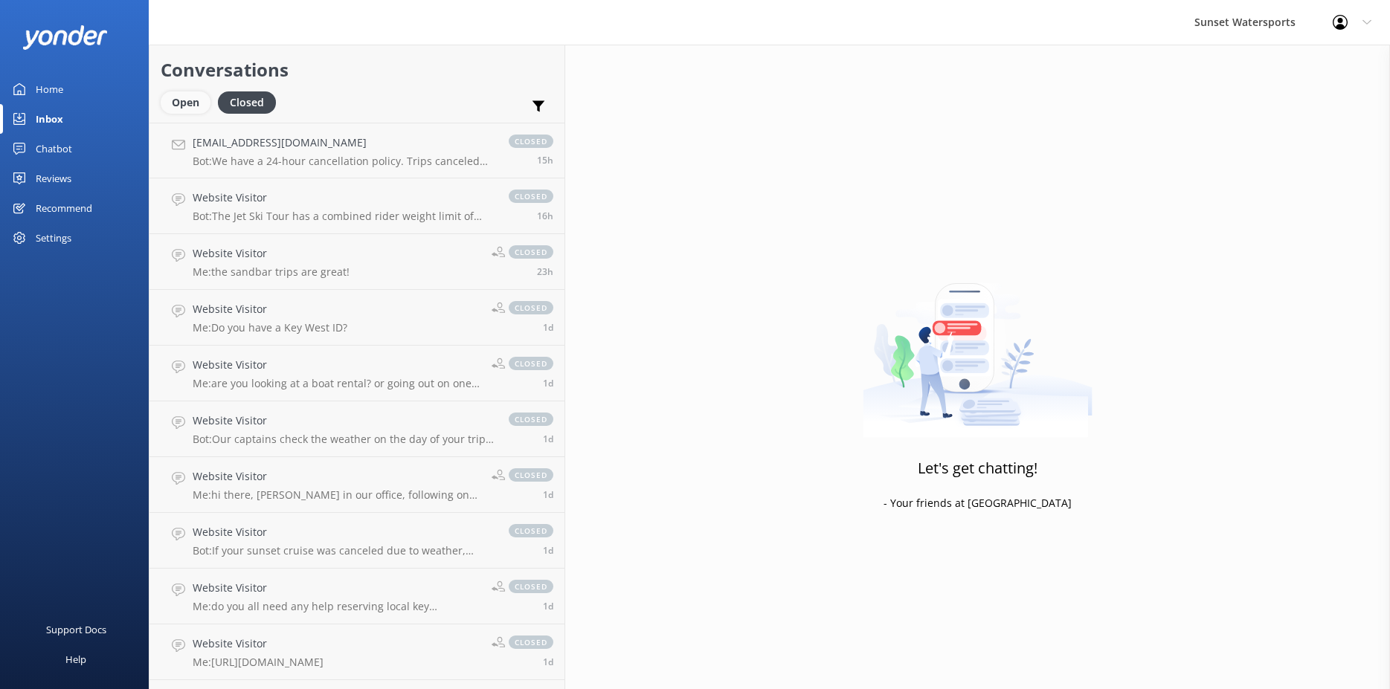
click at [194, 104] on div "Open" at bounding box center [186, 102] width 50 height 22
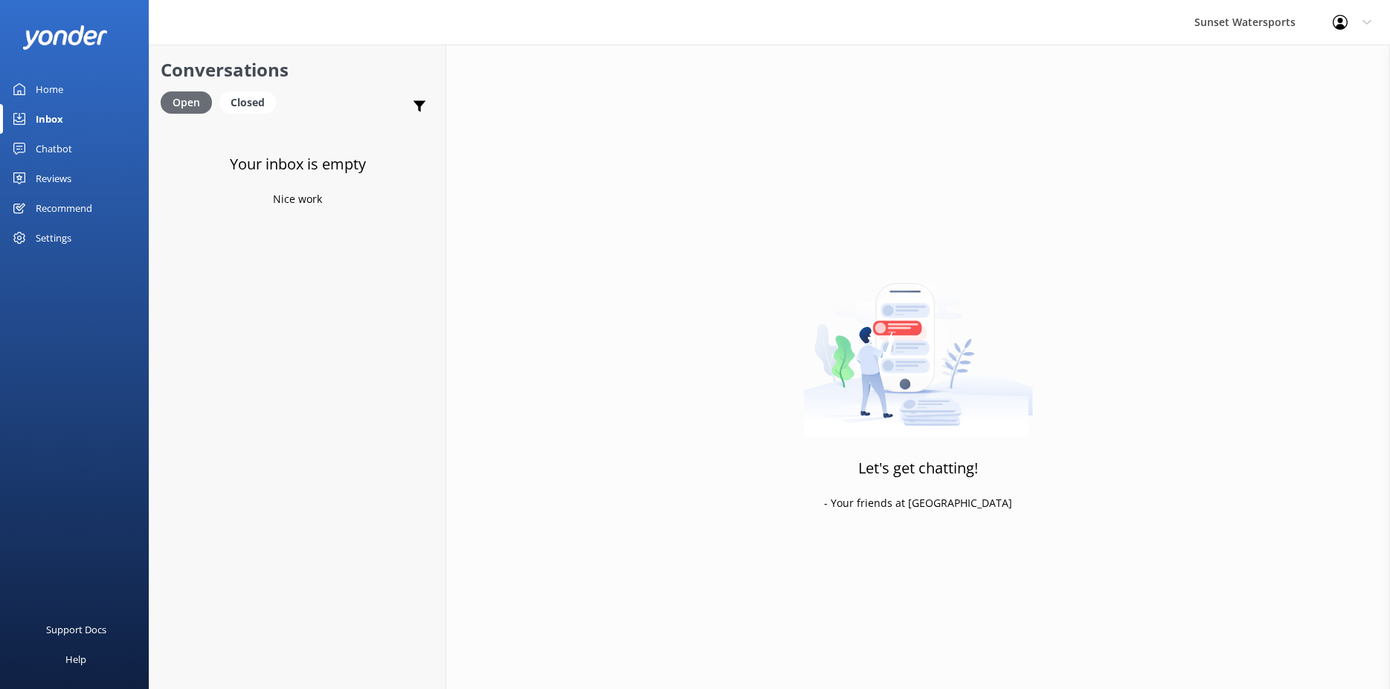
click at [251, 109] on div "Closed" at bounding box center [247, 102] width 57 height 22
click at [190, 97] on div "Open" at bounding box center [186, 102] width 50 height 22
click at [234, 91] on div "Conversations Open Closed Important Assigned to me Unassigned SMS" at bounding box center [297, 84] width 296 height 78
click at [237, 100] on div "Closed" at bounding box center [247, 102] width 57 height 22
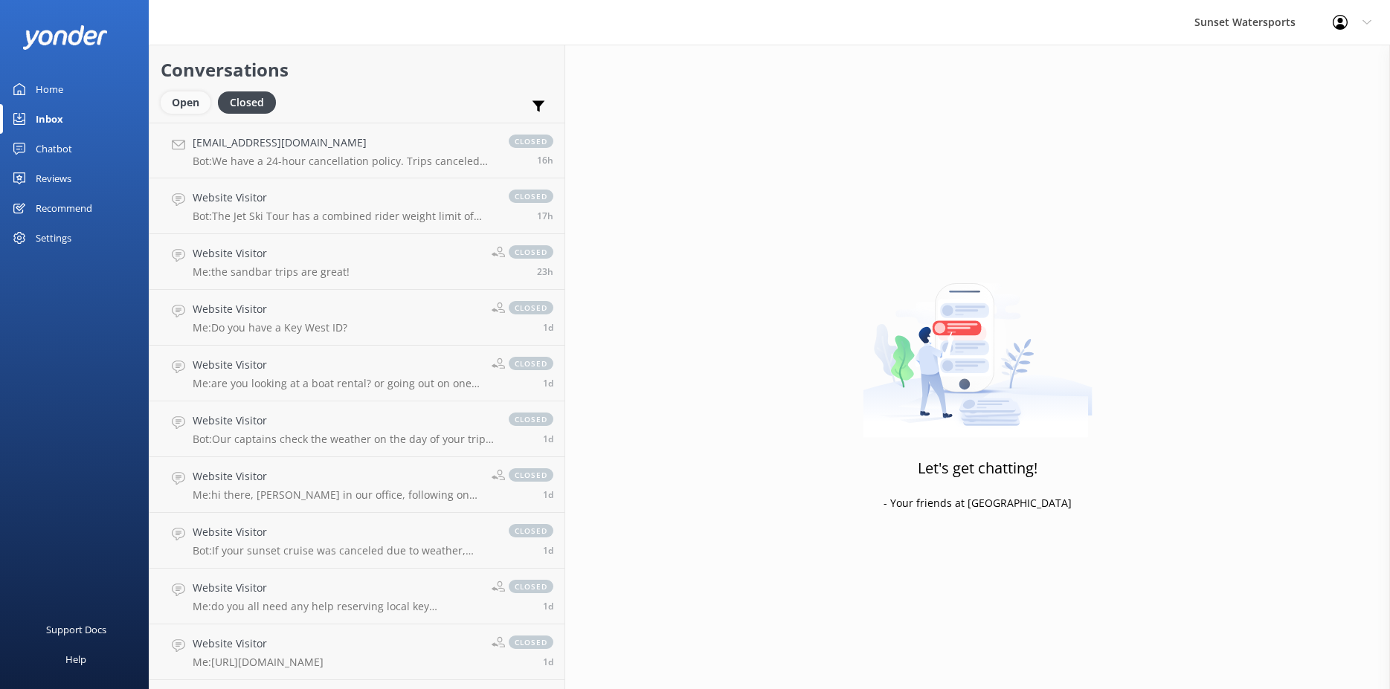
click at [197, 98] on div "Open" at bounding box center [186, 102] width 50 height 22
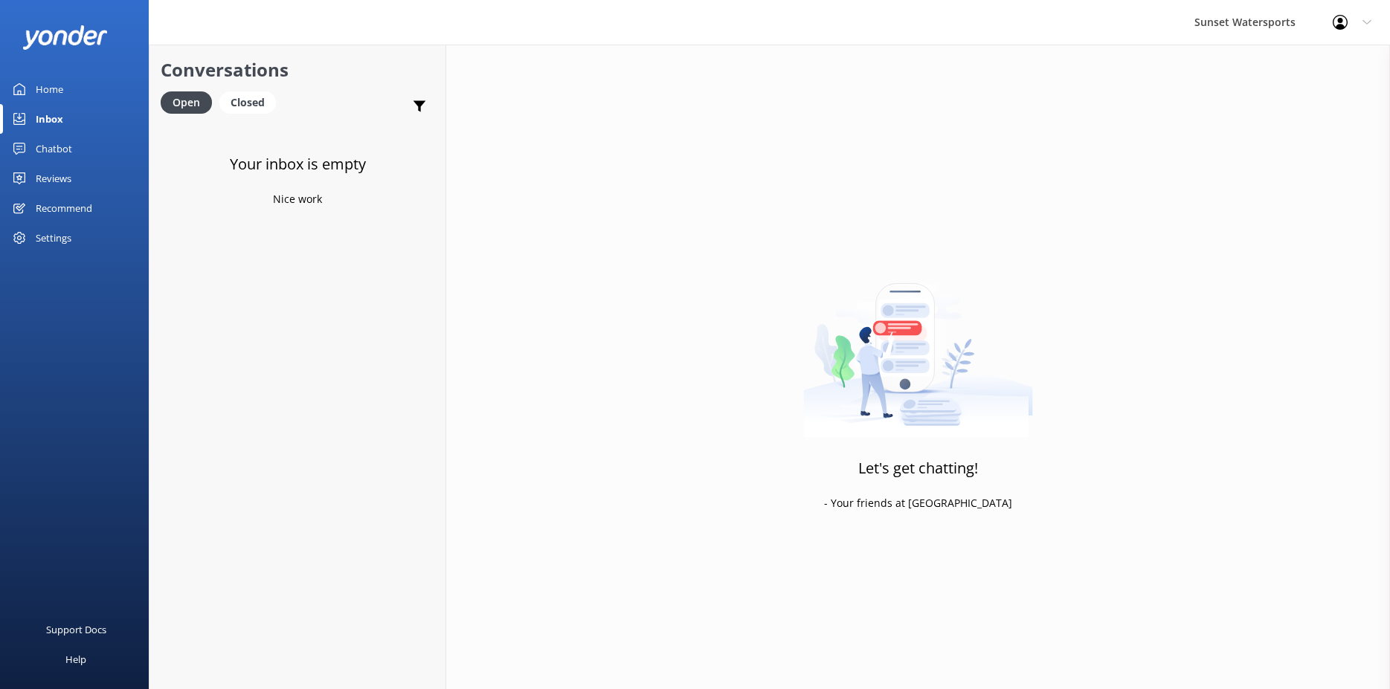
click at [70, 89] on link "Home" at bounding box center [74, 89] width 149 height 30
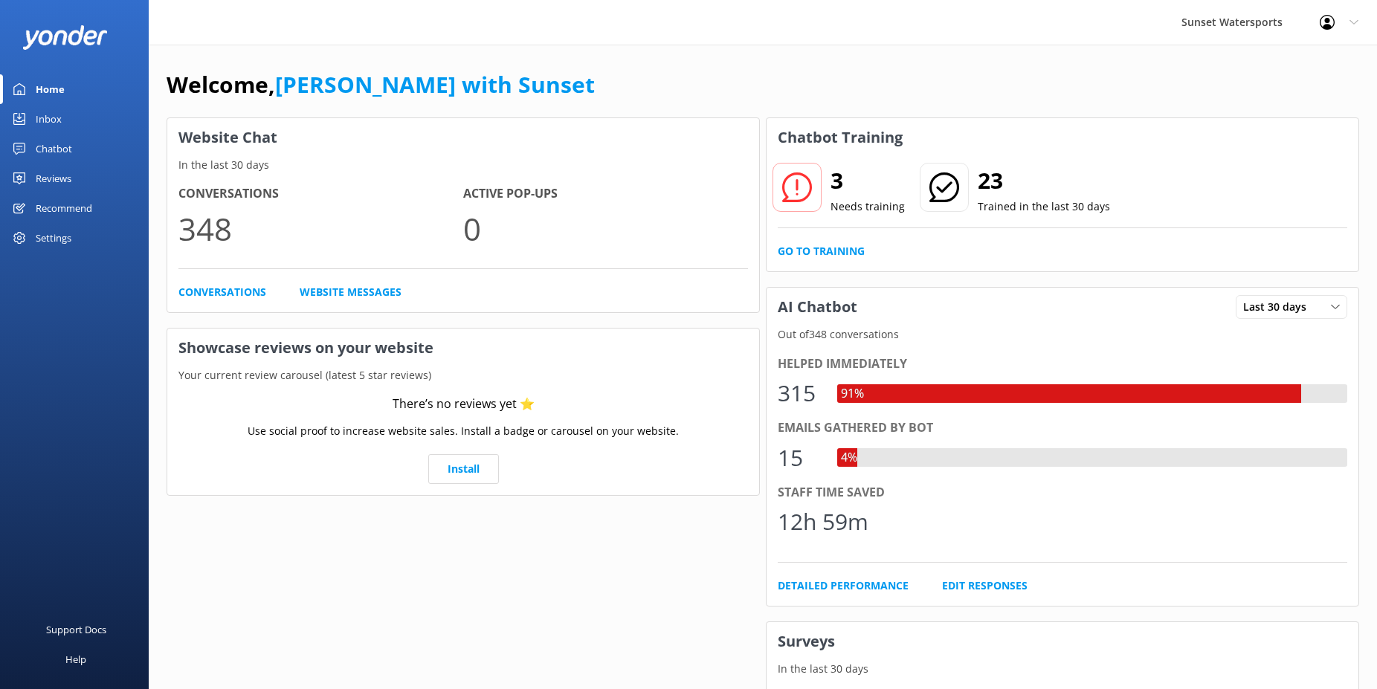
click at [41, 123] on div "Inbox" at bounding box center [49, 119] width 26 height 30
click at [54, 112] on div "Inbox" at bounding box center [49, 119] width 26 height 30
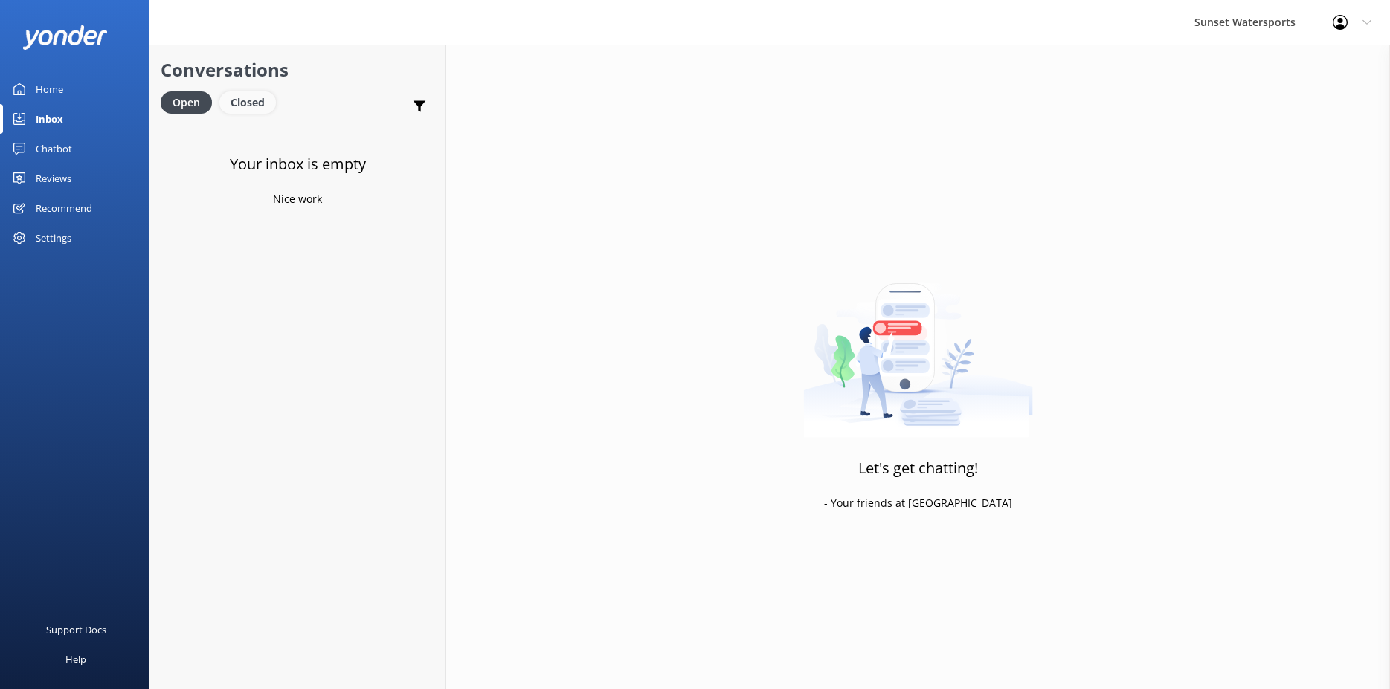
click at [251, 98] on div "Closed" at bounding box center [247, 102] width 57 height 22
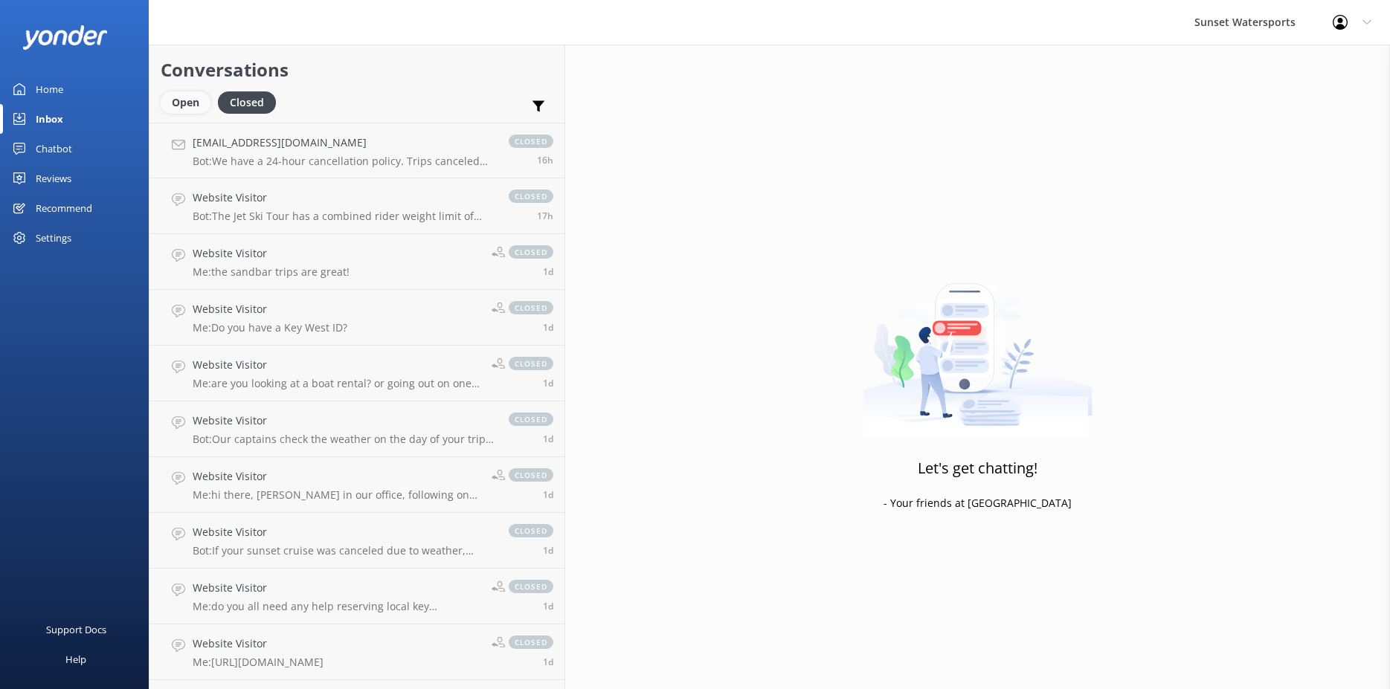
click at [180, 106] on div "Open" at bounding box center [186, 102] width 50 height 22
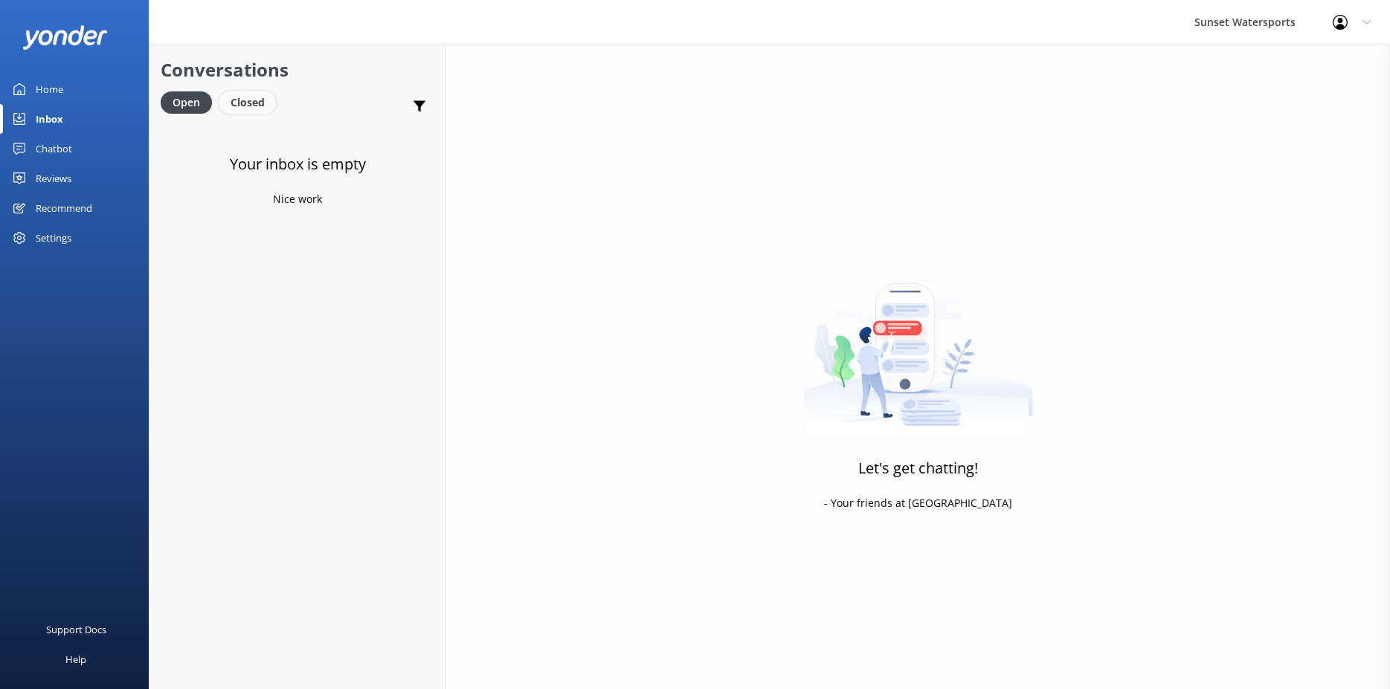
click at [250, 109] on div "Closed" at bounding box center [247, 102] width 57 height 22
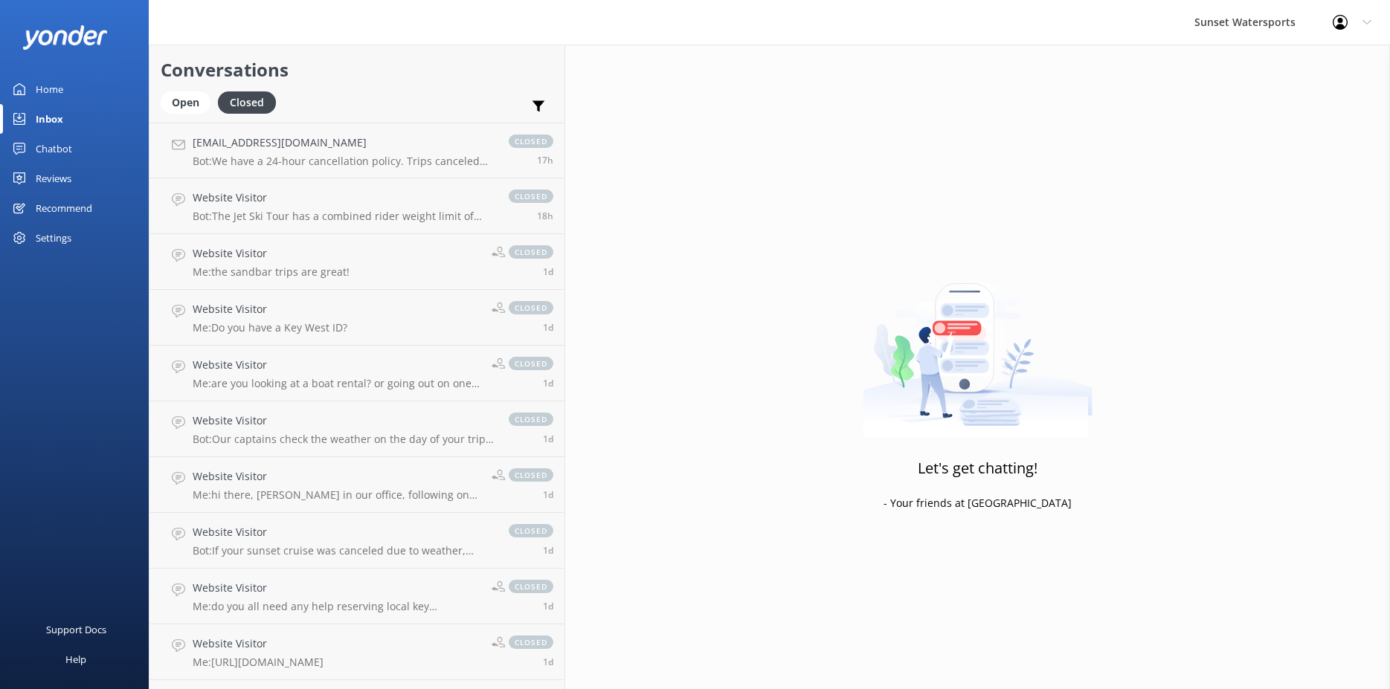
click at [159, 106] on div "Conversations Open Closed Important Assigned to me Unassigned SMS" at bounding box center [356, 84] width 415 height 78
click at [177, 105] on div "Open" at bounding box center [186, 102] width 50 height 22
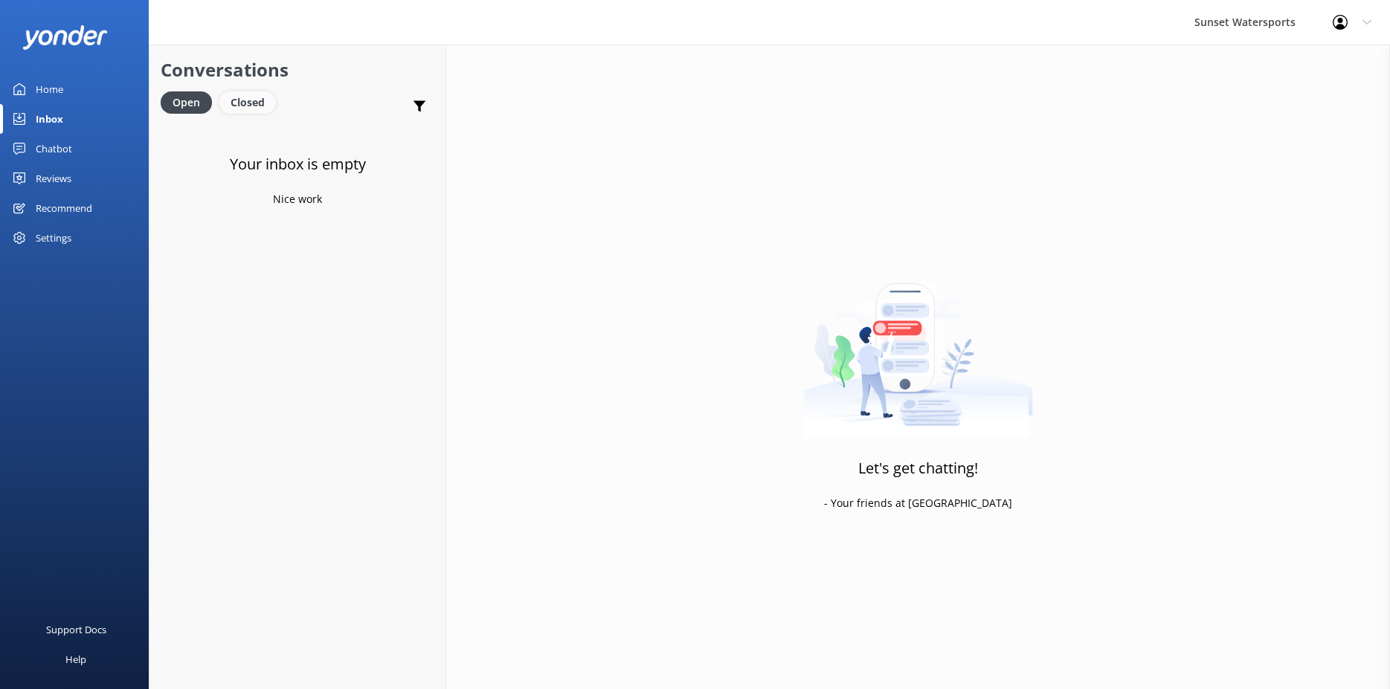
click at [267, 103] on div "Closed" at bounding box center [247, 102] width 57 height 22
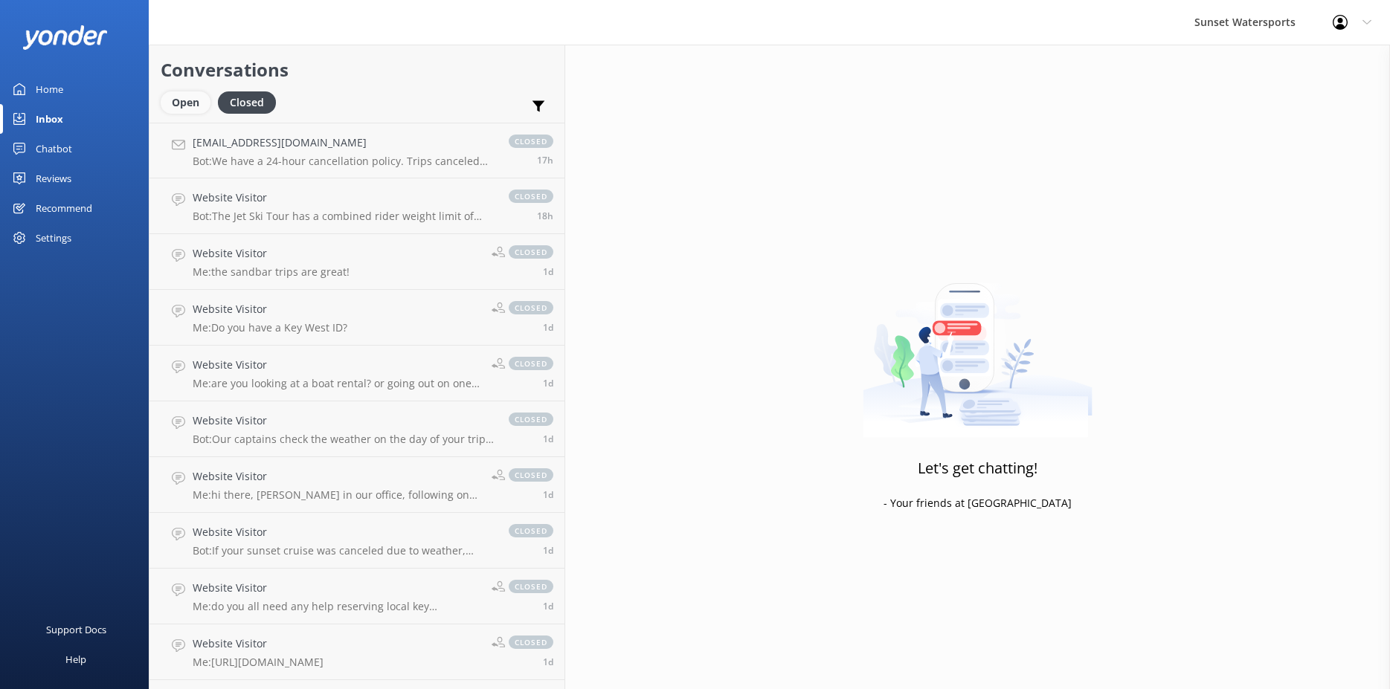
click at [175, 102] on div "Open" at bounding box center [186, 102] width 50 height 22
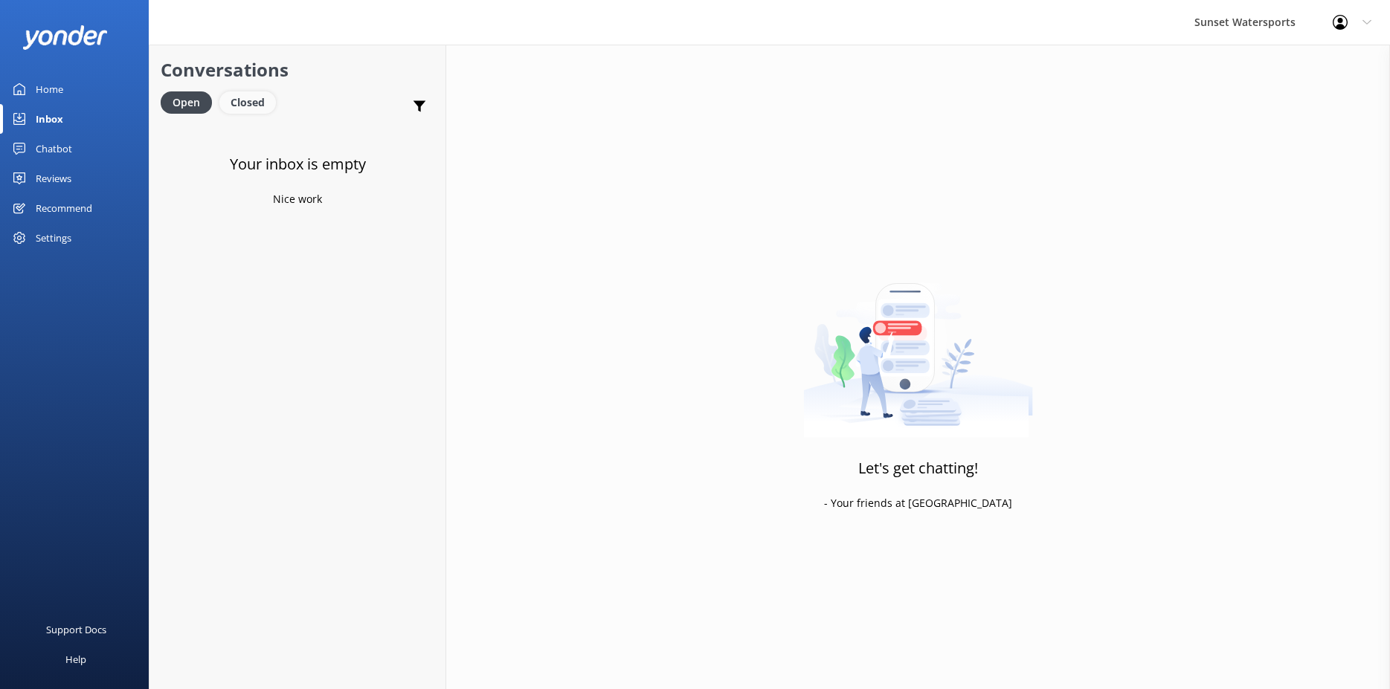
click at [257, 105] on div "Closed" at bounding box center [247, 102] width 57 height 22
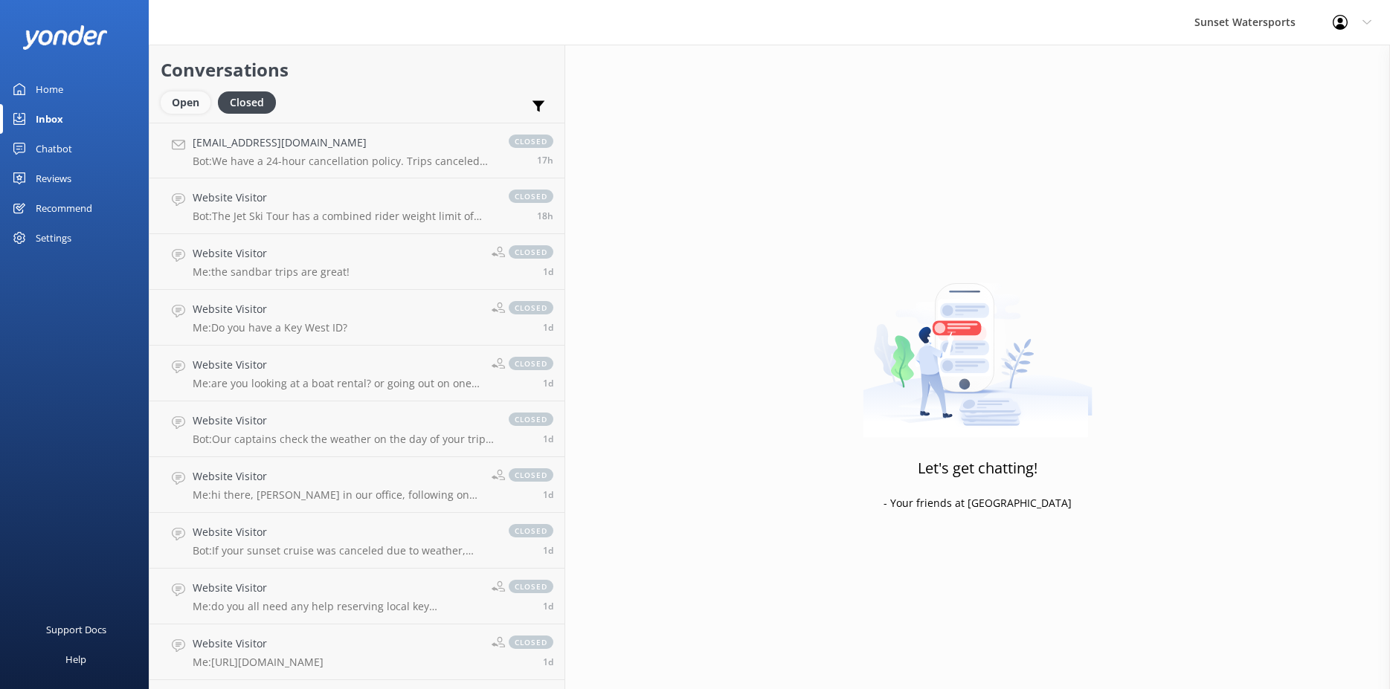
click at [190, 113] on div "Open" at bounding box center [186, 102] width 50 height 22
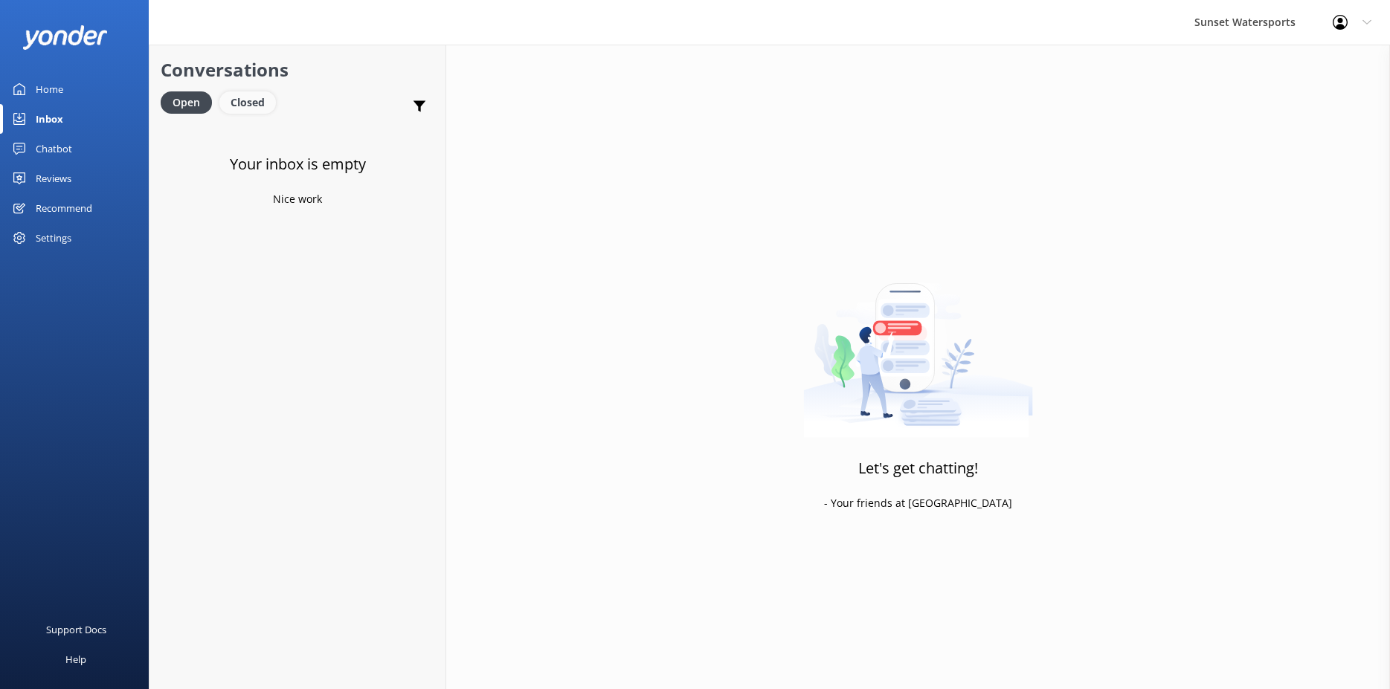
click at [233, 110] on div "Closed" at bounding box center [247, 102] width 57 height 22
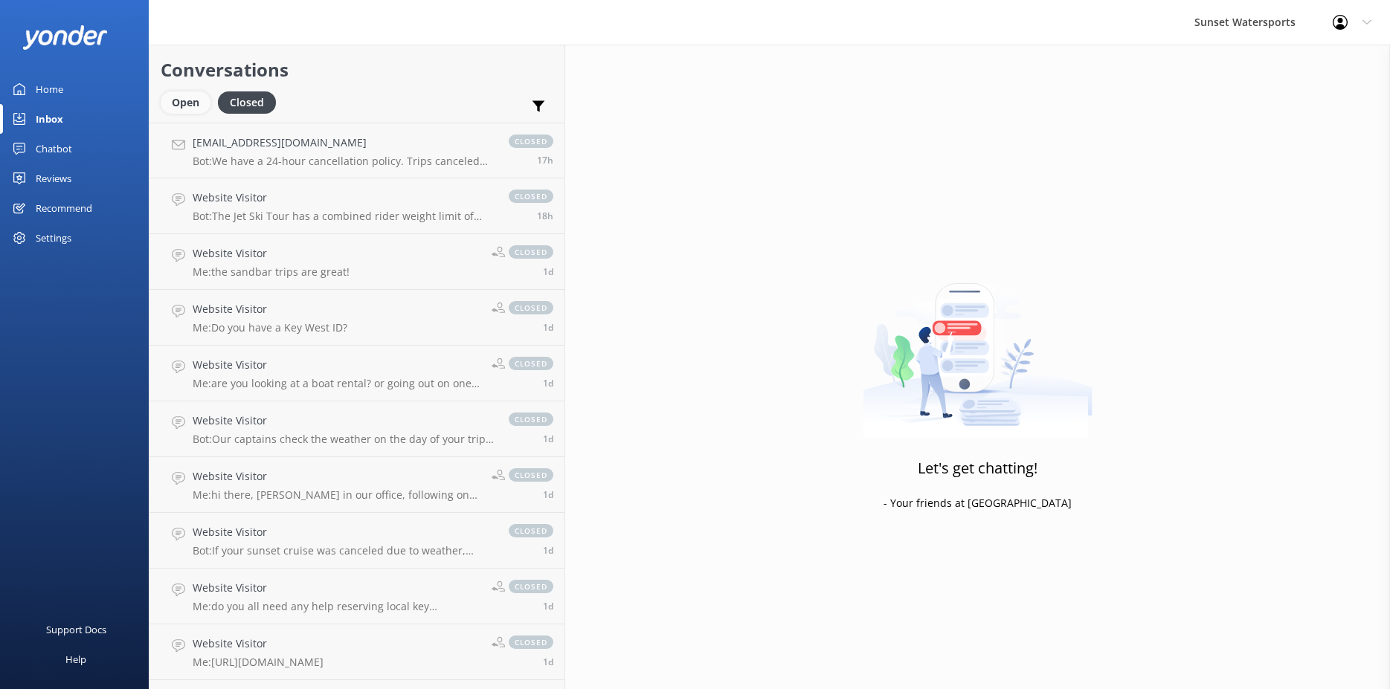
click at [185, 112] on div "Open" at bounding box center [186, 102] width 50 height 22
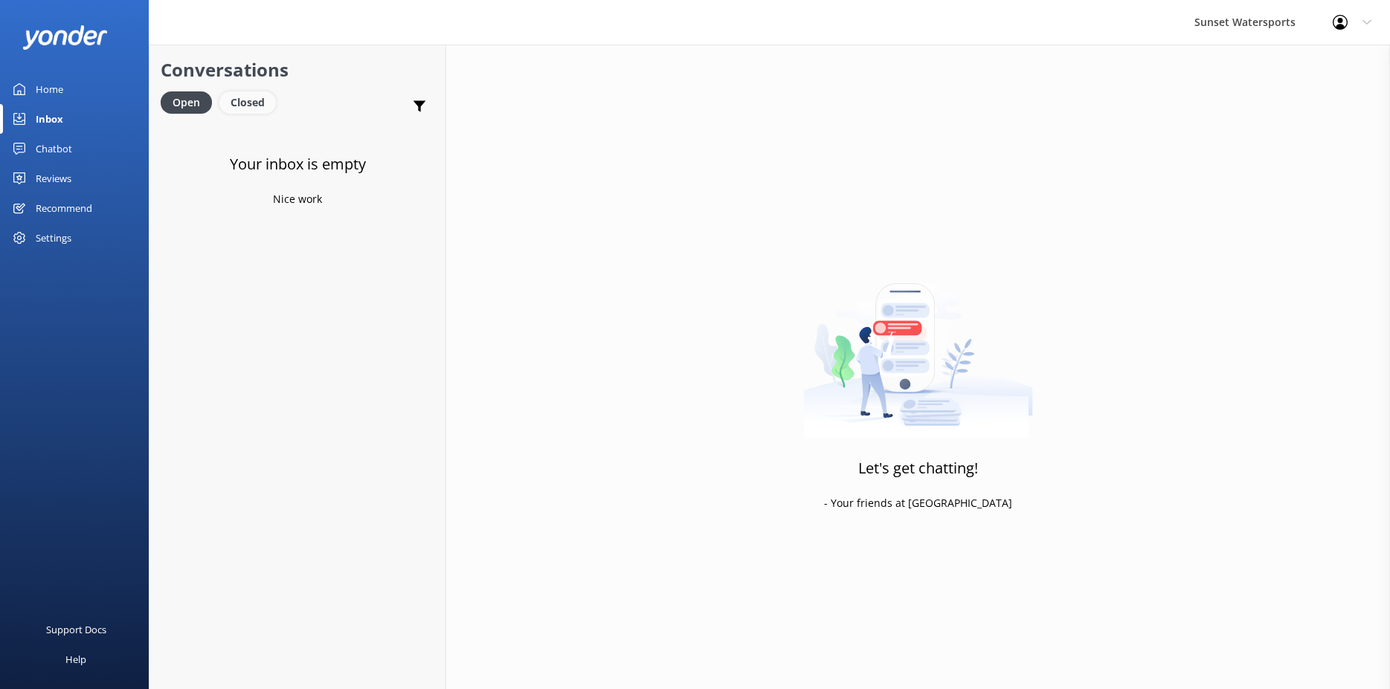
click at [244, 113] on div "Closed" at bounding box center [247, 102] width 57 height 22
click at [180, 102] on div "Open" at bounding box center [186, 102] width 50 height 22
